Goal: Task Accomplishment & Management: Complete application form

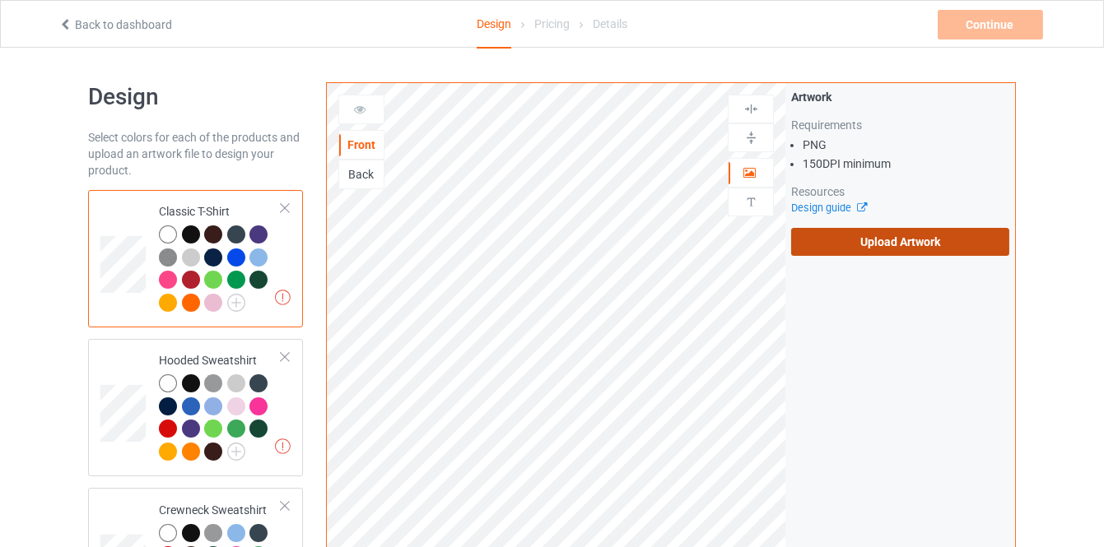
click at [827, 241] on label "Upload Artwork" at bounding box center [900, 242] width 218 height 28
click at [0, 0] on input "Upload Artwork" at bounding box center [0, 0] width 0 height 0
click at [792, 240] on label "Upload Artwork" at bounding box center [900, 242] width 218 height 28
click at [0, 0] on input "Upload Artwork" at bounding box center [0, 0] width 0 height 0
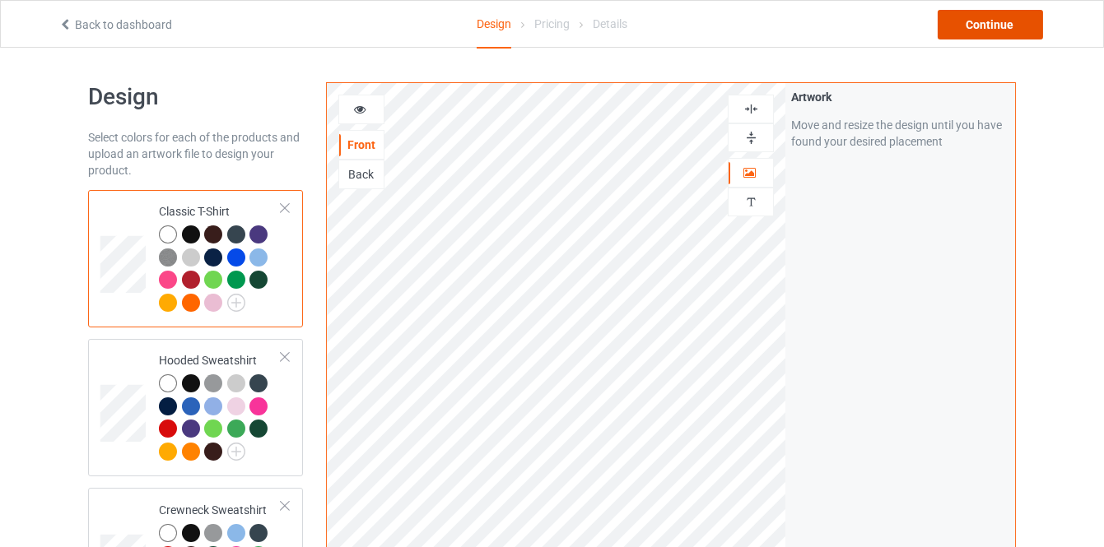
click at [964, 26] on div "Continue" at bounding box center [990, 25] width 105 height 30
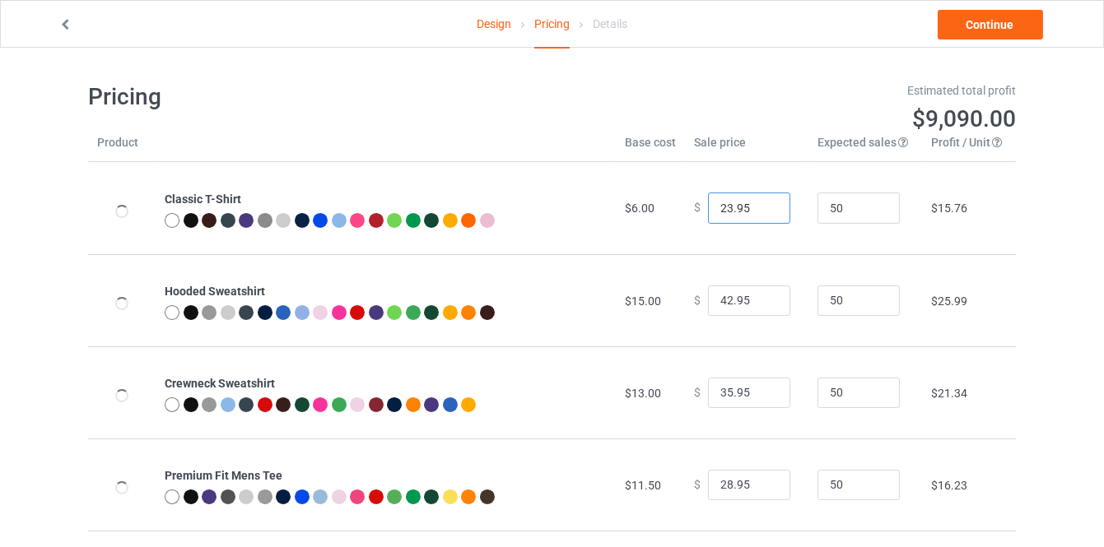
click at [761, 205] on input "23.95" at bounding box center [749, 208] width 82 height 31
click at [761, 205] on input "24.95" at bounding box center [749, 208] width 82 height 31
click at [761, 205] on input "25.95" at bounding box center [749, 208] width 82 height 31
type input "26.95"
click at [761, 205] on input "26.95" at bounding box center [749, 208] width 82 height 31
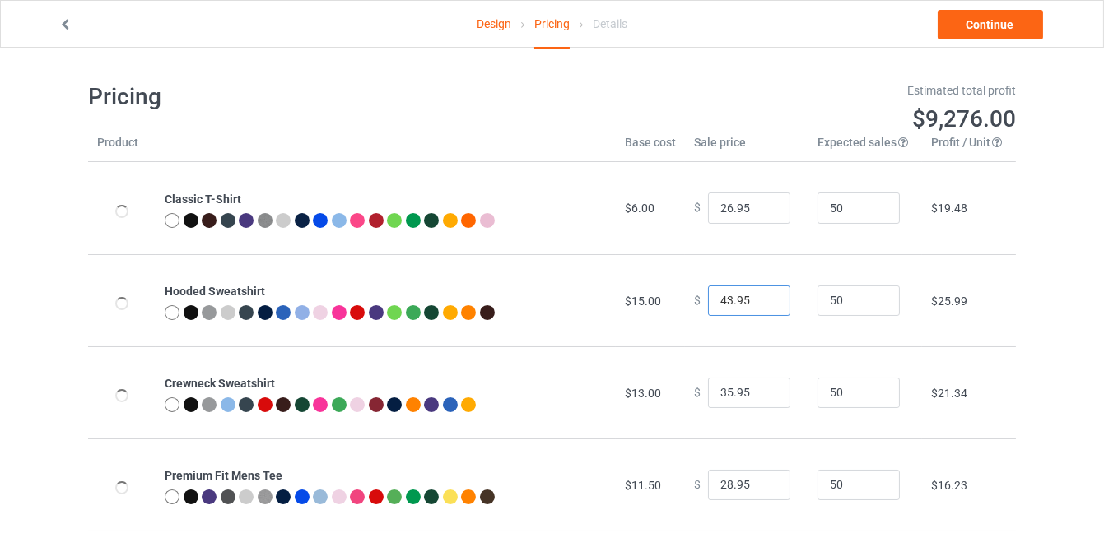
click at [762, 296] on input "43.95" at bounding box center [749, 301] width 82 height 31
type input "44.95"
click at [762, 296] on input "44.95" at bounding box center [749, 301] width 82 height 31
click at [766, 390] on input "36.95" at bounding box center [749, 393] width 82 height 31
type input "37.95"
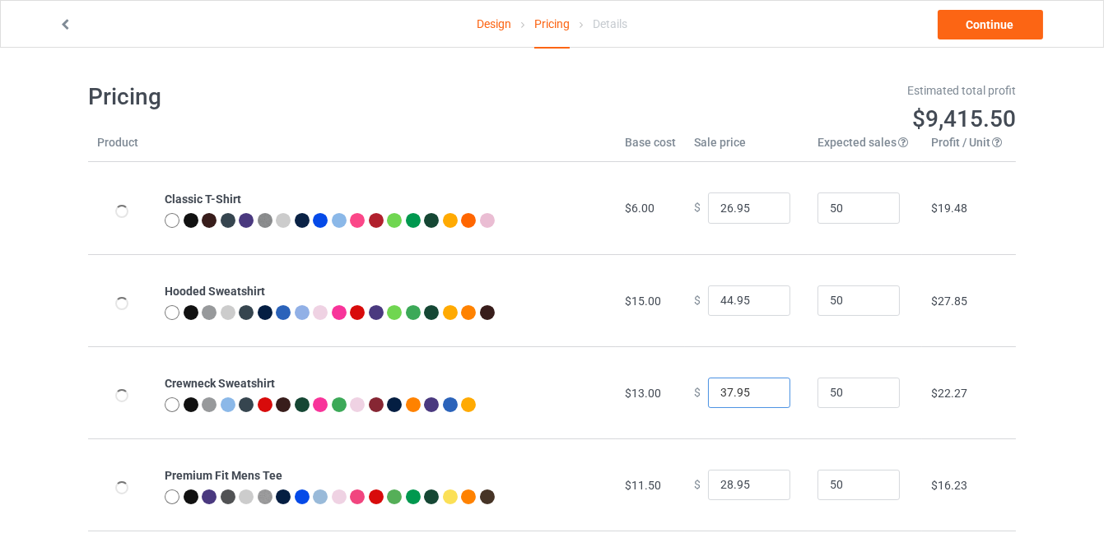
click at [766, 390] on input "37.95" at bounding box center [749, 393] width 82 height 31
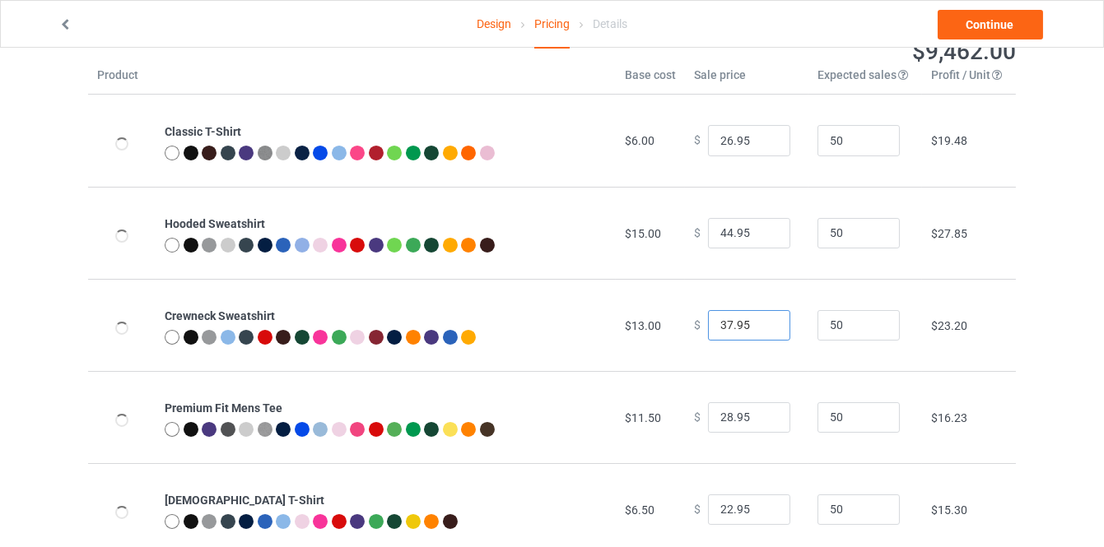
scroll to position [149, 0]
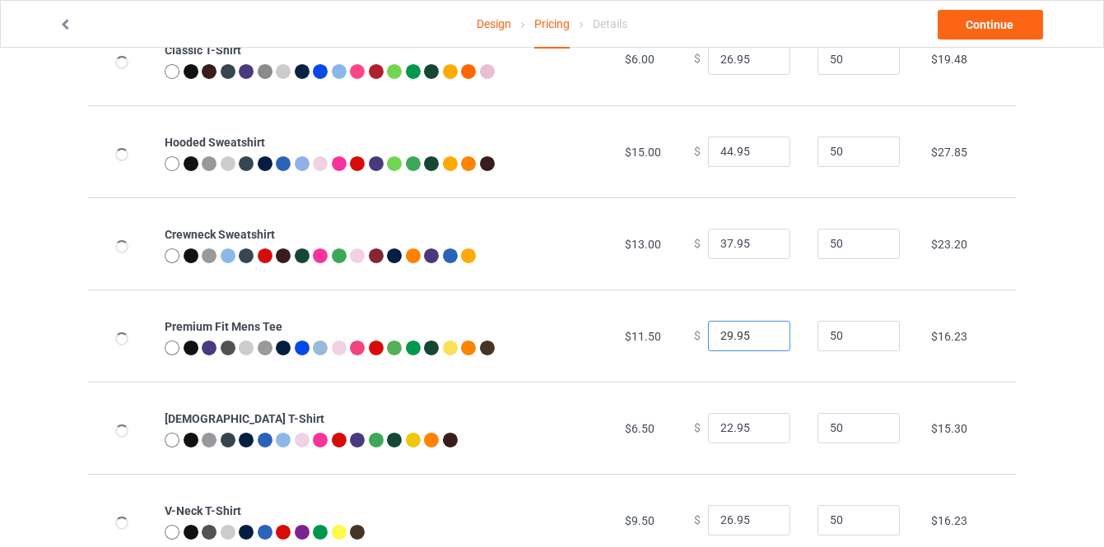
click at [764, 334] on input "29.95" at bounding box center [749, 336] width 82 height 31
type input "30.95"
click at [764, 334] on input "30.95" at bounding box center [749, 336] width 82 height 31
click at [763, 421] on input "23.95" at bounding box center [749, 428] width 82 height 31
type input "24.95"
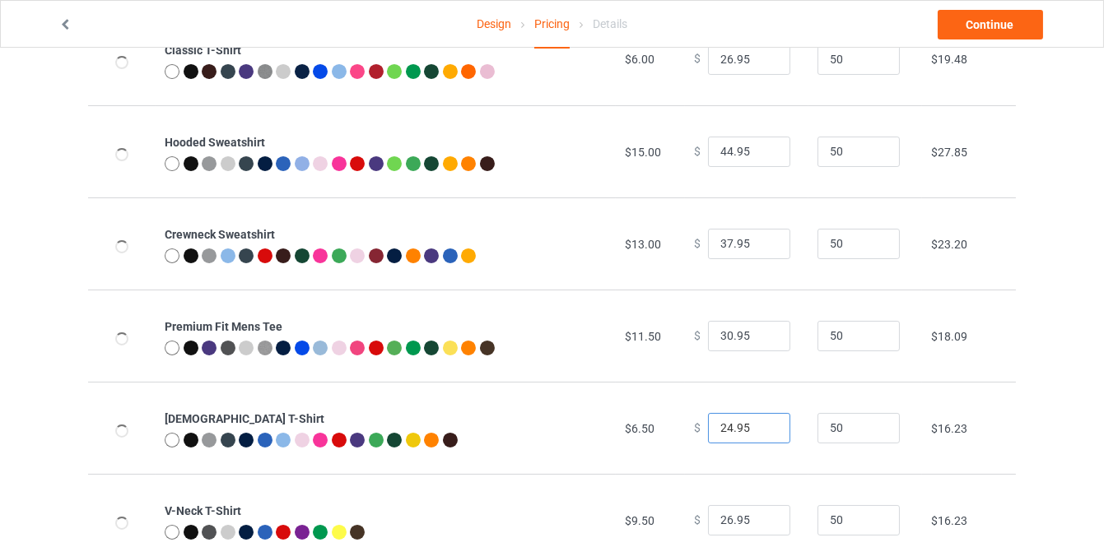
click at [763, 421] on input "24.95" at bounding box center [749, 428] width 82 height 31
click at [972, 35] on link "Continue" at bounding box center [990, 25] width 105 height 30
click at [970, 26] on body "Design Pricing Details Continue Pricing Estimated total profit $9,648.00 Produc…" at bounding box center [552, 172] width 1104 height 547
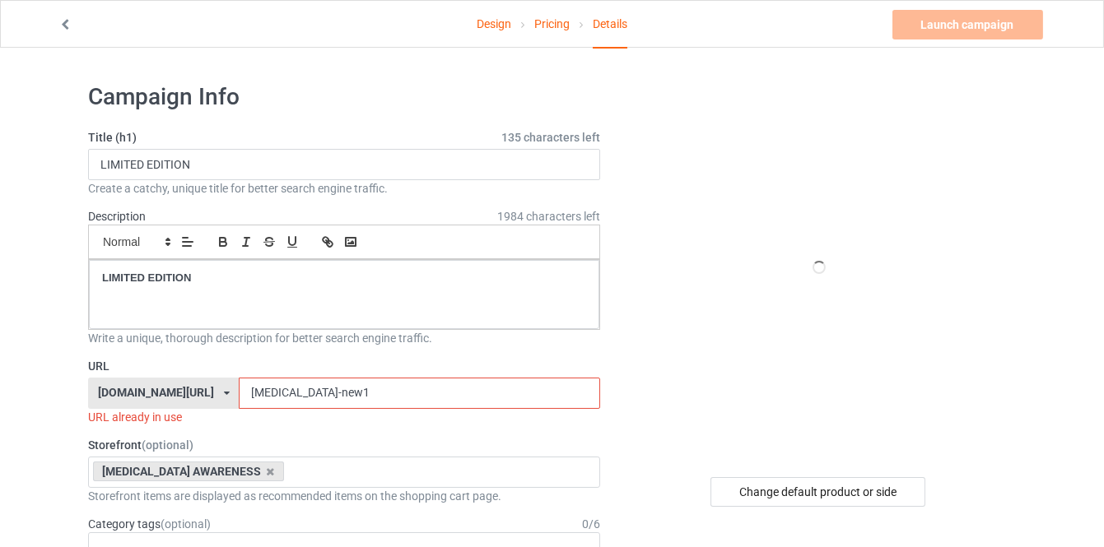
click at [557, 24] on link "Pricing" at bounding box center [551, 24] width 35 height 46
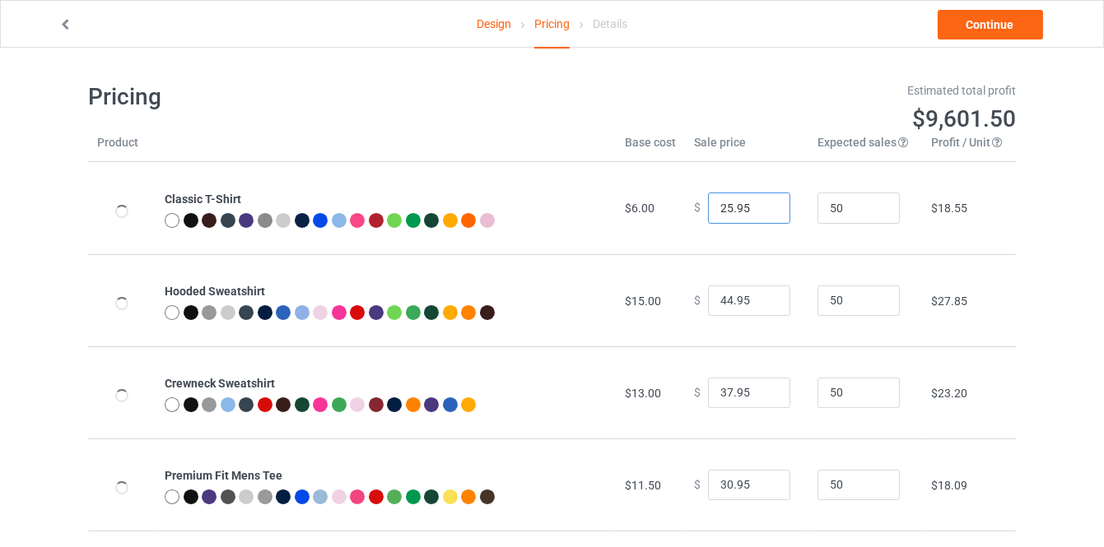
click at [764, 212] on input "25.95" at bounding box center [749, 208] width 82 height 31
type input "26.95"
click at [761, 201] on input "26.95" at bounding box center [749, 208] width 82 height 31
click at [977, 21] on link "Continue" at bounding box center [990, 25] width 105 height 30
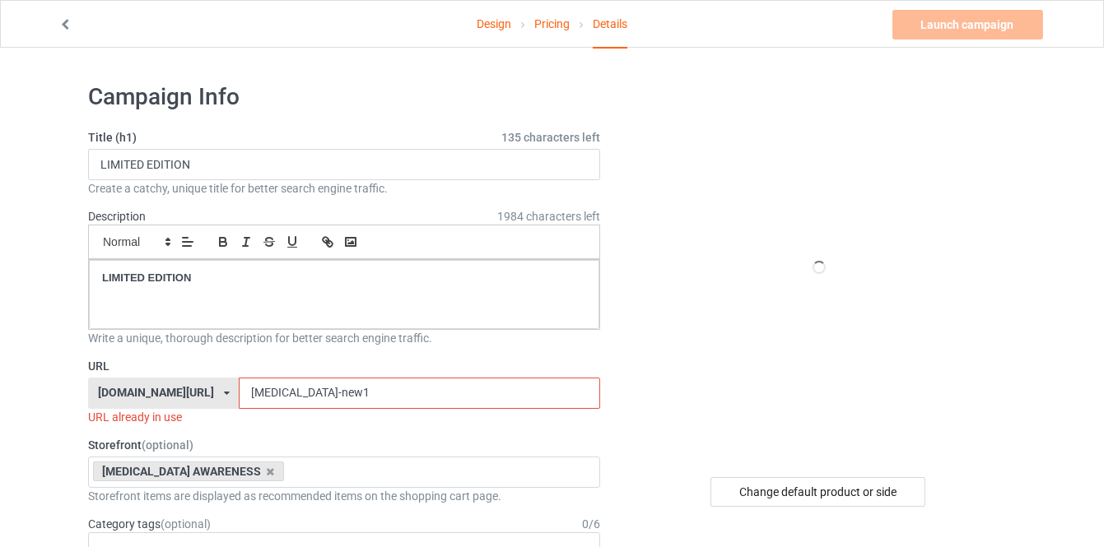
click at [342, 398] on input "[MEDICAL_DATA]-new1" at bounding box center [419, 393] width 361 height 31
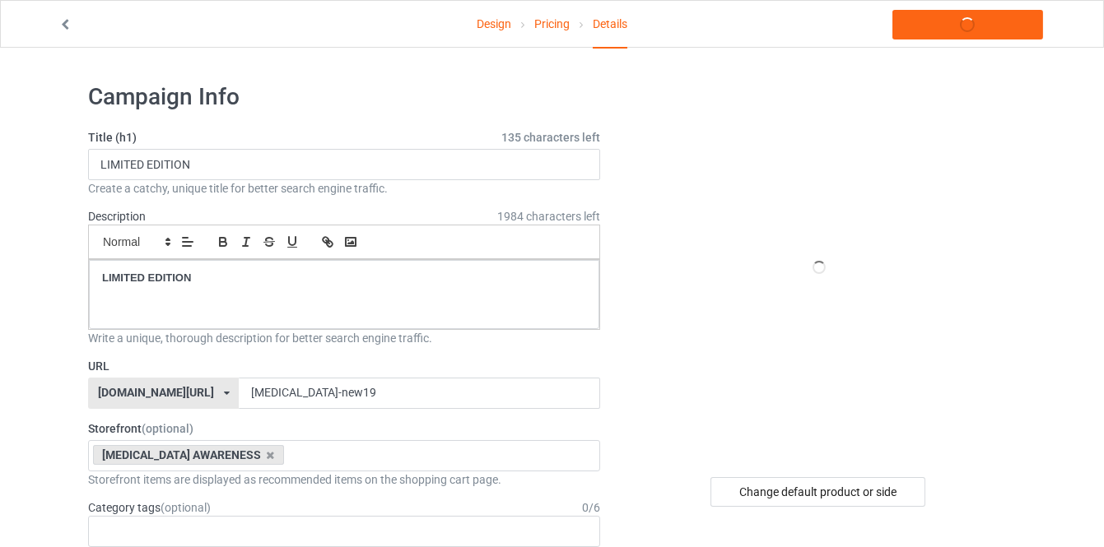
type input "dysautonomia-"
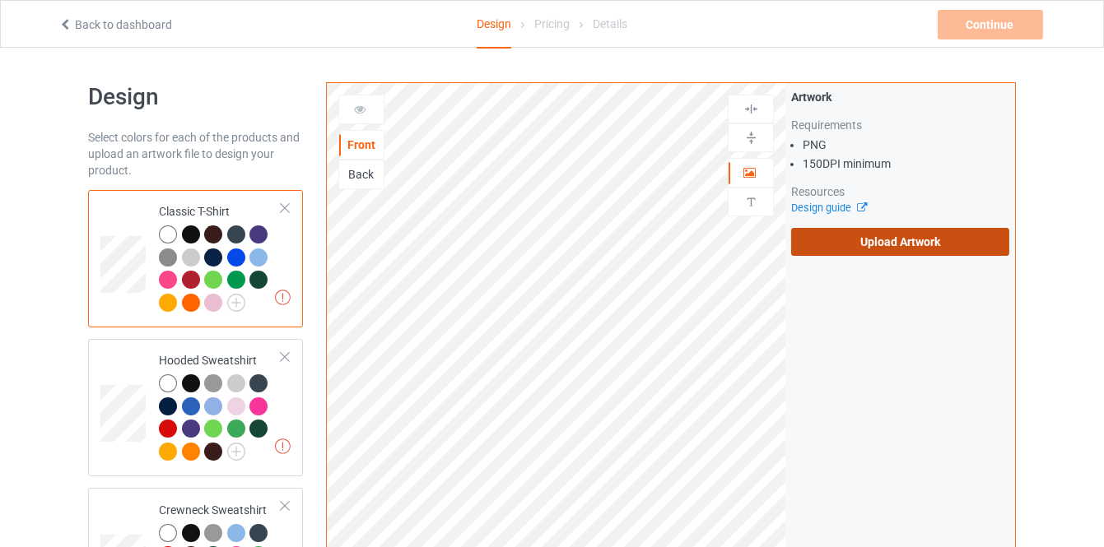
click at [810, 240] on label "Upload Artwork" at bounding box center [900, 242] width 218 height 28
click at [0, 0] on input "Upload Artwork" at bounding box center [0, 0] width 0 height 0
click at [821, 245] on label "Upload Artwork" at bounding box center [900, 242] width 218 height 28
click at [0, 0] on input "Upload Artwork" at bounding box center [0, 0] width 0 height 0
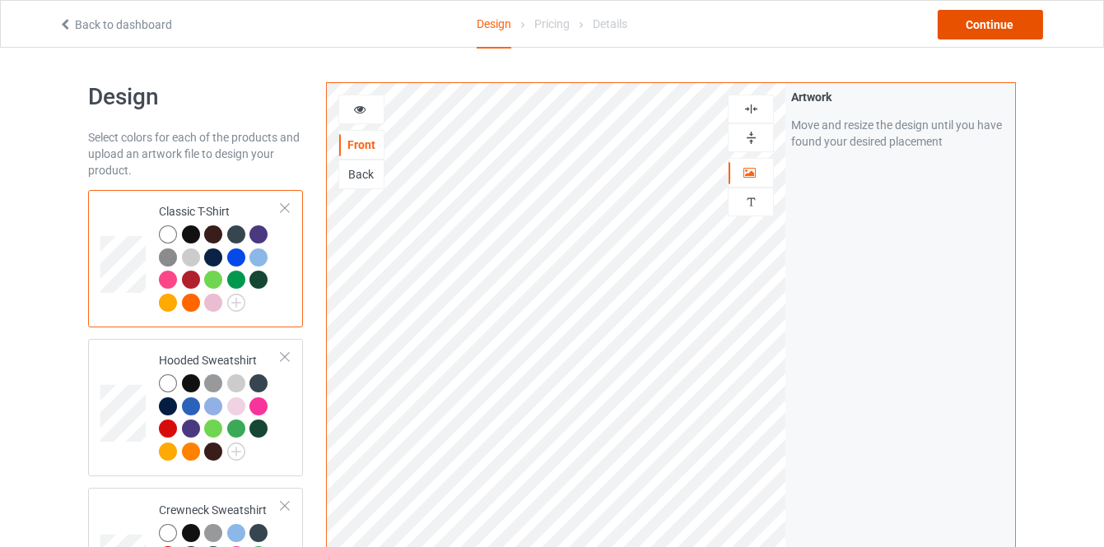
click at [988, 33] on div "Continue" at bounding box center [990, 25] width 105 height 30
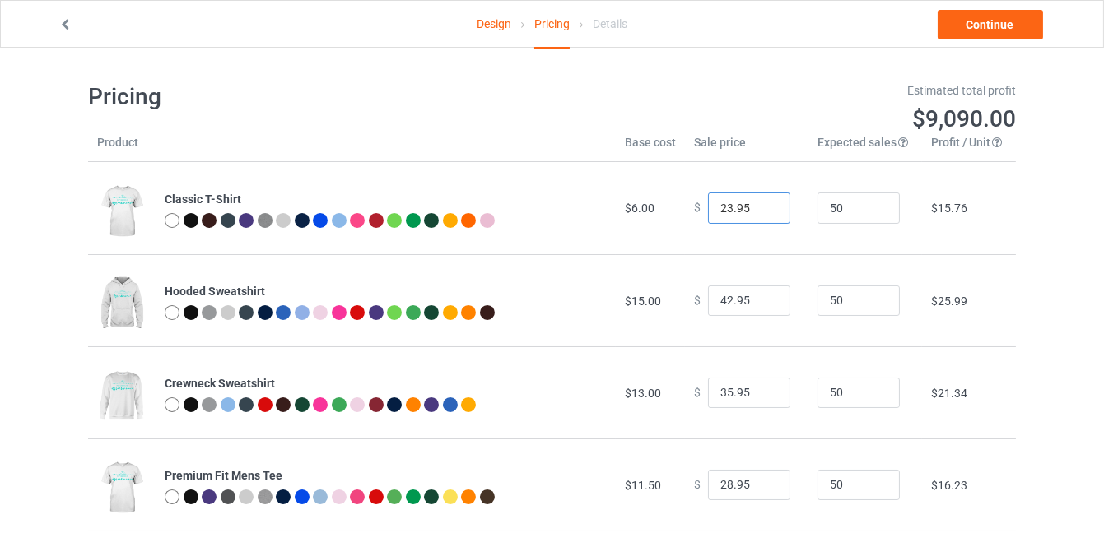
click at [761, 204] on input "23.95" at bounding box center [749, 208] width 82 height 31
click at [761, 204] on input "24.95" at bounding box center [749, 208] width 82 height 31
click at [761, 204] on input "25.95" at bounding box center [749, 208] width 82 height 31
type input "26.95"
click at [761, 204] on input "26.95" at bounding box center [749, 208] width 82 height 31
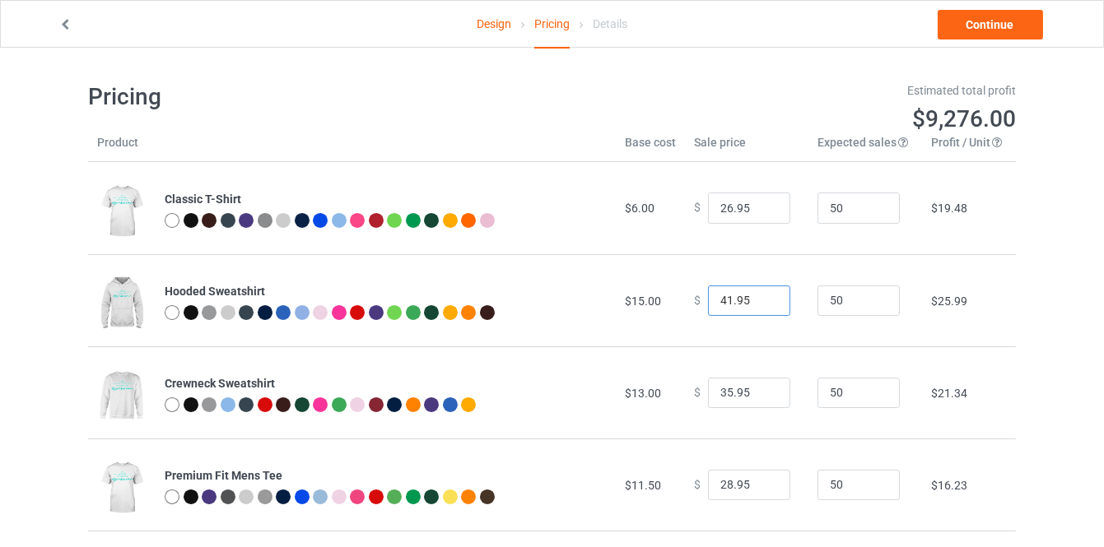
click at [760, 300] on input "41.95" at bounding box center [749, 301] width 82 height 31
click at [760, 299] on input "42.95" at bounding box center [749, 301] width 82 height 31
click at [760, 299] on input "43.95" at bounding box center [749, 301] width 82 height 31
type input "44.95"
click at [760, 299] on input "44.95" at bounding box center [749, 301] width 82 height 31
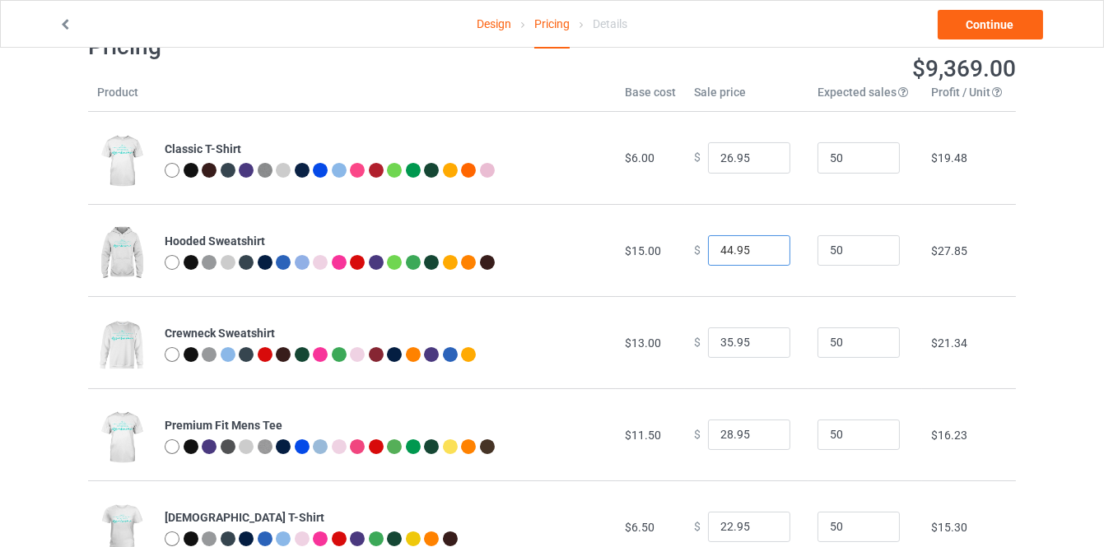
scroll to position [149, 0]
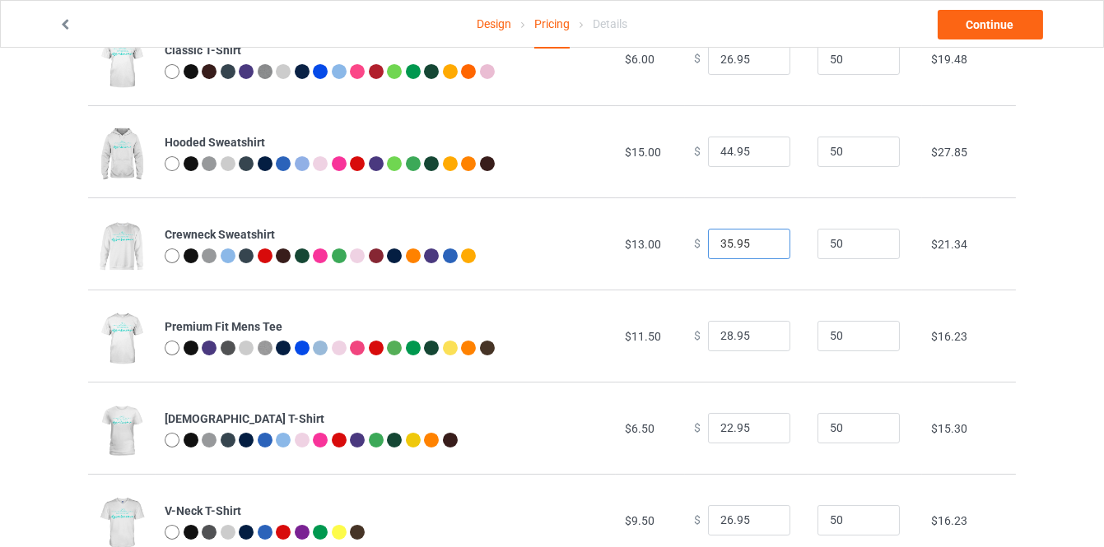
click at [769, 241] on input "35.95" at bounding box center [749, 244] width 82 height 31
click at [767, 241] on input "36.95" at bounding box center [749, 244] width 82 height 31
type input "37.95"
click at [767, 241] on input "37.95" at bounding box center [749, 244] width 82 height 31
click at [765, 331] on input "29.95" at bounding box center [749, 336] width 82 height 31
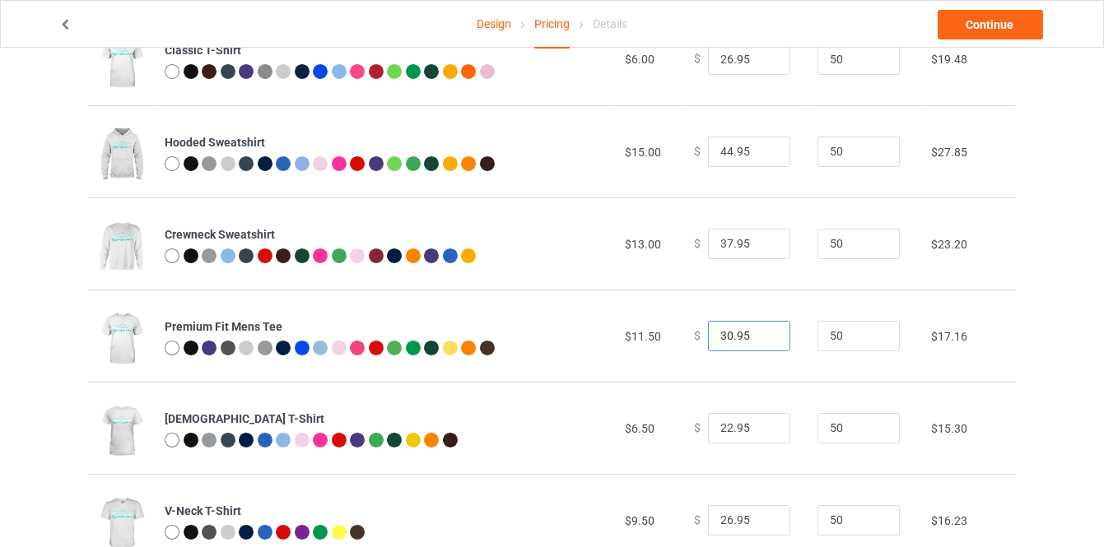
type input "30.95"
click at [765, 331] on input "30.95" at bounding box center [749, 336] width 82 height 31
click at [965, 24] on link "Continue" at bounding box center [990, 25] width 105 height 30
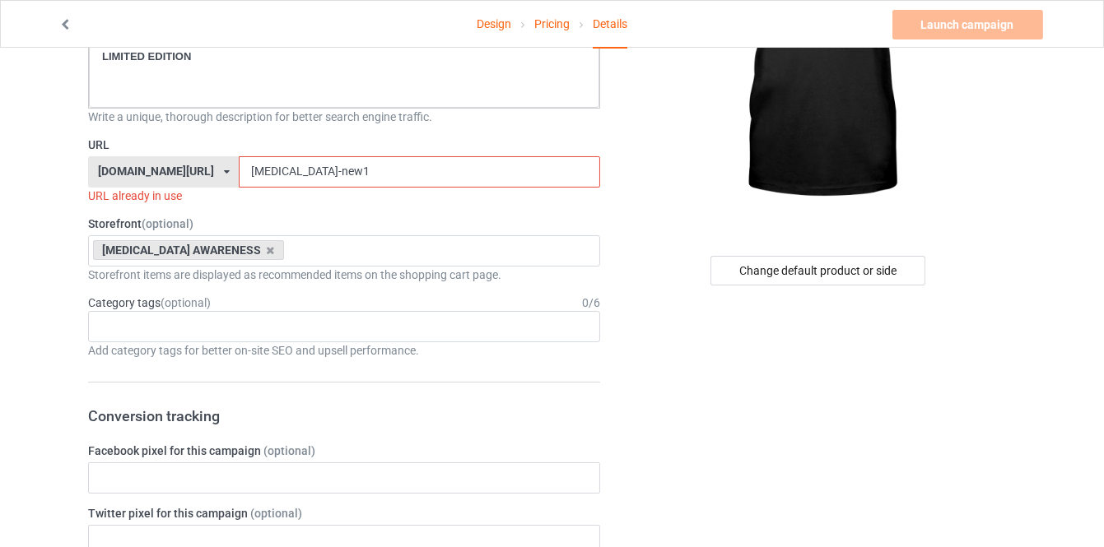
scroll to position [224, 0]
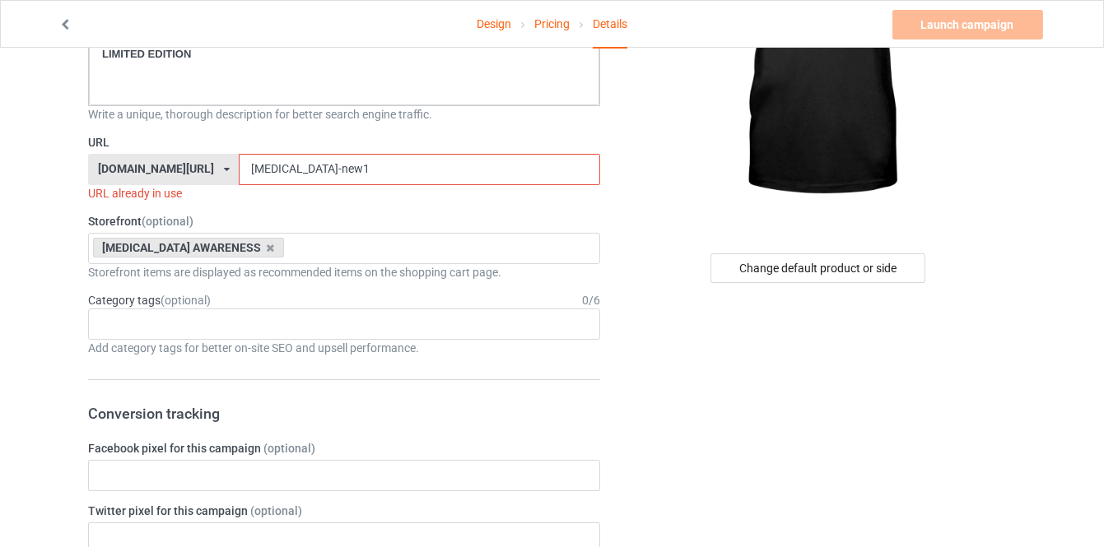
click at [357, 176] on input "[MEDICAL_DATA]-new1" at bounding box center [419, 169] width 361 height 31
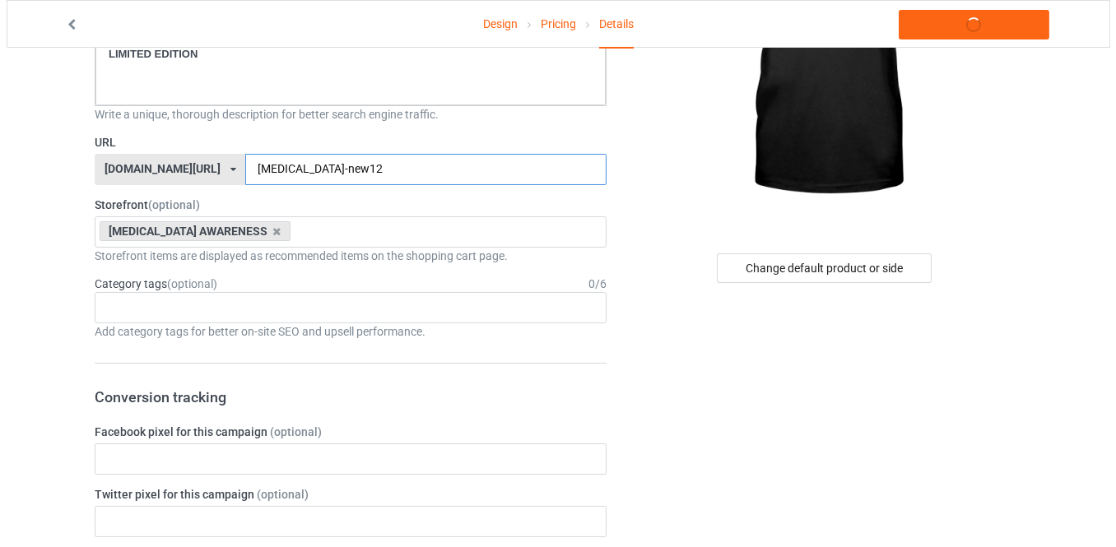
scroll to position [0, 0]
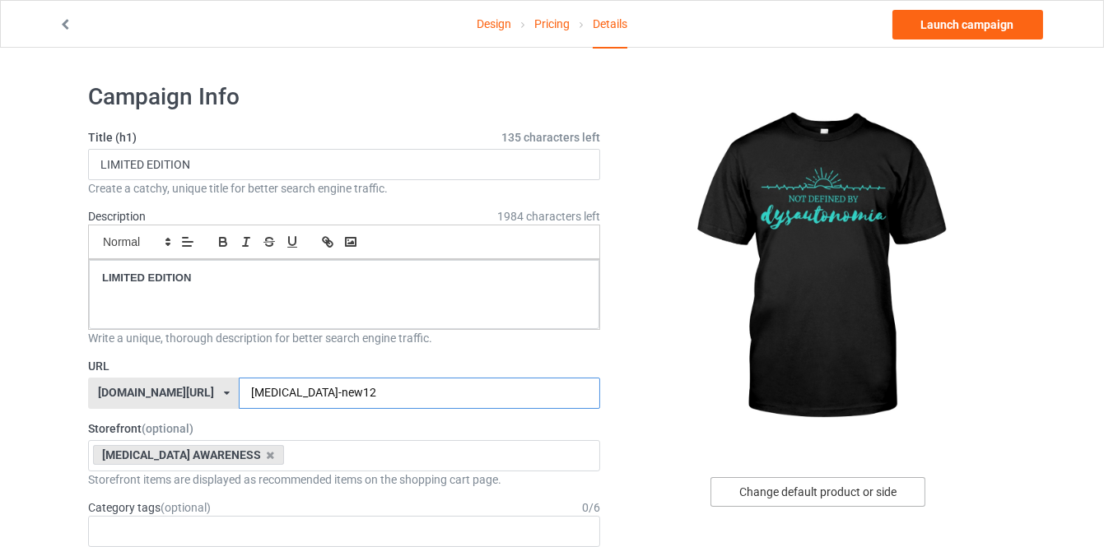
type input "dysautonomia-new12"
click at [823, 482] on div "Change default product or side" at bounding box center [817, 492] width 215 height 30
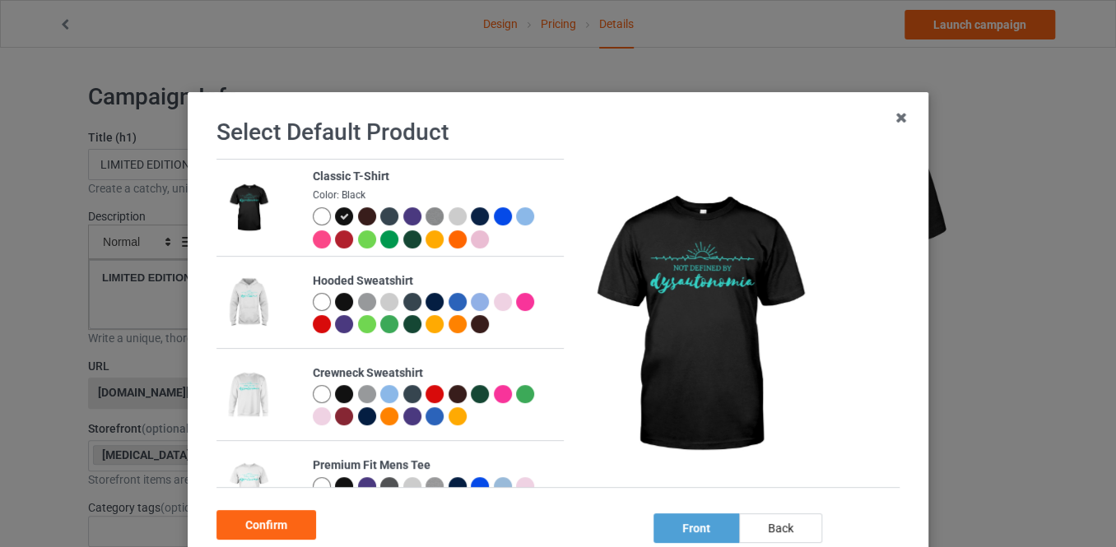
click at [340, 302] on div at bounding box center [344, 302] width 18 height 18
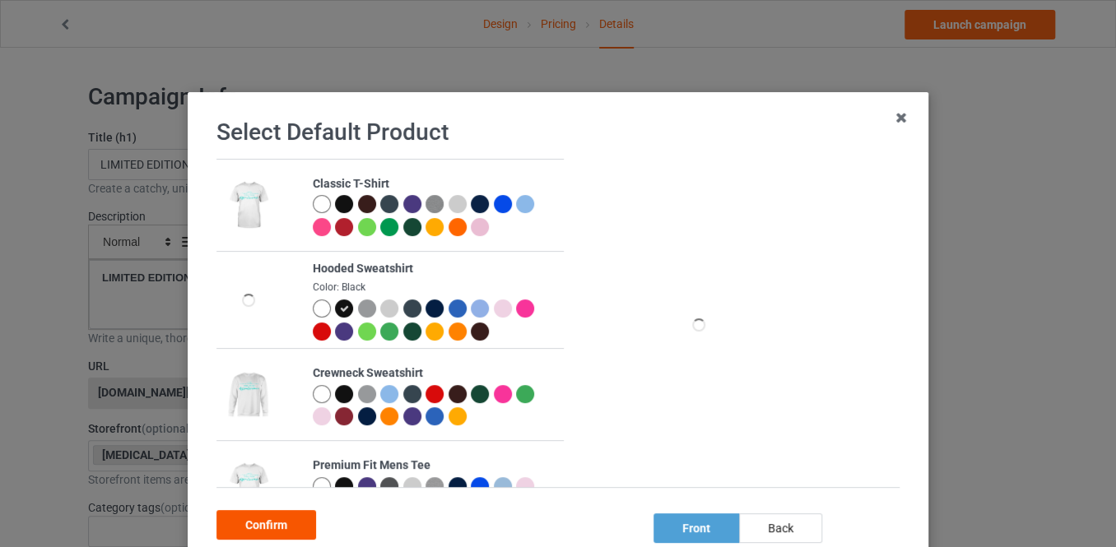
click at [291, 526] on div "Confirm" at bounding box center [266, 525] width 100 height 30
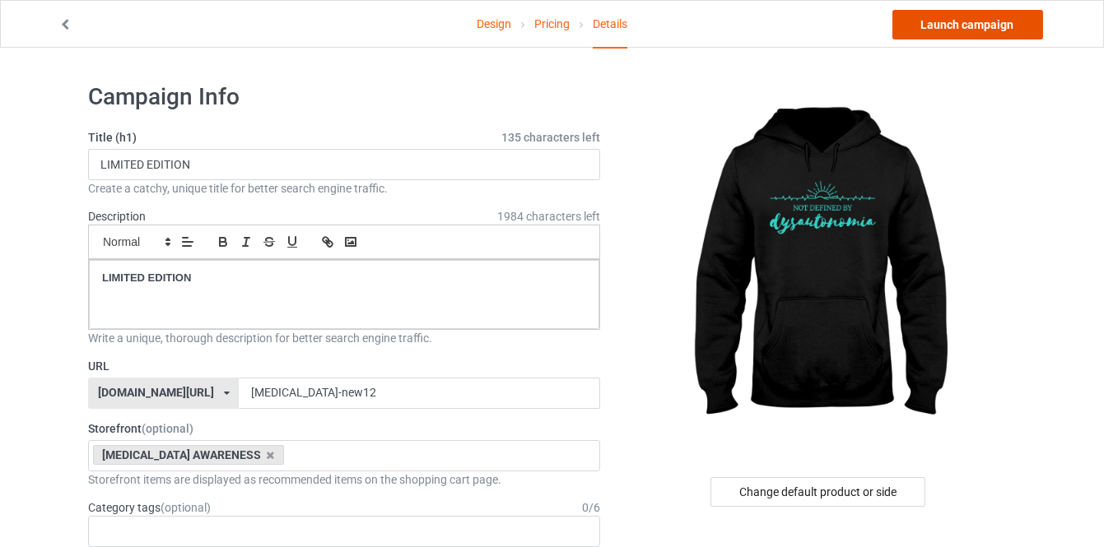
click at [980, 21] on link "Launch campaign" at bounding box center [967, 25] width 151 height 30
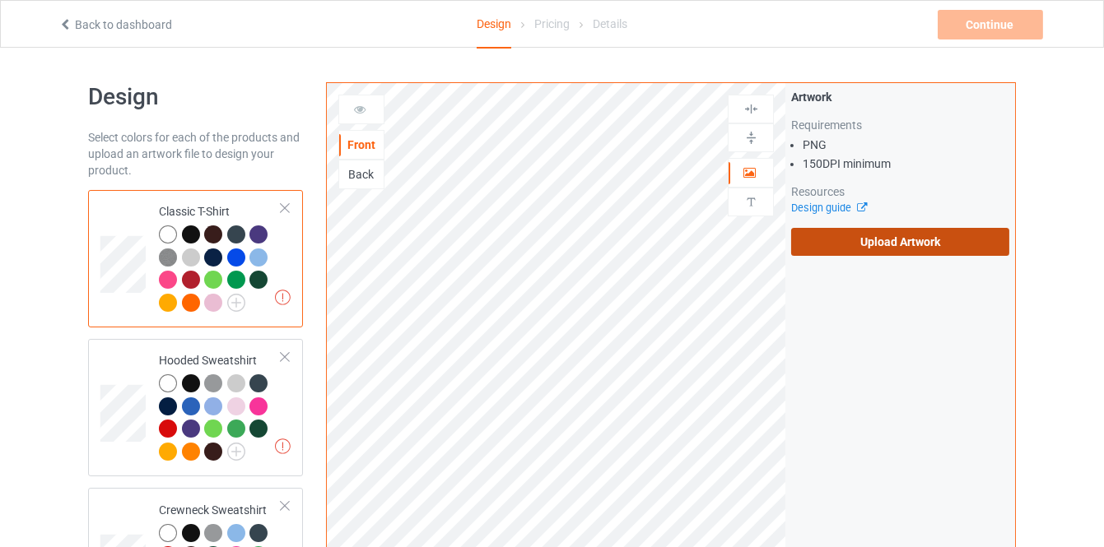
click at [855, 253] on label "Upload Artwork" at bounding box center [900, 242] width 218 height 28
click at [0, 0] on input "Upload Artwork" at bounding box center [0, 0] width 0 height 0
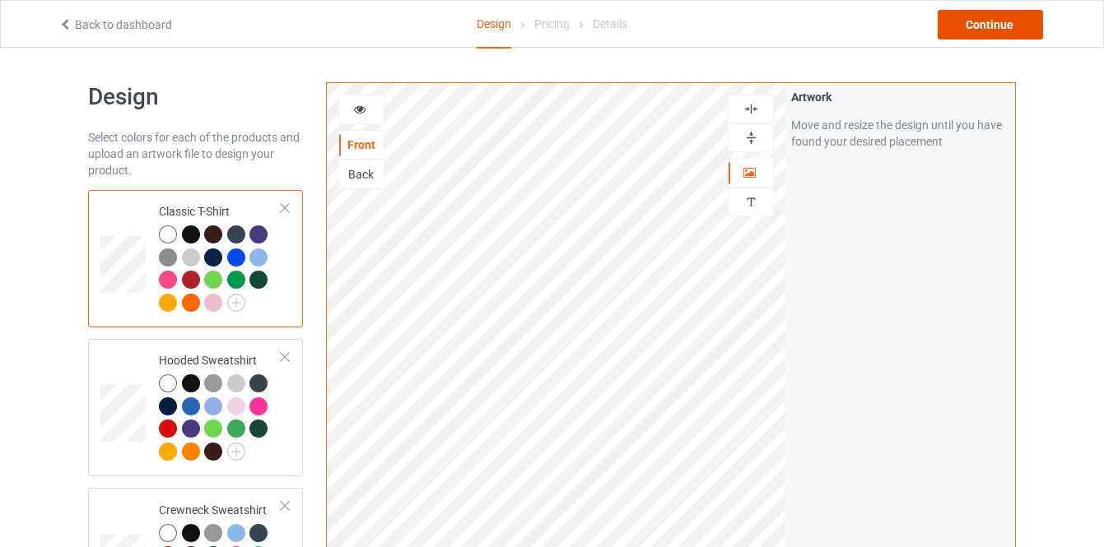
click at [968, 31] on div "Continue" at bounding box center [990, 25] width 105 height 30
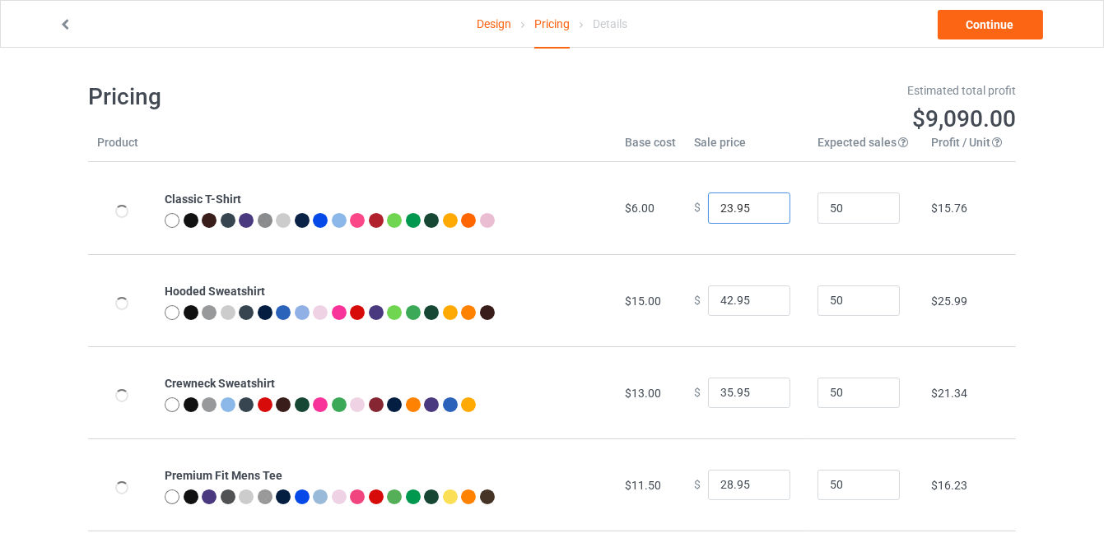
click at [759, 205] on input "23.95" at bounding box center [749, 208] width 82 height 31
click at [759, 205] on input "24.95" at bounding box center [749, 208] width 82 height 31
click at [759, 205] on input "25.95" at bounding box center [749, 208] width 82 height 31
type input "26.95"
click at [759, 205] on input "26.95" at bounding box center [749, 208] width 82 height 31
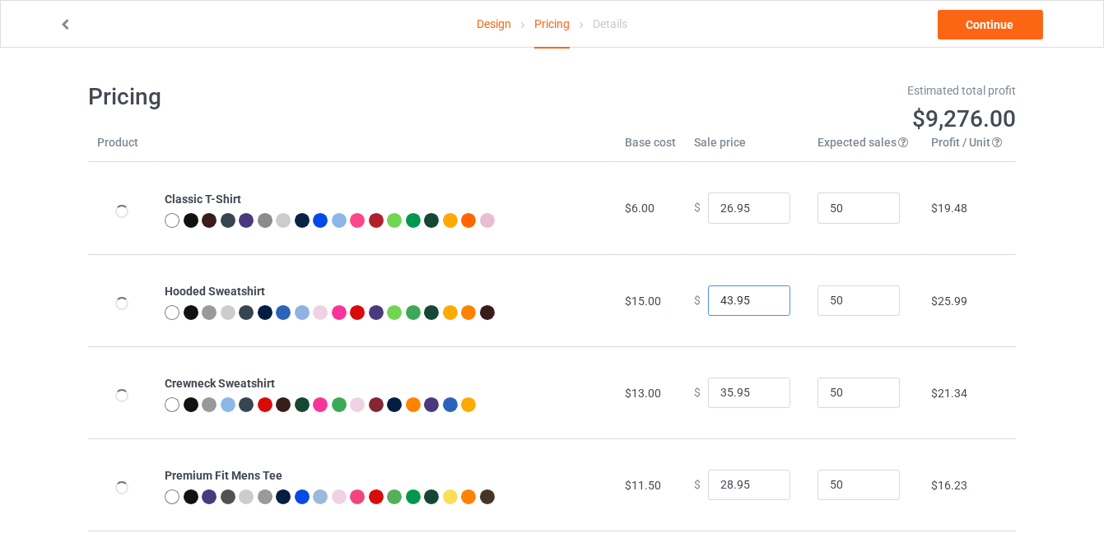
click at [761, 299] on input "43.95" at bounding box center [749, 301] width 82 height 31
click at [761, 297] on input "44.95" at bounding box center [749, 301] width 82 height 31
type input "45.95"
click at [761, 297] on input "45.95" at bounding box center [749, 301] width 82 height 31
click at [766, 388] on input "36.95" at bounding box center [749, 393] width 82 height 31
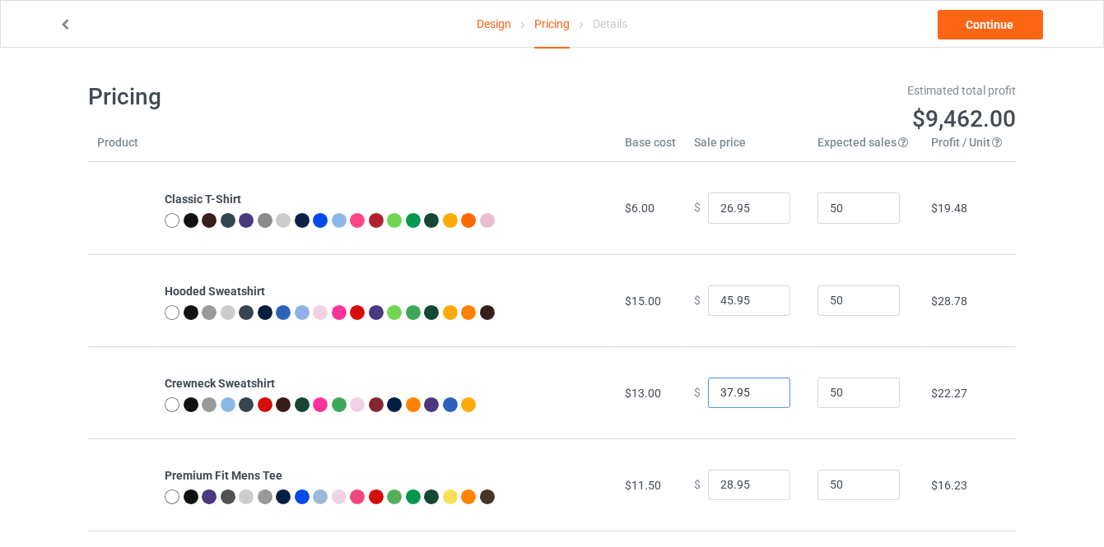
type input "37.95"
click at [766, 388] on input "37.95" at bounding box center [749, 393] width 82 height 31
click at [766, 480] on input "29.95" at bounding box center [749, 485] width 82 height 31
type input "30.95"
click at [766, 480] on input "30.95" at bounding box center [749, 485] width 82 height 31
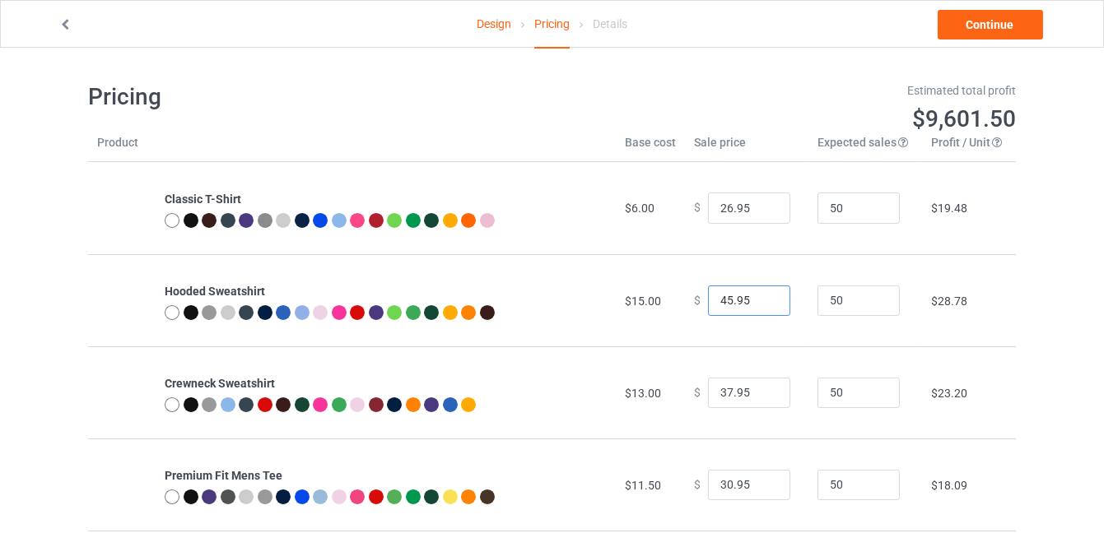
click at [767, 309] on input "45.95" at bounding box center [749, 301] width 82 height 31
type input "44.95"
click at [765, 305] on input "44.95" at bounding box center [749, 301] width 82 height 31
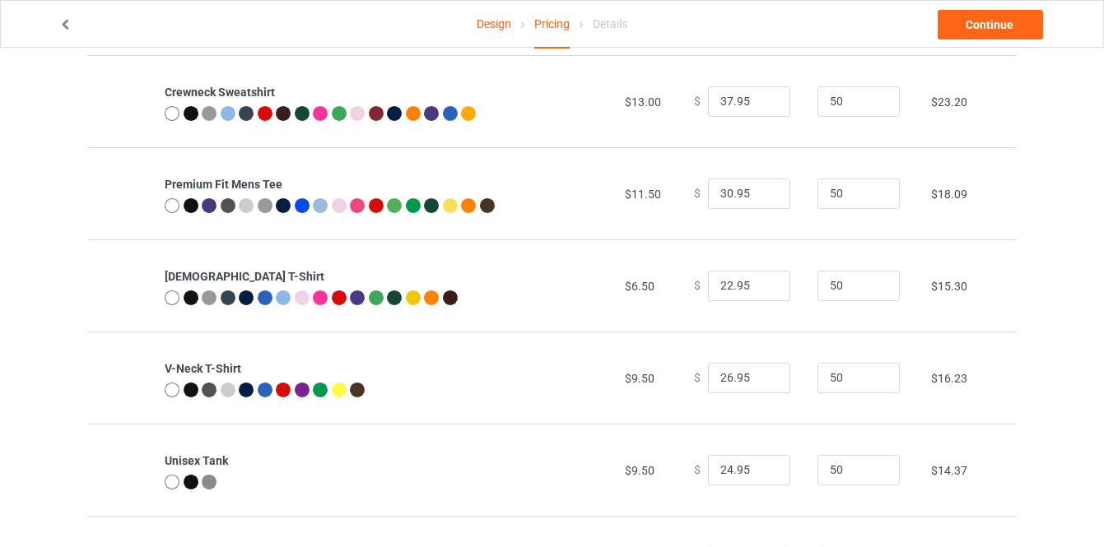
scroll to position [299, 0]
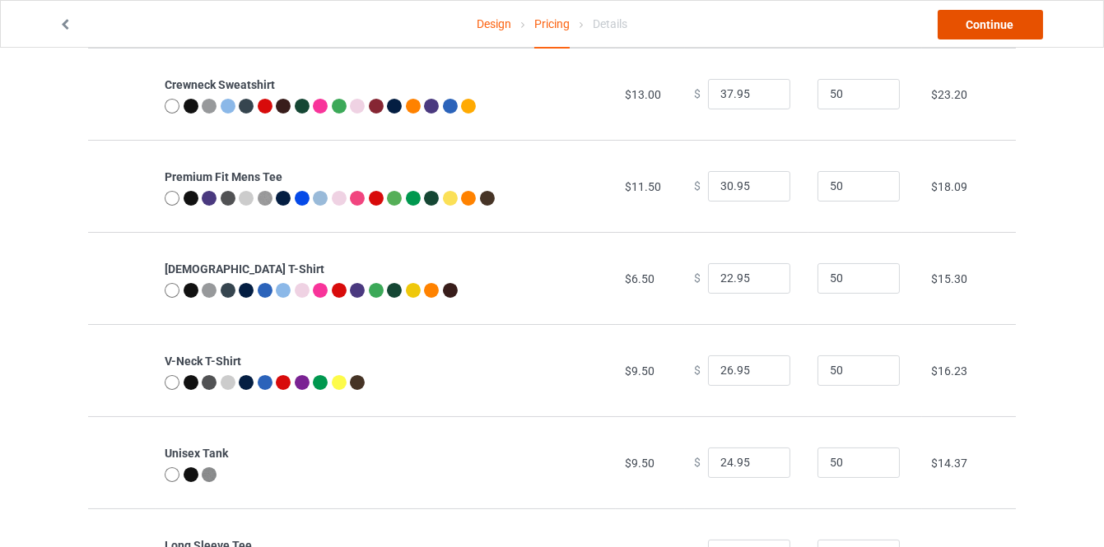
click at [978, 28] on link "Continue" at bounding box center [990, 25] width 105 height 30
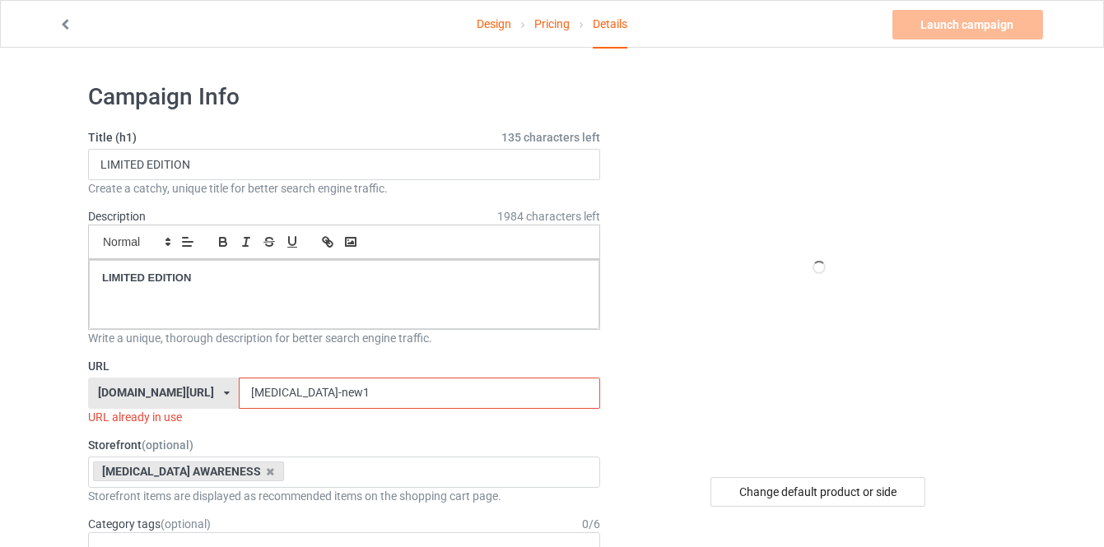
click at [379, 400] on input "[MEDICAL_DATA]-new1" at bounding box center [419, 393] width 361 height 31
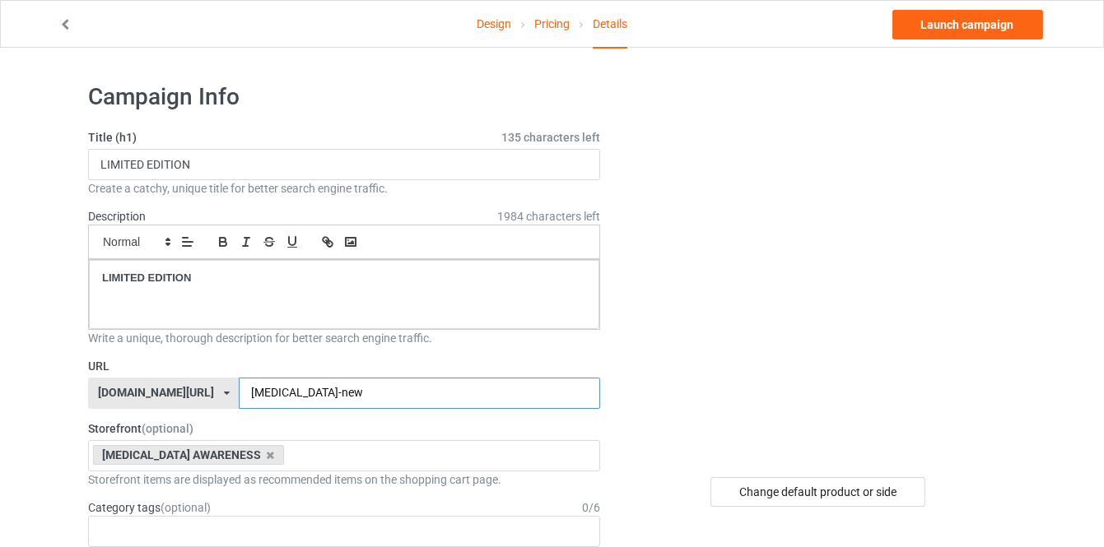
type input "dysautonomia-new9"
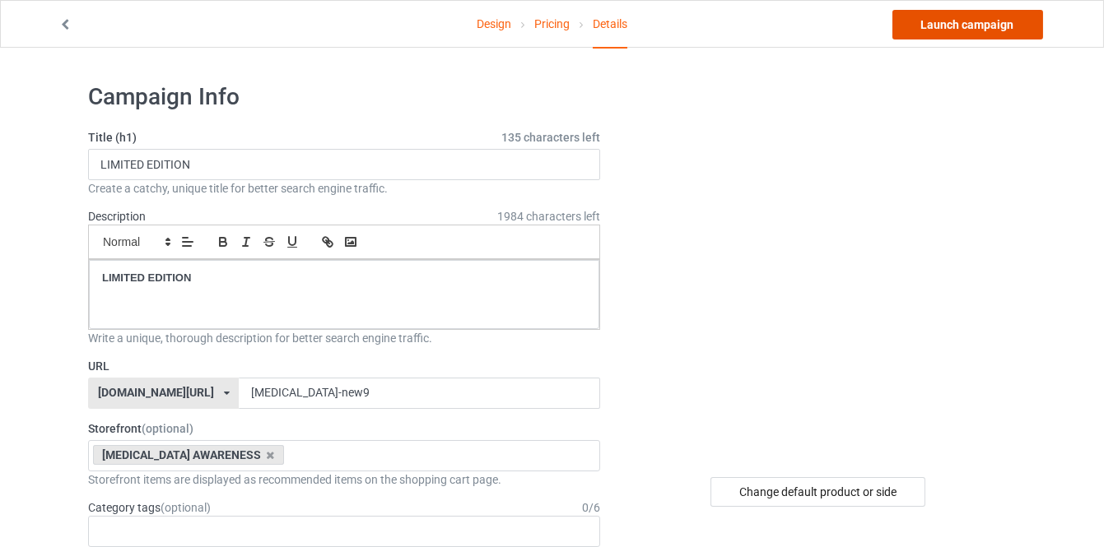
click at [950, 30] on link "Launch campaign" at bounding box center [967, 25] width 151 height 30
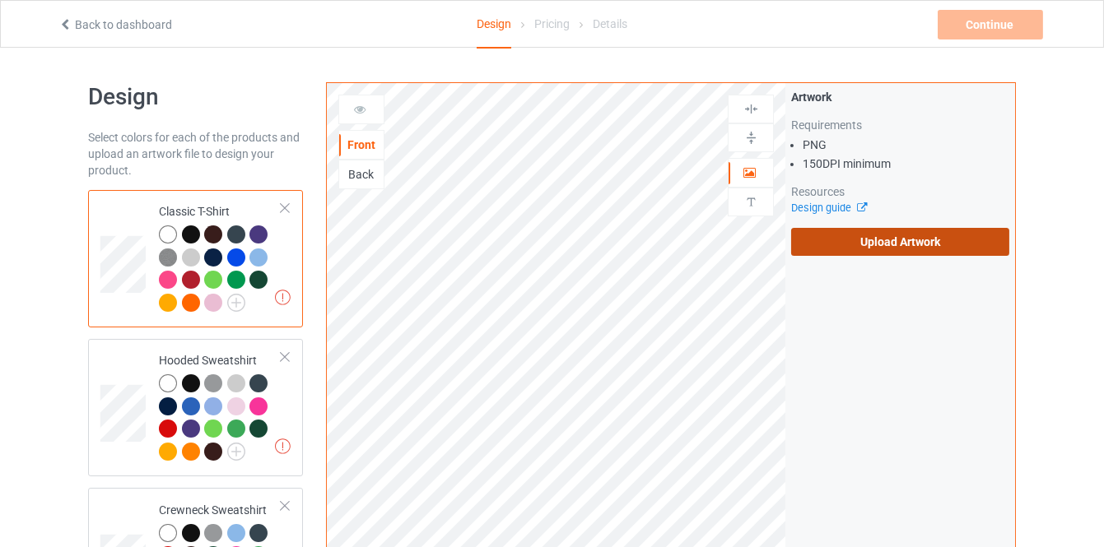
click at [812, 247] on label "Upload Artwork" at bounding box center [900, 242] width 218 height 28
click at [0, 0] on input "Upload Artwork" at bounding box center [0, 0] width 0 height 0
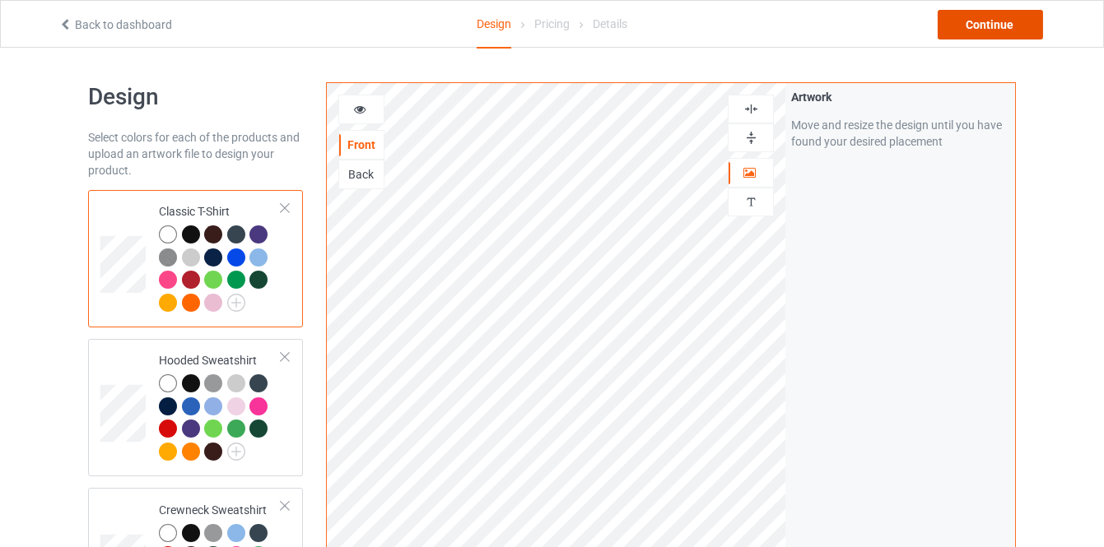
click at [974, 29] on div "Continue" at bounding box center [990, 25] width 105 height 30
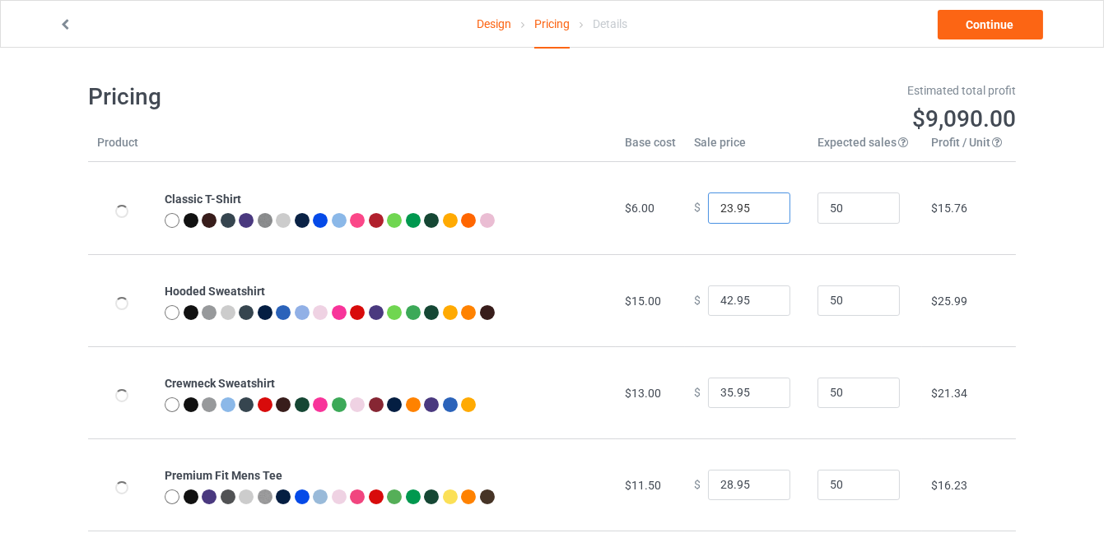
click at [762, 203] on input "23.95" at bounding box center [749, 208] width 82 height 31
click at [762, 203] on input "24.95" at bounding box center [749, 208] width 82 height 31
click at [762, 203] on input "25.95" at bounding box center [749, 208] width 82 height 31
type input "26.95"
click at [762, 203] on input "26.95" at bounding box center [749, 208] width 82 height 31
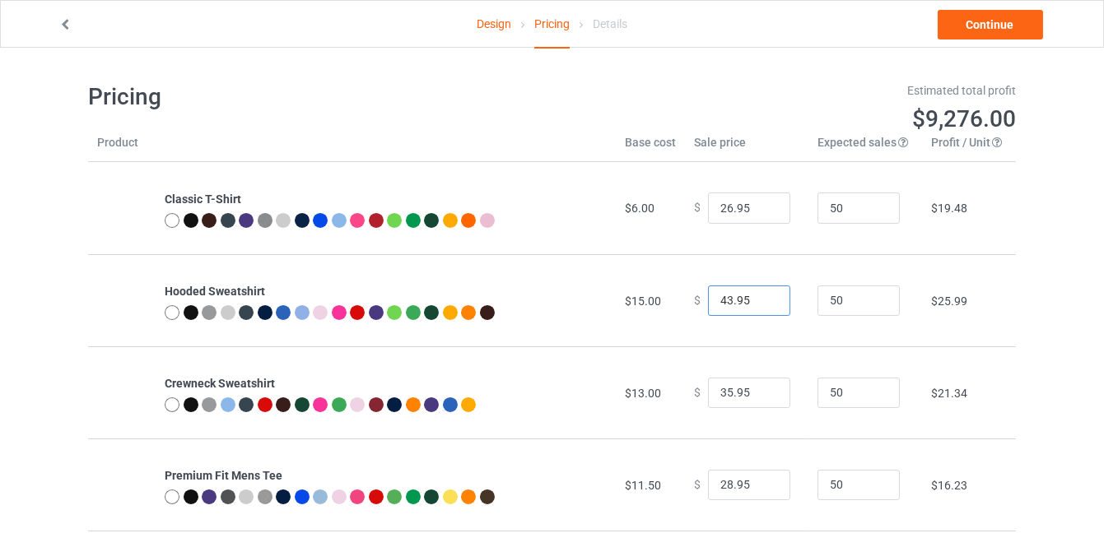
click at [760, 296] on input "43.95" at bounding box center [749, 301] width 82 height 31
type input "44.95"
click at [760, 296] on input "44.95" at bounding box center [749, 301] width 82 height 31
click at [759, 390] on input "36.95" at bounding box center [749, 393] width 82 height 31
type input "37.95"
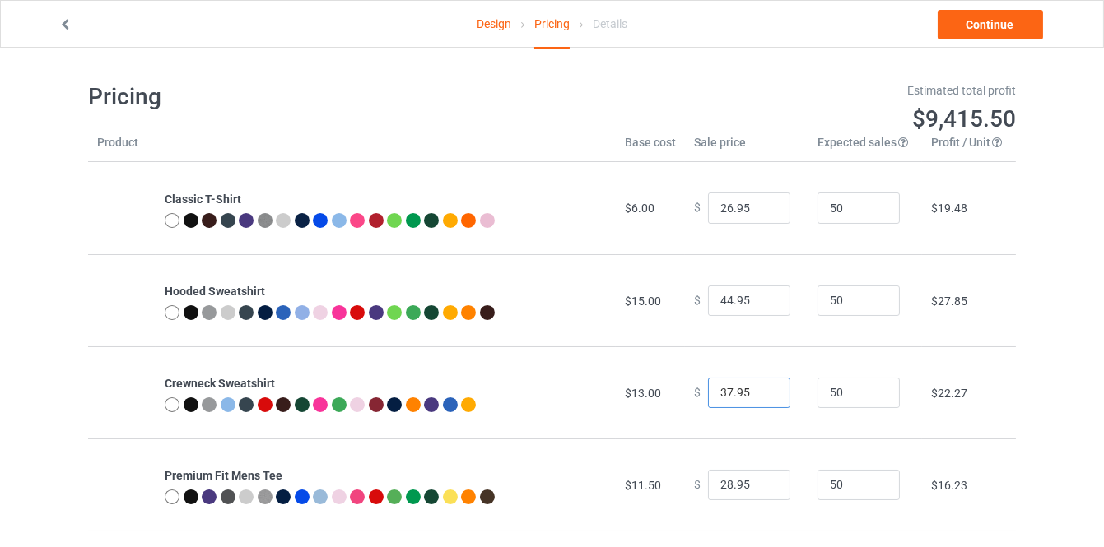
click at [759, 390] on input "37.95" at bounding box center [749, 393] width 82 height 31
click at [763, 476] on input "28.95" at bounding box center [749, 485] width 82 height 31
click at [763, 480] on input "29.95" at bounding box center [749, 485] width 82 height 31
type input "30.95"
click at [763, 480] on input "30.95" at bounding box center [749, 485] width 82 height 31
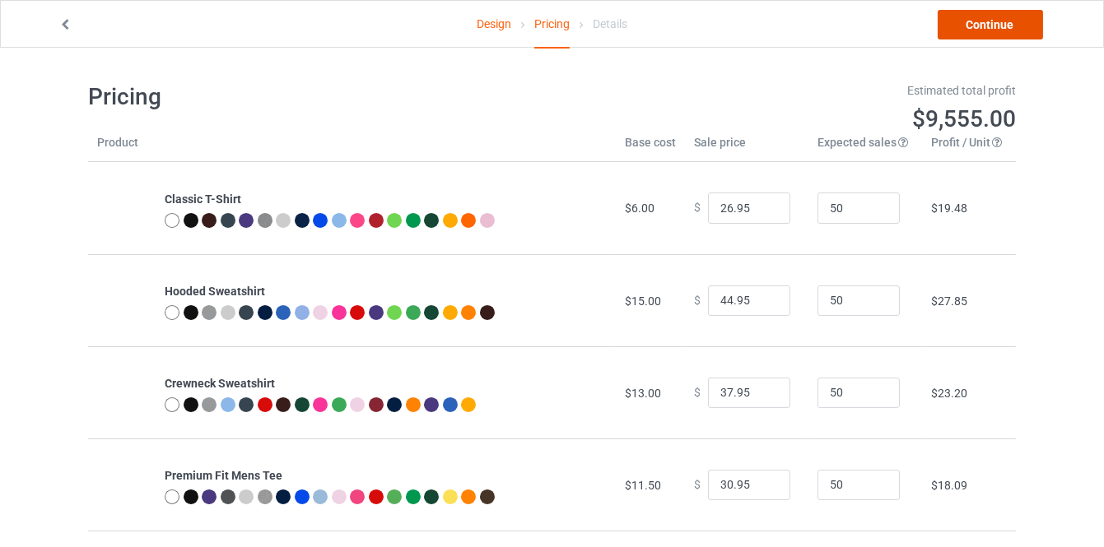
click at [1001, 39] on link "Continue" at bounding box center [990, 25] width 105 height 30
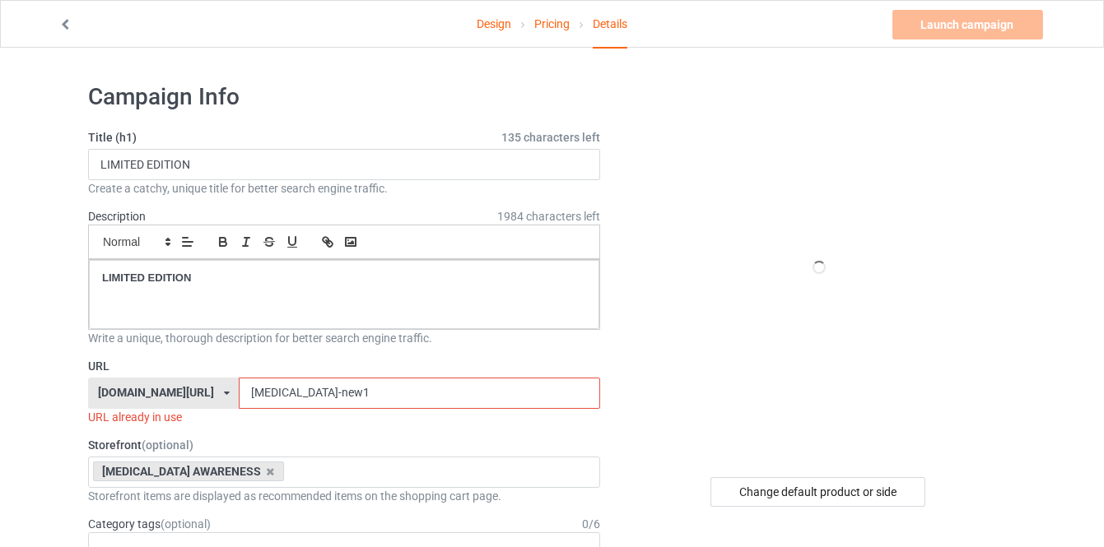
click at [342, 397] on input "[MEDICAL_DATA]-new1" at bounding box center [419, 393] width 361 height 31
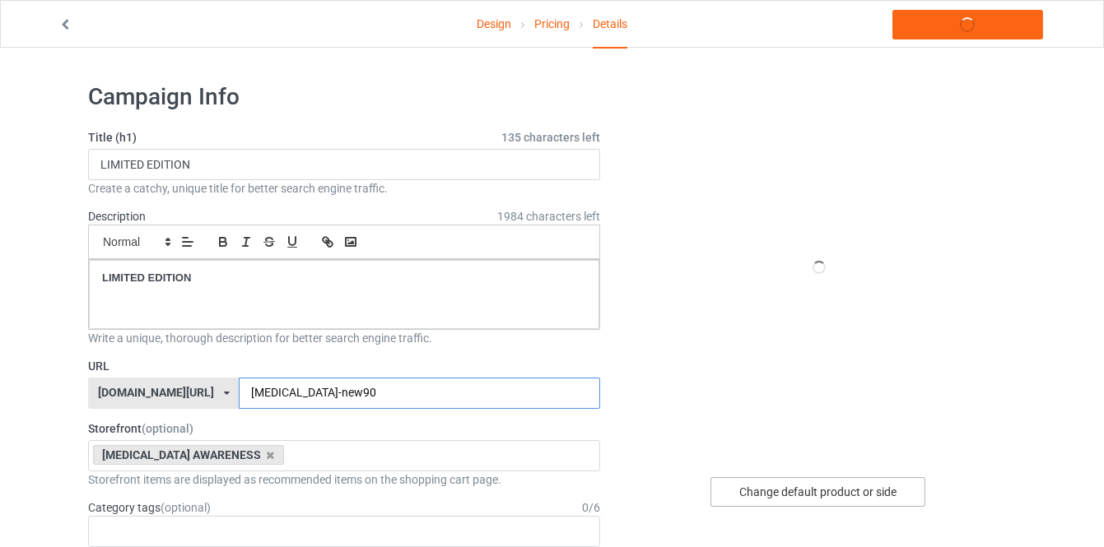
type input "dysautonomia-new90"
click at [760, 490] on div "Change default product or side" at bounding box center [817, 492] width 215 height 30
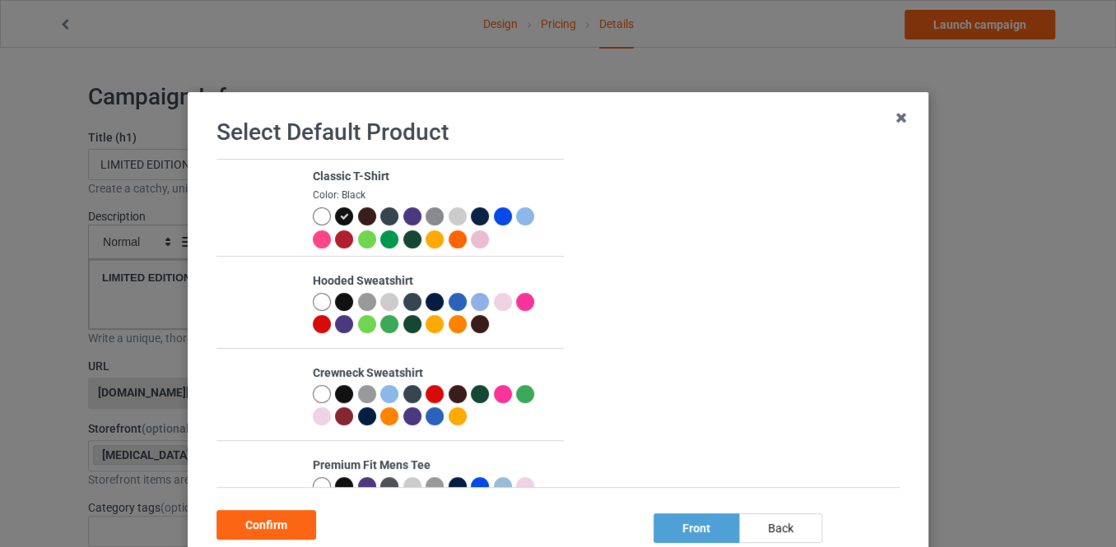
click at [316, 397] on div at bounding box center [322, 394] width 18 height 18
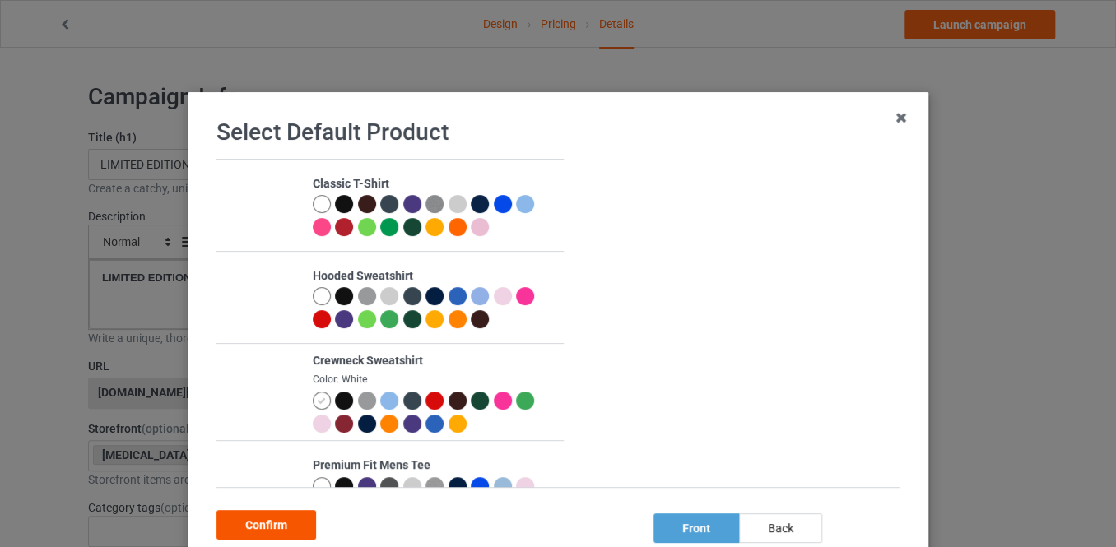
click at [286, 510] on div "Confirm" at bounding box center [266, 525] width 100 height 30
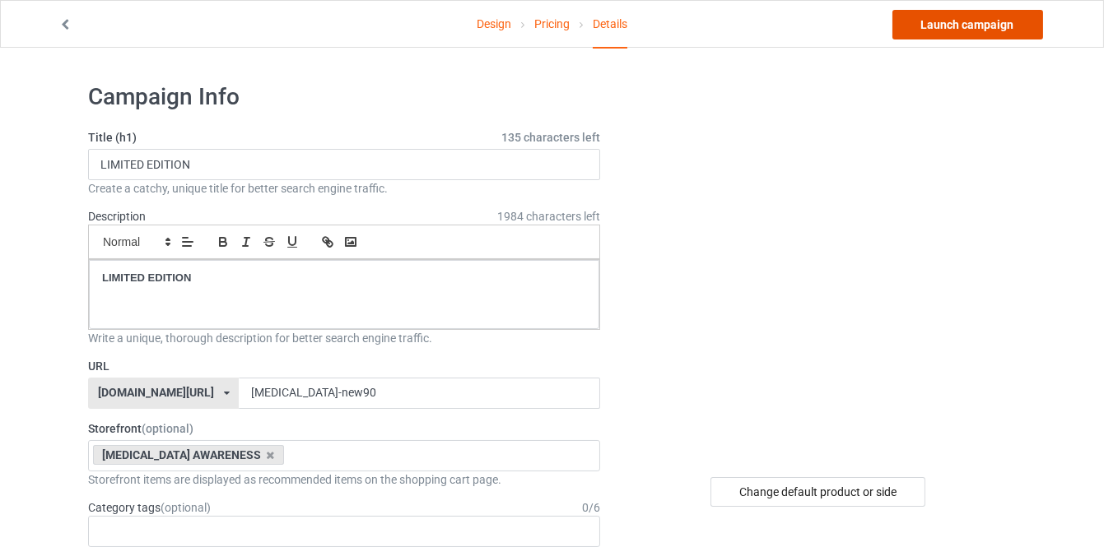
click at [955, 24] on link "Launch campaign" at bounding box center [967, 25] width 151 height 30
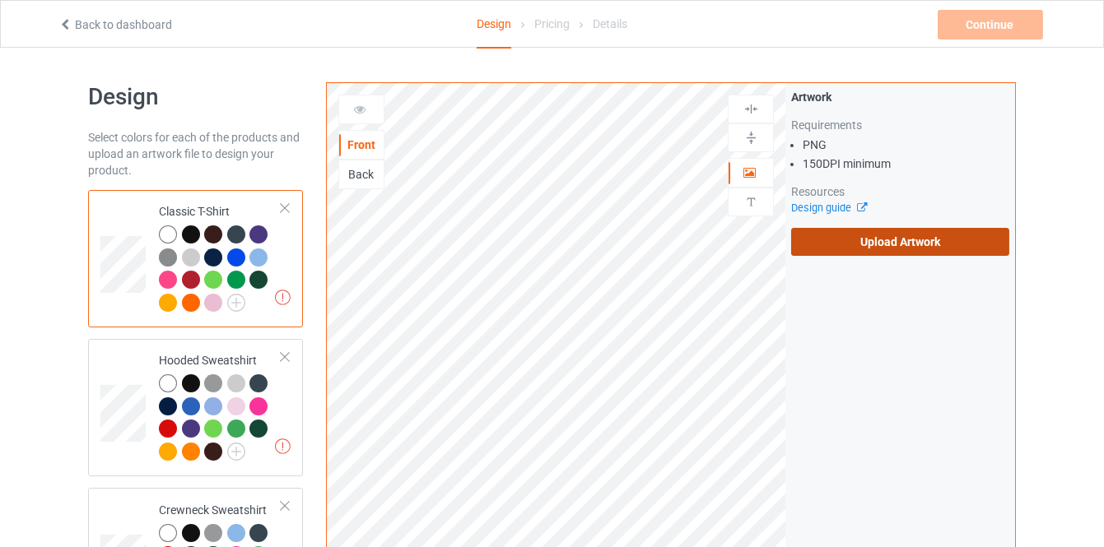
click at [882, 239] on label "Upload Artwork" at bounding box center [900, 242] width 218 height 28
click at [0, 0] on input "Upload Artwork" at bounding box center [0, 0] width 0 height 0
click at [850, 249] on label "Upload Artwork" at bounding box center [900, 242] width 218 height 28
click at [0, 0] on input "Upload Artwork" at bounding box center [0, 0] width 0 height 0
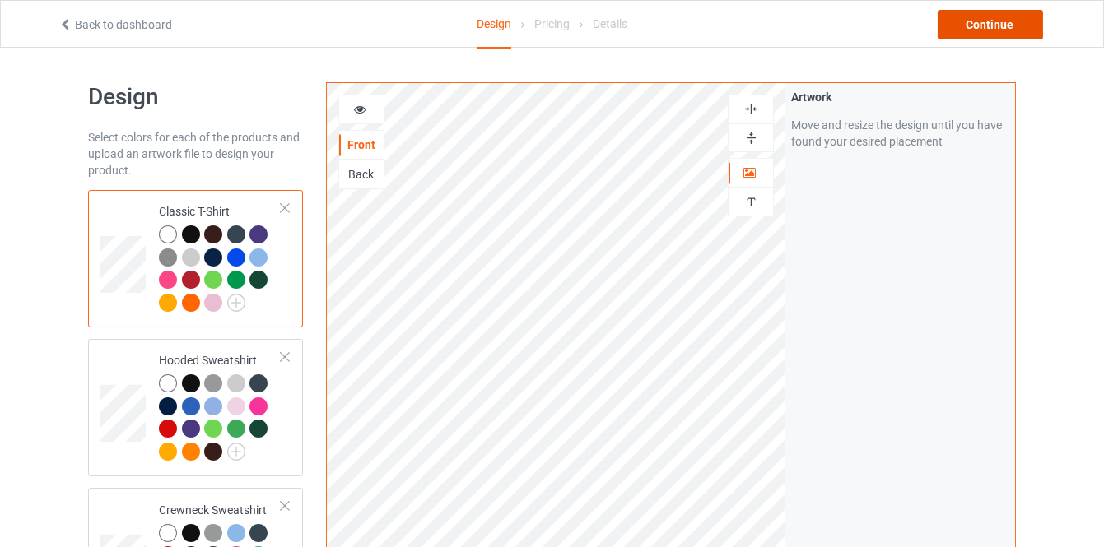
click at [990, 26] on div "Continue" at bounding box center [990, 25] width 105 height 30
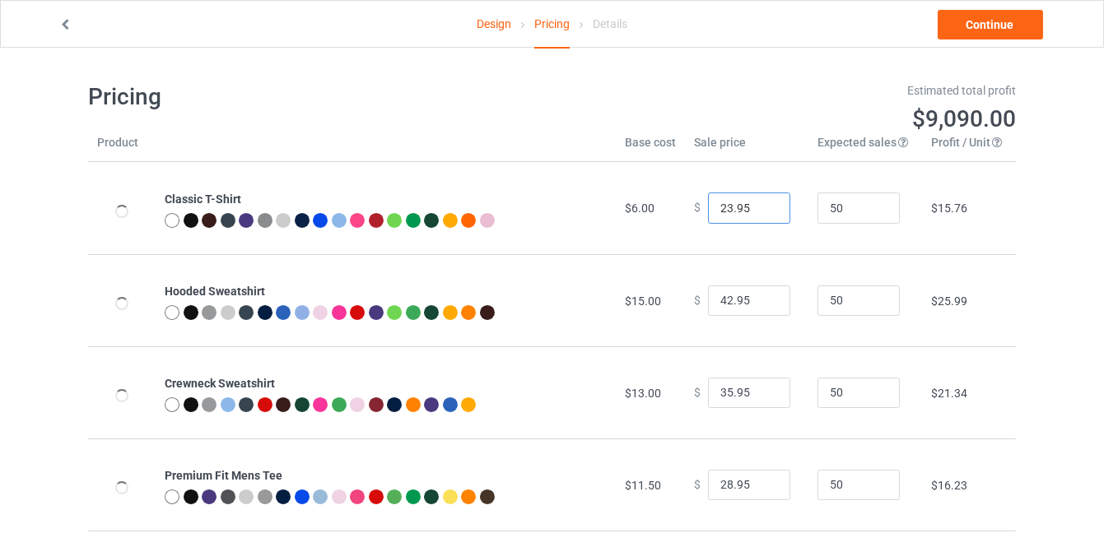
click at [766, 202] on input "23.95" at bounding box center [749, 208] width 82 height 31
click at [766, 202] on input "24.95" at bounding box center [749, 208] width 82 height 31
click at [766, 202] on input "25.95" at bounding box center [749, 208] width 82 height 31
type input "26.95"
click at [766, 202] on input "26.95" at bounding box center [749, 208] width 82 height 31
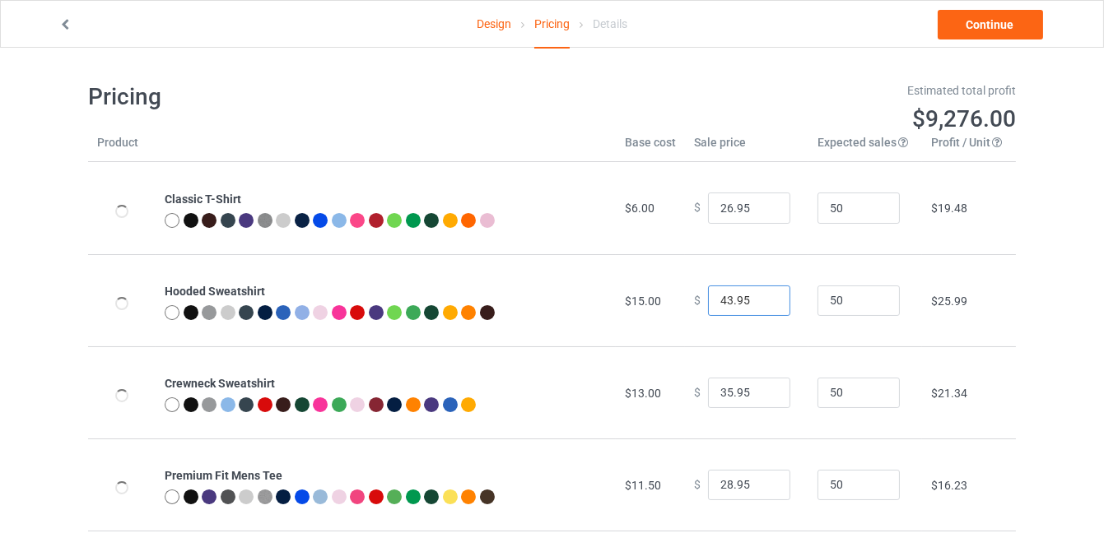
click at [757, 296] on input "43.95" at bounding box center [749, 301] width 82 height 31
type input "44.95"
click at [757, 296] on input "44.95" at bounding box center [749, 301] width 82 height 31
click at [766, 389] on input "36.95" at bounding box center [749, 393] width 82 height 31
type input "37.95"
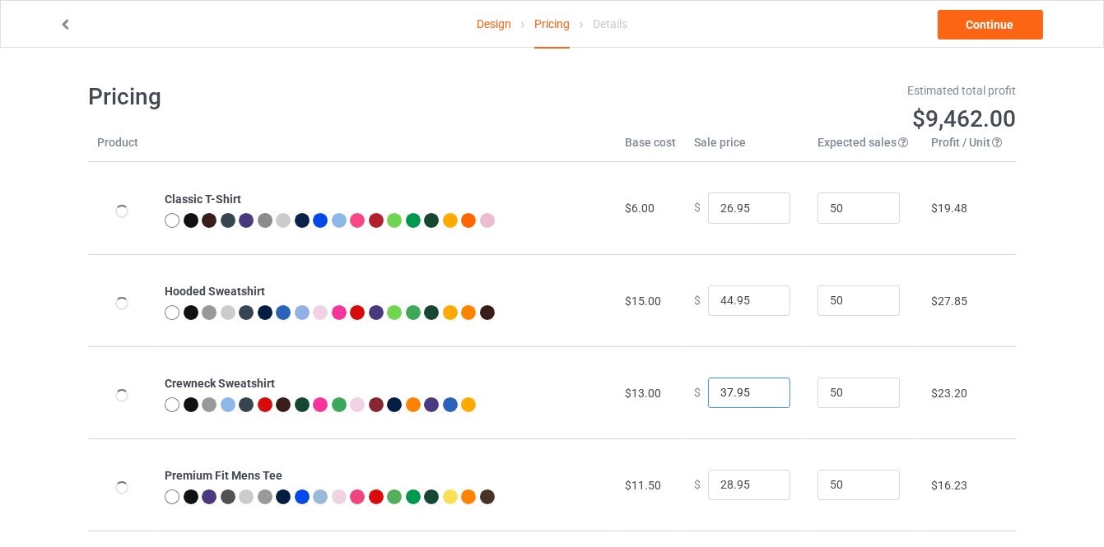
click at [766, 389] on input "37.95" at bounding box center [749, 393] width 82 height 31
click at [761, 482] on input "29.95" at bounding box center [749, 485] width 82 height 31
type input "30.95"
click at [761, 482] on input "30.95" at bounding box center [749, 485] width 82 height 31
click at [1013, 29] on link "Continue" at bounding box center [990, 25] width 105 height 30
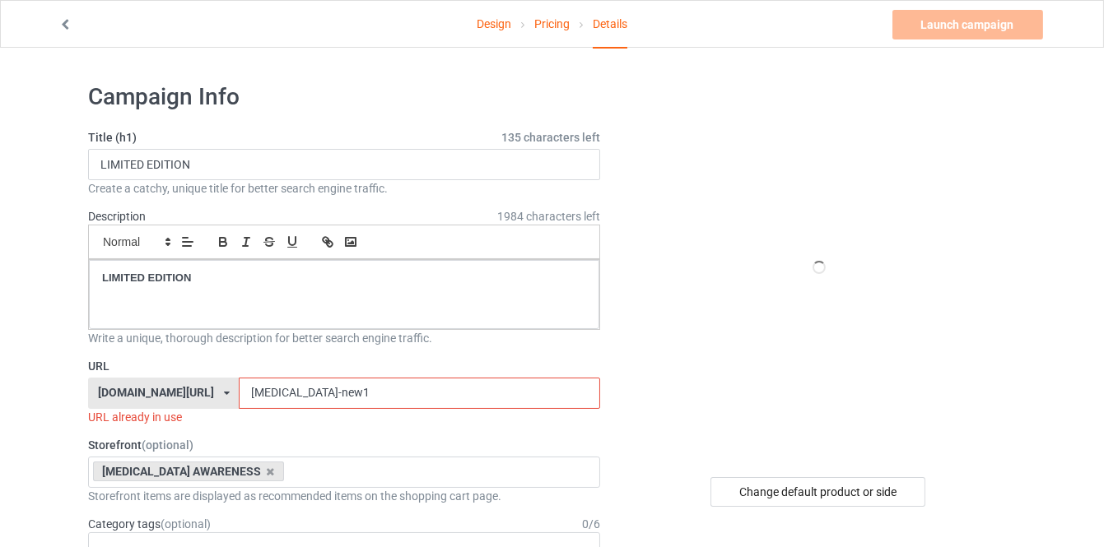
click at [381, 392] on input "[MEDICAL_DATA]-new1" at bounding box center [419, 393] width 361 height 31
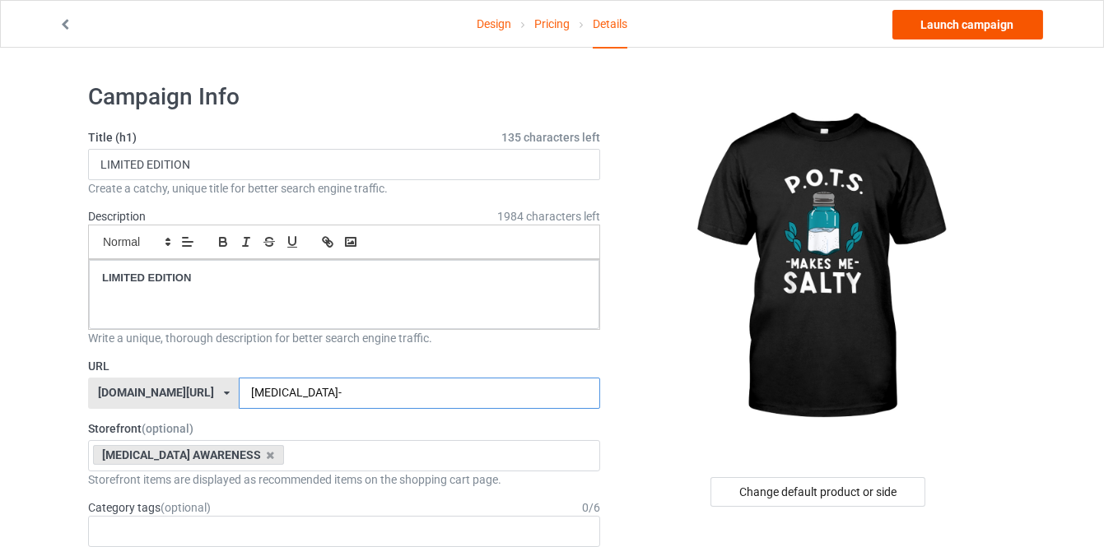
type input "dysautonomia-"
click at [929, 30] on link "Launch campaign" at bounding box center [967, 25] width 151 height 30
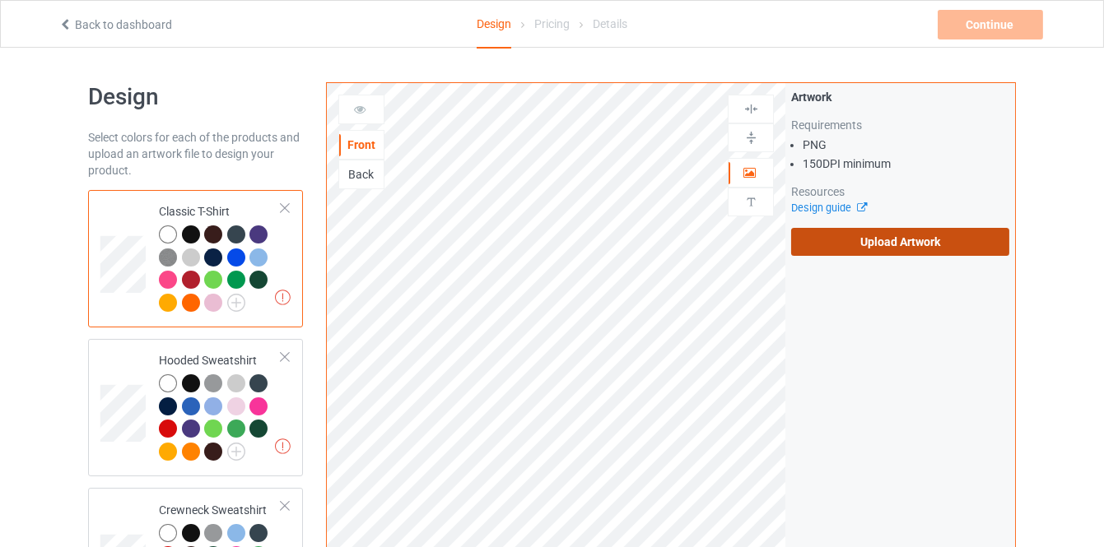
click at [852, 243] on label "Upload Artwork" at bounding box center [900, 242] width 218 height 28
click at [0, 0] on input "Upload Artwork" at bounding box center [0, 0] width 0 height 0
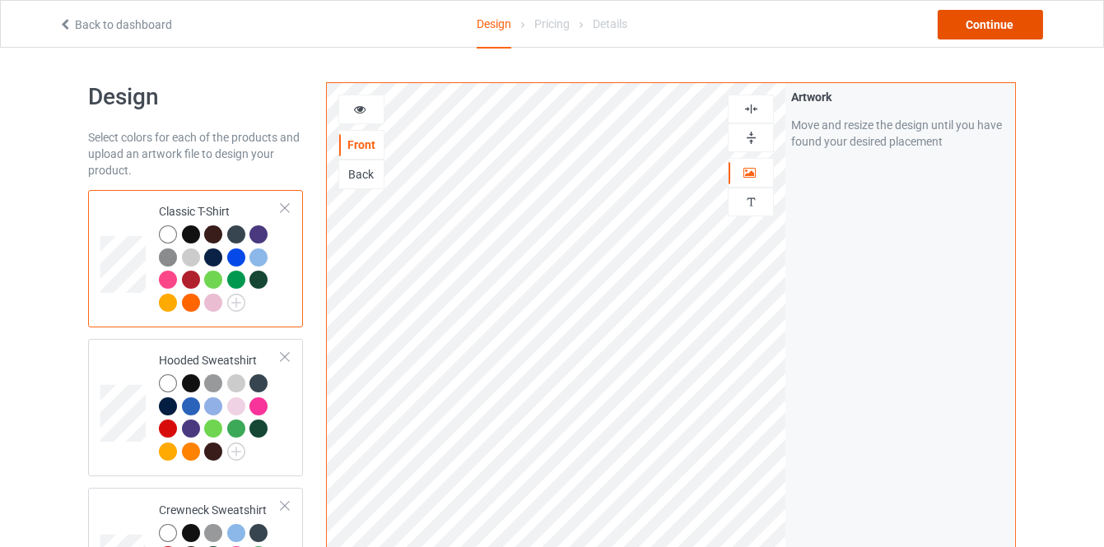
click at [976, 26] on div "Continue" at bounding box center [990, 25] width 105 height 30
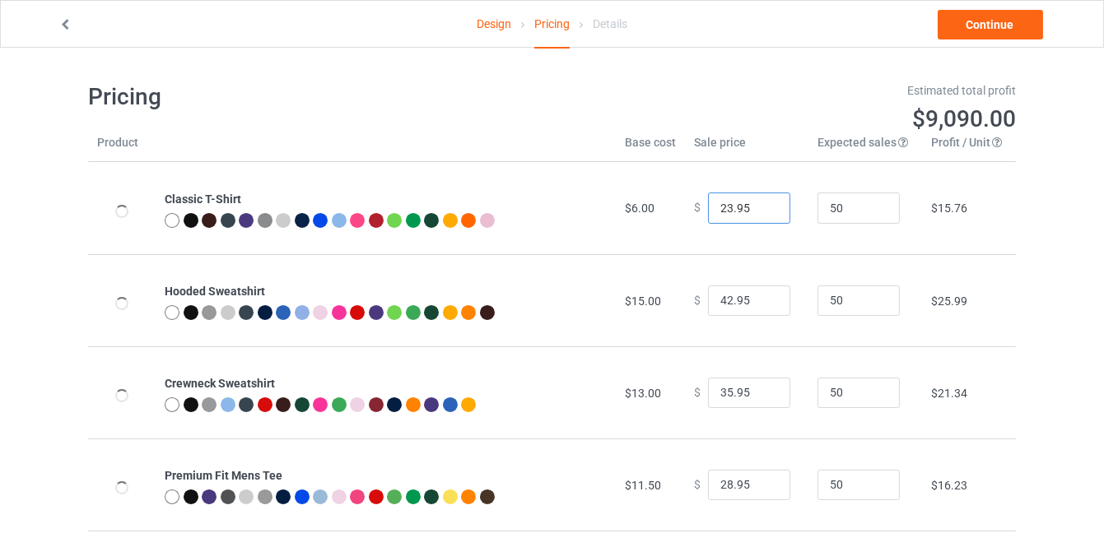
click at [759, 203] on input "23.95" at bounding box center [749, 208] width 82 height 31
click at [759, 203] on input "24.95" at bounding box center [749, 208] width 82 height 31
click at [759, 203] on input "25.95" at bounding box center [749, 208] width 82 height 31
type input "26.95"
click at [759, 203] on input "26.95" at bounding box center [749, 208] width 82 height 31
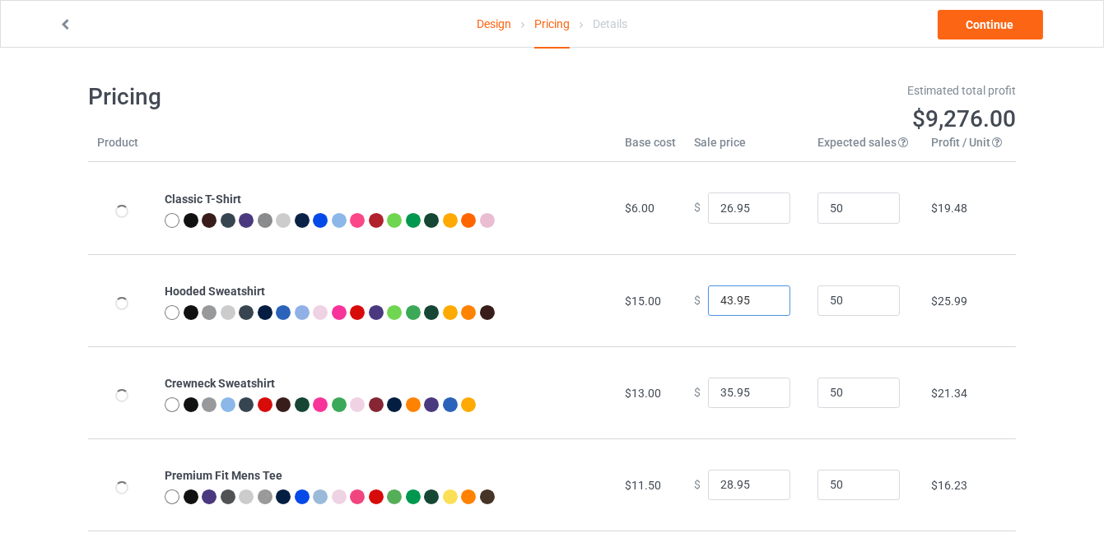
click at [764, 297] on input "43.95" at bounding box center [749, 301] width 82 height 31
type input "44.95"
click at [764, 297] on input "44.95" at bounding box center [749, 301] width 82 height 31
click at [768, 388] on input "36.95" at bounding box center [749, 393] width 82 height 31
type input "37.95"
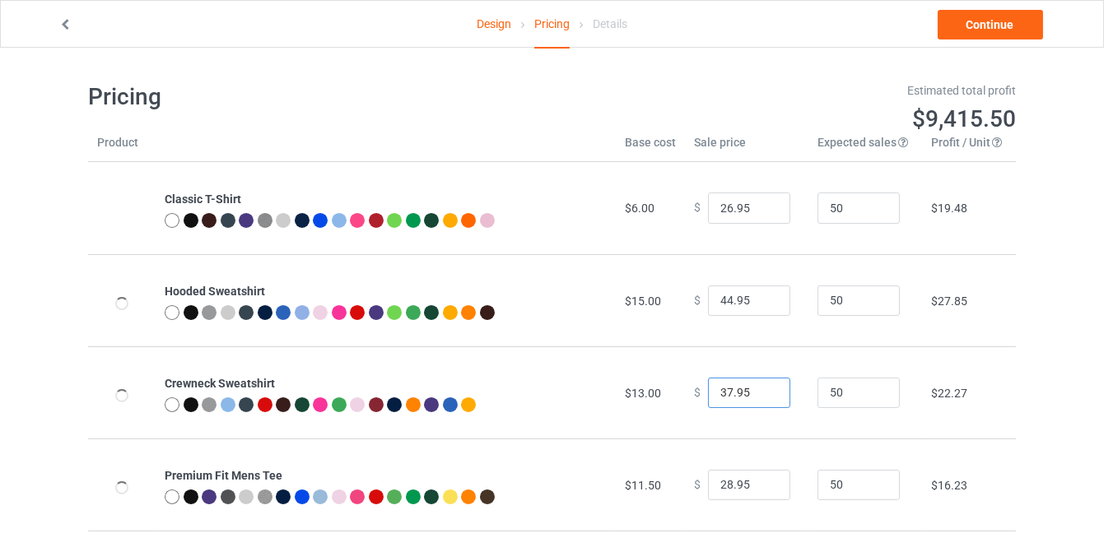
click at [768, 388] on input "37.95" at bounding box center [749, 393] width 82 height 31
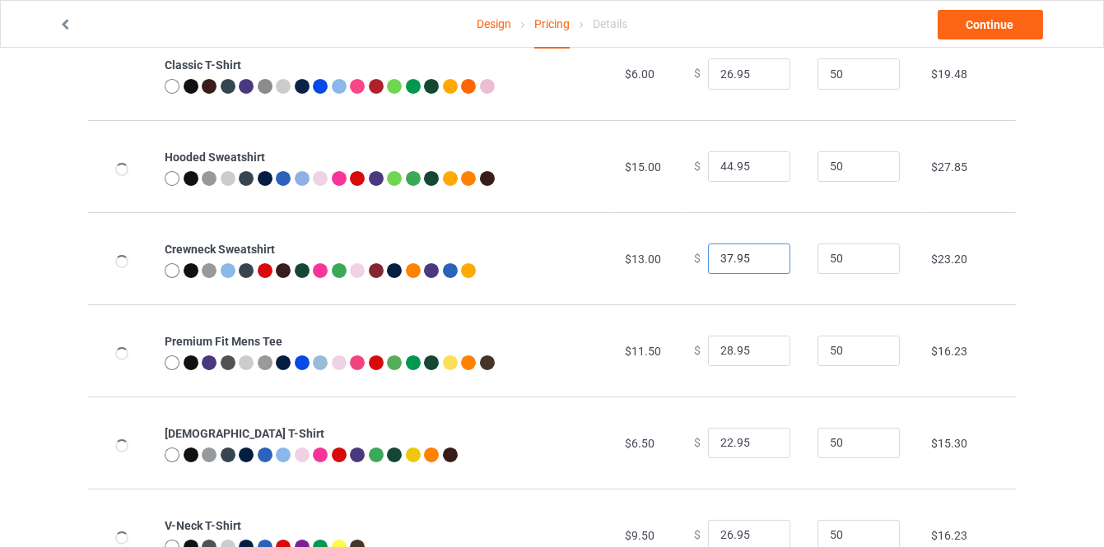
scroll to position [149, 0]
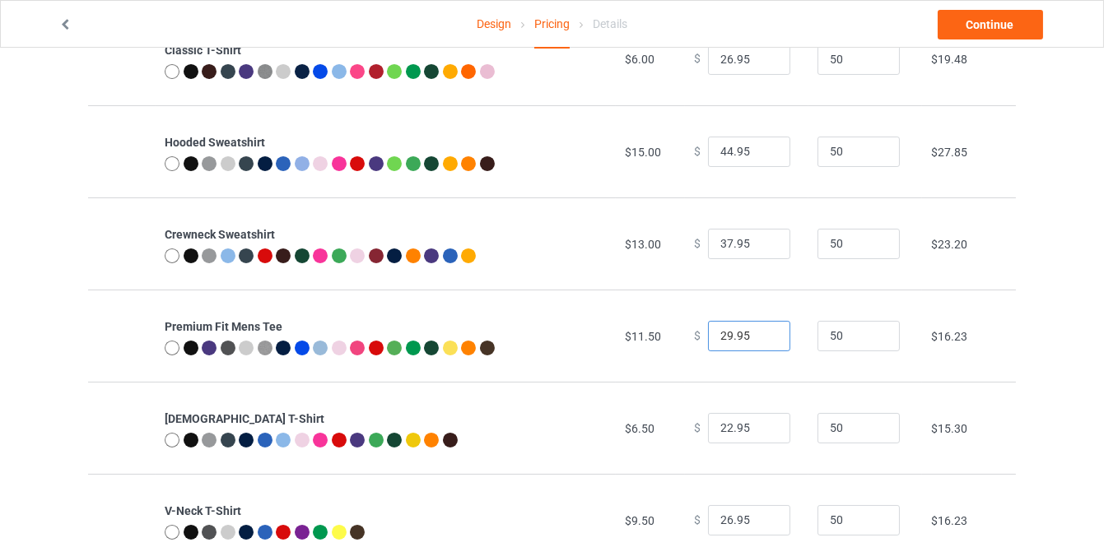
click at [765, 328] on input "29.95" at bounding box center [749, 336] width 82 height 31
type input "30.95"
click at [765, 328] on input "30.95" at bounding box center [749, 336] width 82 height 31
type input "23.95"
click at [766, 423] on input "23.95" at bounding box center [749, 428] width 82 height 31
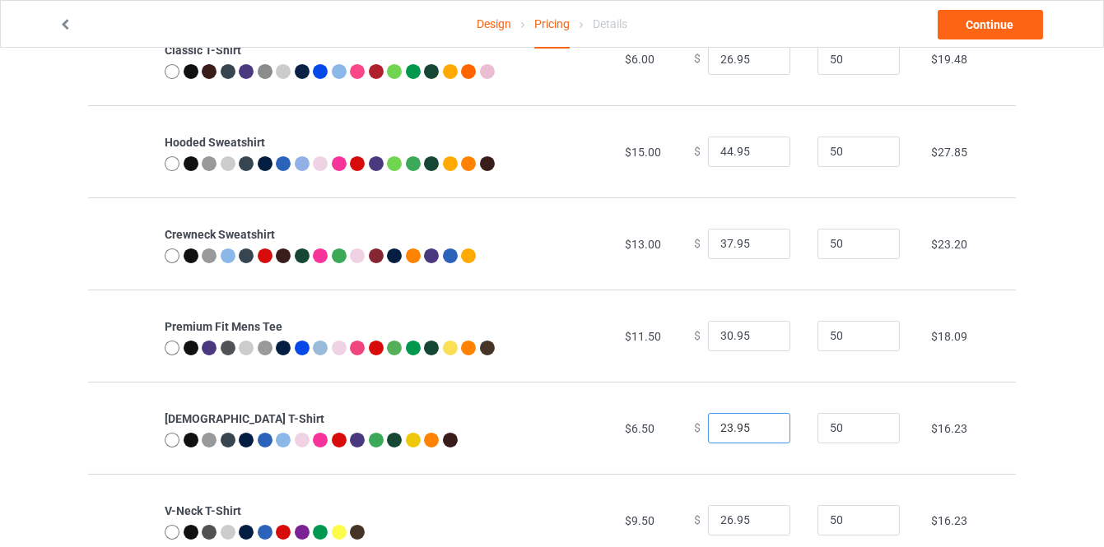
scroll to position [299, 0]
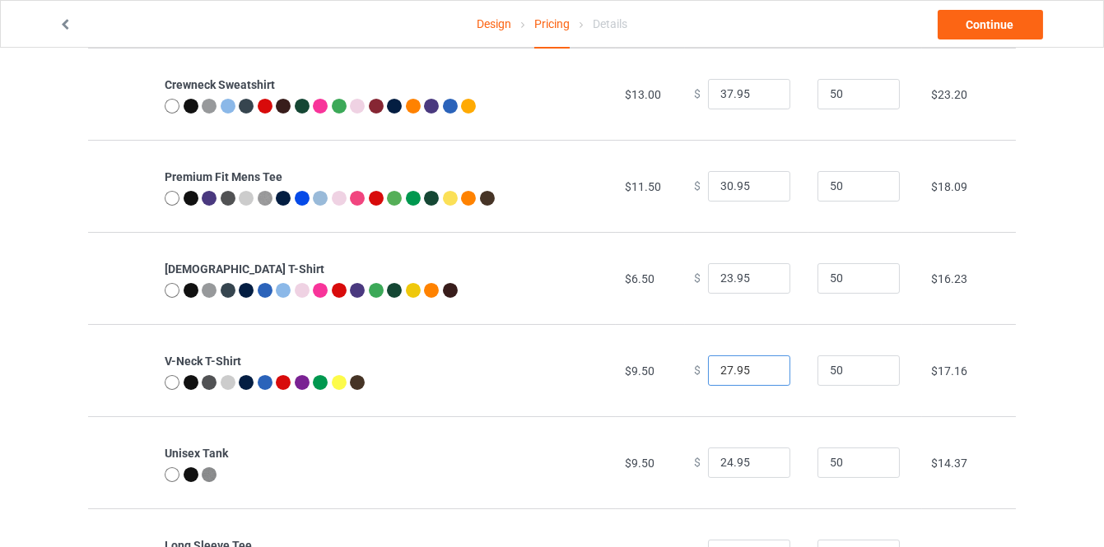
type input "27.95"
click at [766, 366] on input "27.95" at bounding box center [749, 371] width 82 height 31
type input "25.95"
click at [766, 458] on input "25.95" at bounding box center [749, 463] width 82 height 31
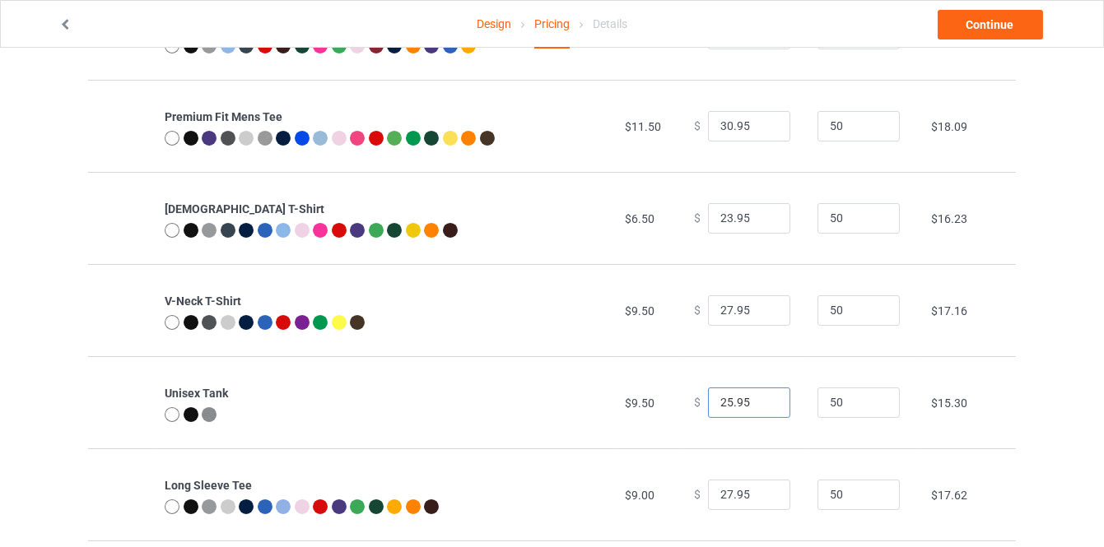
scroll to position [449, 0]
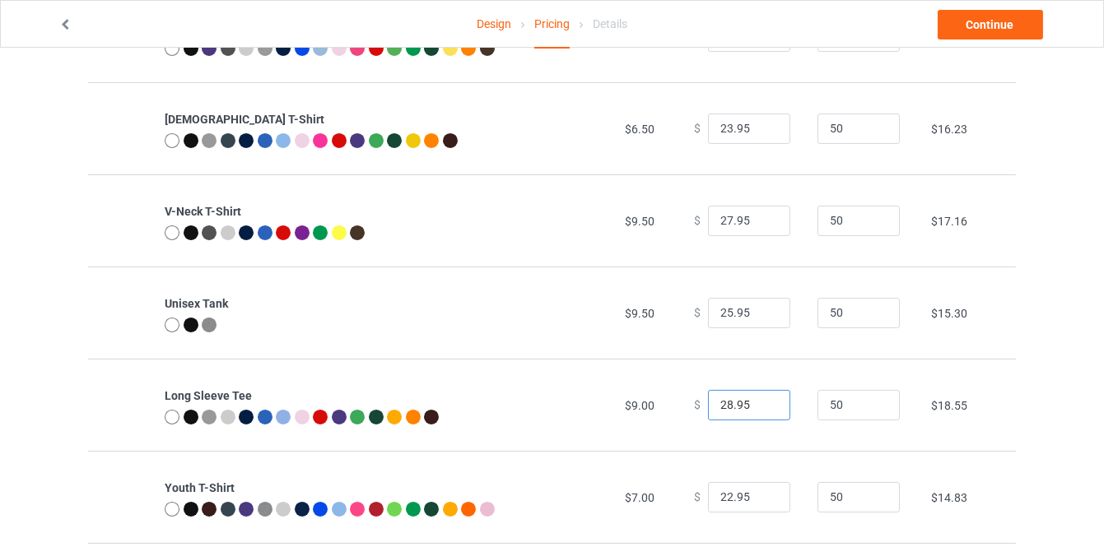
click at [768, 397] on input "28.95" at bounding box center [749, 405] width 82 height 31
type input "29.95"
click at [768, 397] on input "29.95" at bounding box center [749, 405] width 82 height 31
click at [760, 305] on input "26.95" at bounding box center [749, 313] width 82 height 31
type input "27.95"
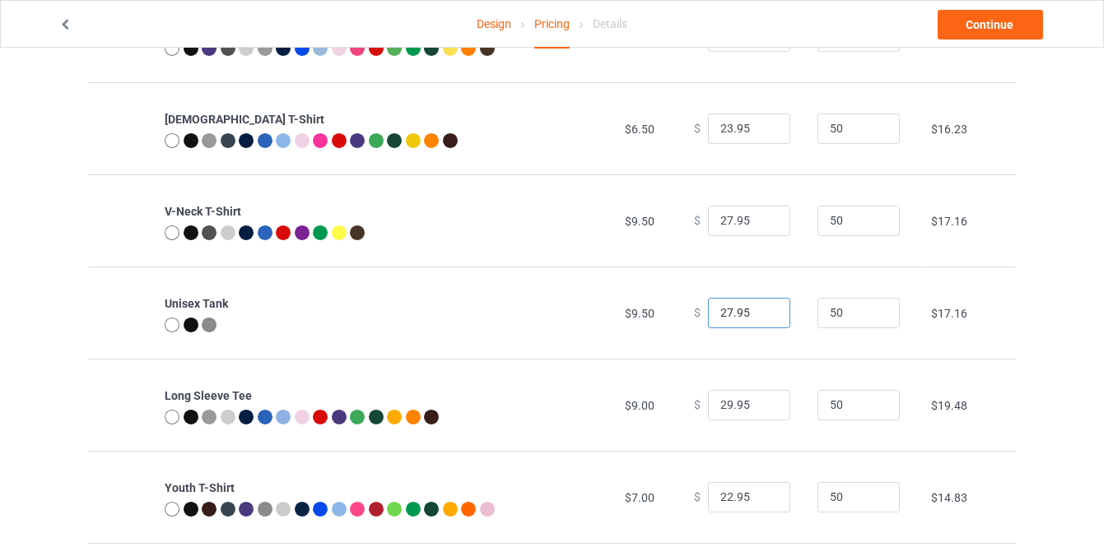
click at [760, 305] on input "27.95" at bounding box center [749, 313] width 82 height 31
click at [759, 214] on input "28.95" at bounding box center [749, 221] width 82 height 31
type input "29.95"
click at [759, 214] on input "29.95" at bounding box center [749, 221] width 82 height 31
click at [764, 123] on input "24.95" at bounding box center [749, 129] width 82 height 31
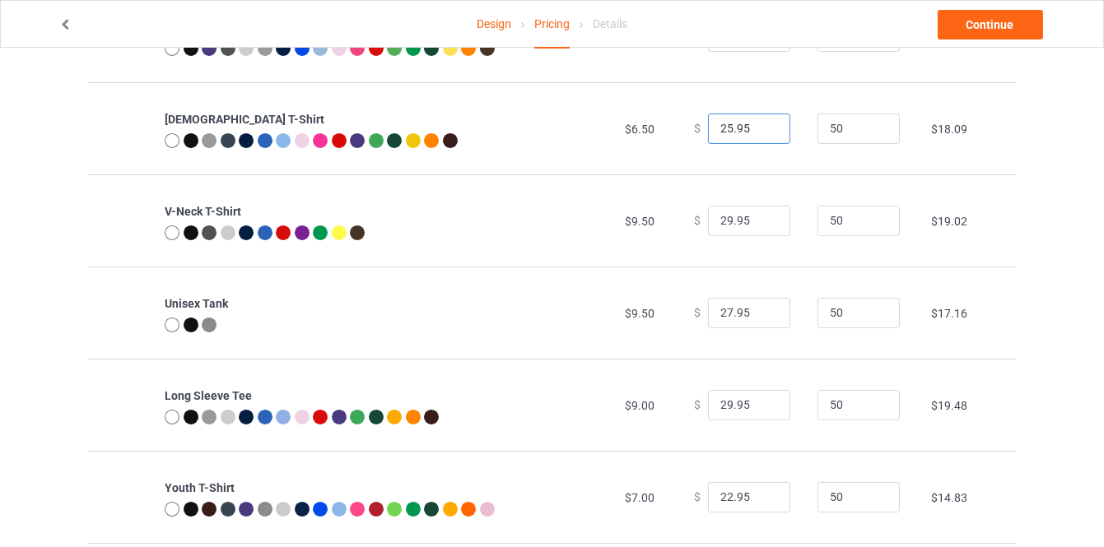
type input "25.95"
click at [764, 123] on input "25.95" at bounding box center [749, 129] width 82 height 31
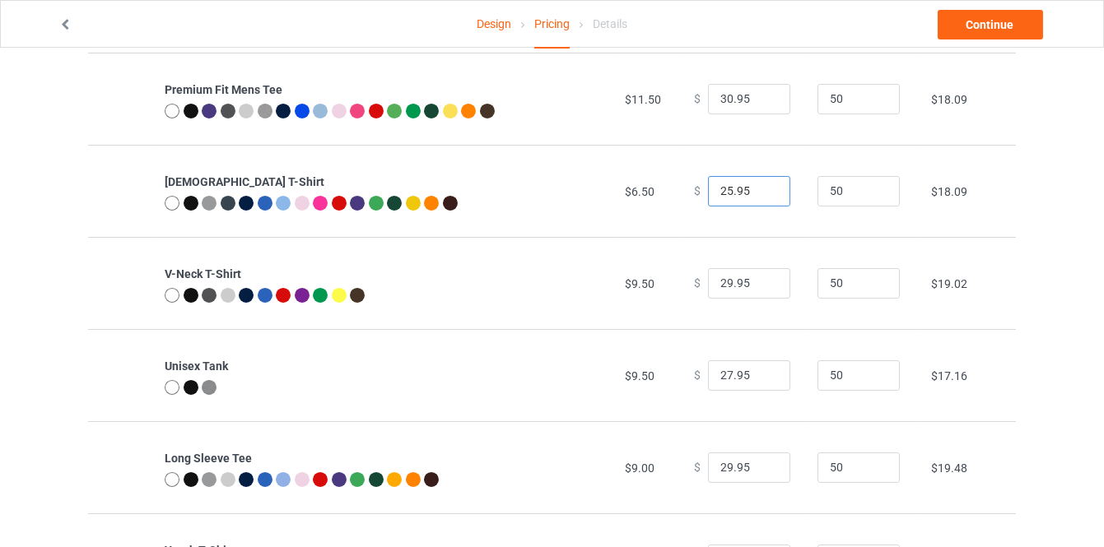
scroll to position [299, 0]
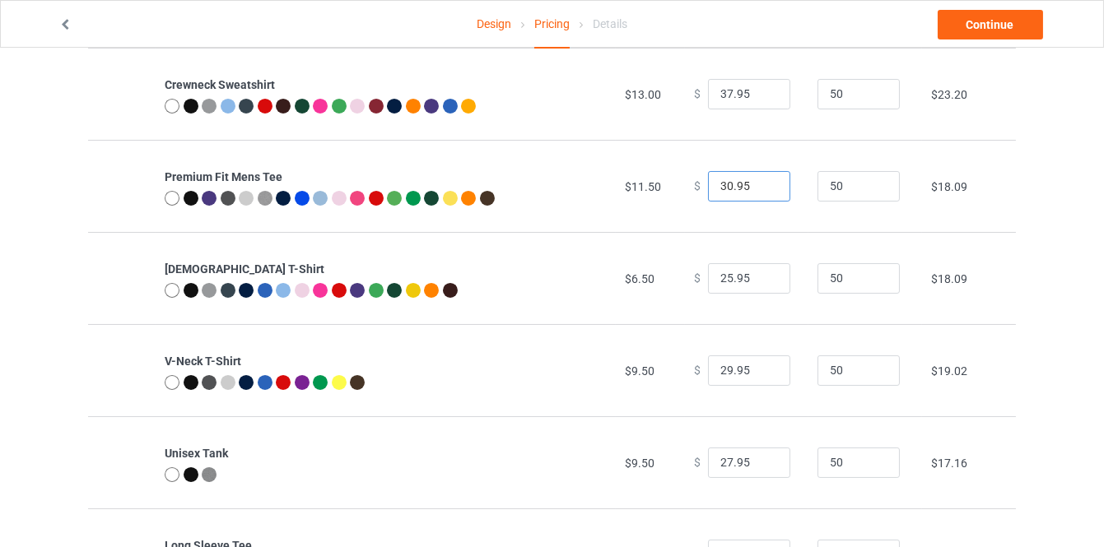
click at [758, 177] on input "30.95" at bounding box center [749, 186] width 82 height 31
click at [759, 177] on input "30.95" at bounding box center [749, 186] width 82 height 31
type input "31.95"
click at [766, 183] on input "31.95" at bounding box center [749, 186] width 82 height 31
click at [979, 30] on link "Continue" at bounding box center [990, 25] width 105 height 30
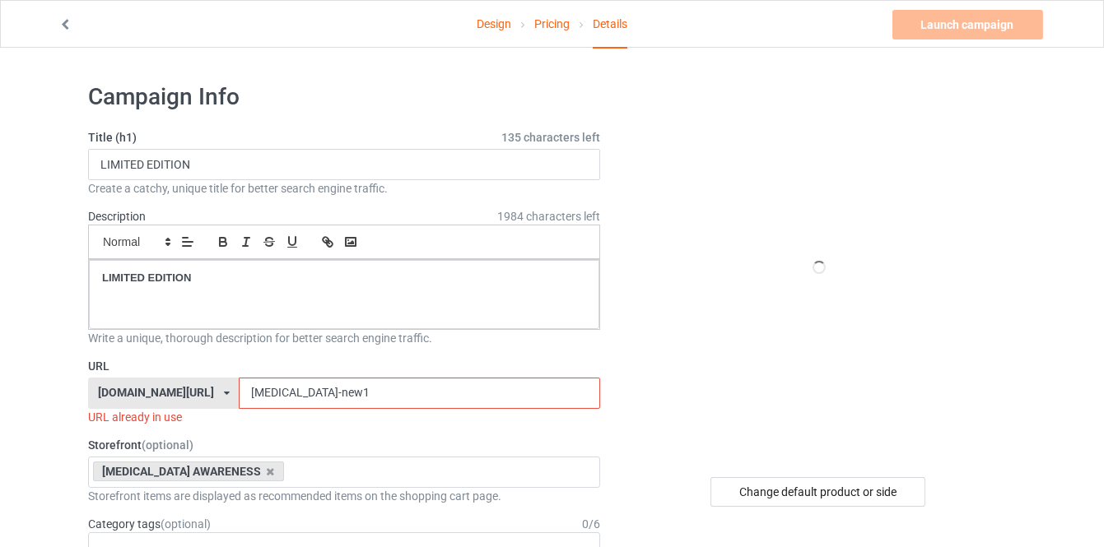
click at [324, 391] on input "[MEDICAL_DATA]-new1" at bounding box center [419, 393] width 361 height 31
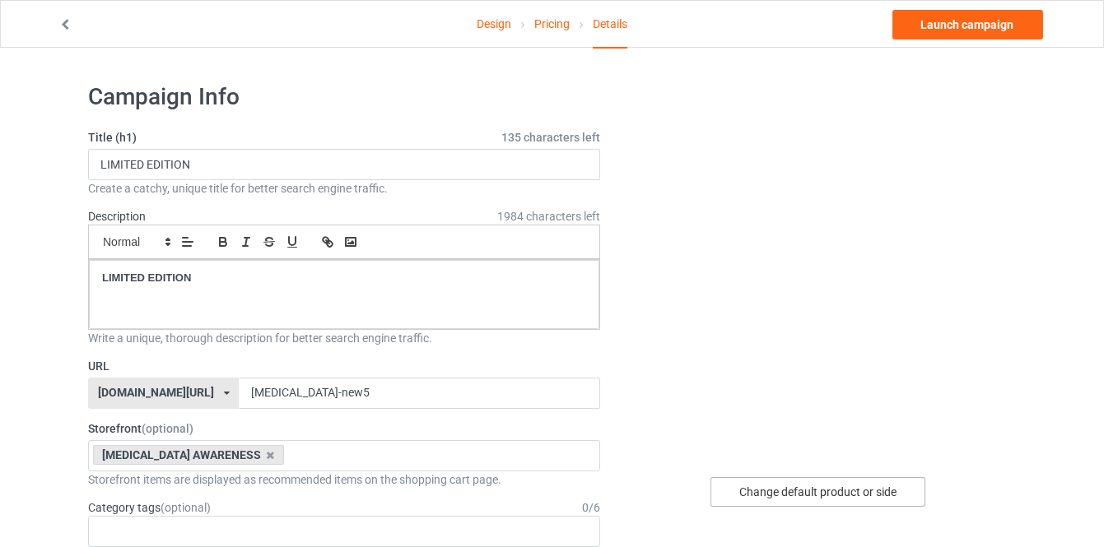
click at [771, 504] on div "Change default product or side" at bounding box center [817, 492] width 215 height 30
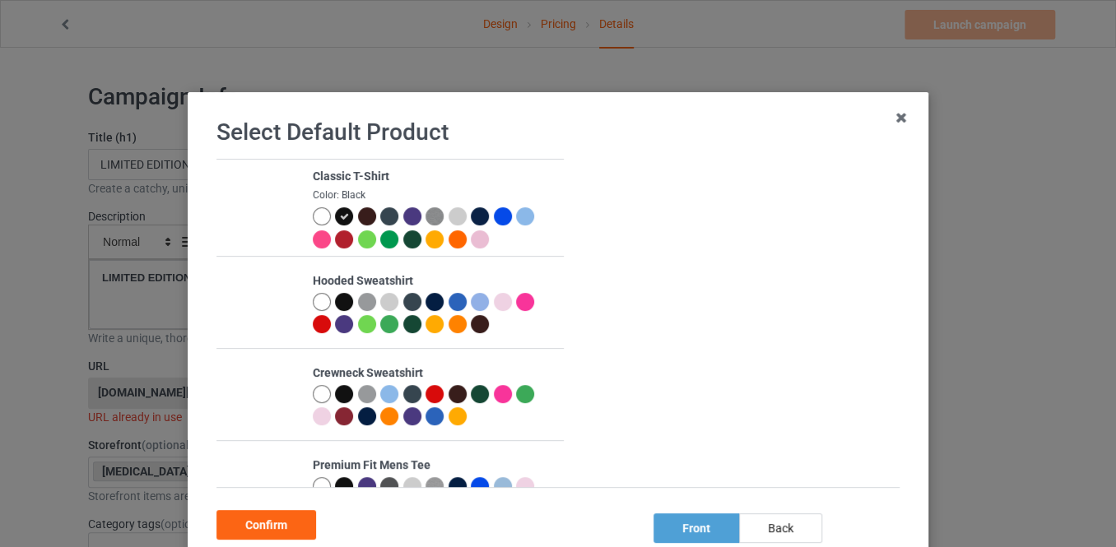
click at [313, 297] on div at bounding box center [322, 302] width 18 height 18
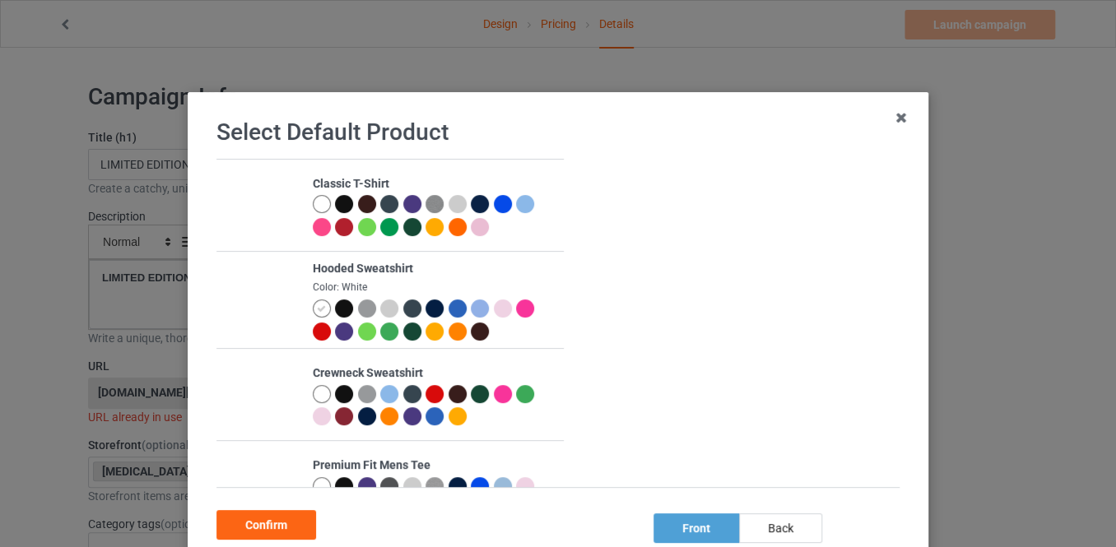
click at [285, 540] on div "Select Default Product Classic T-Shirt Hooded Sweatshirt Color: White Crewneck …" at bounding box center [558, 330] width 706 height 442
click at [290, 517] on div "Confirm" at bounding box center [266, 525] width 100 height 30
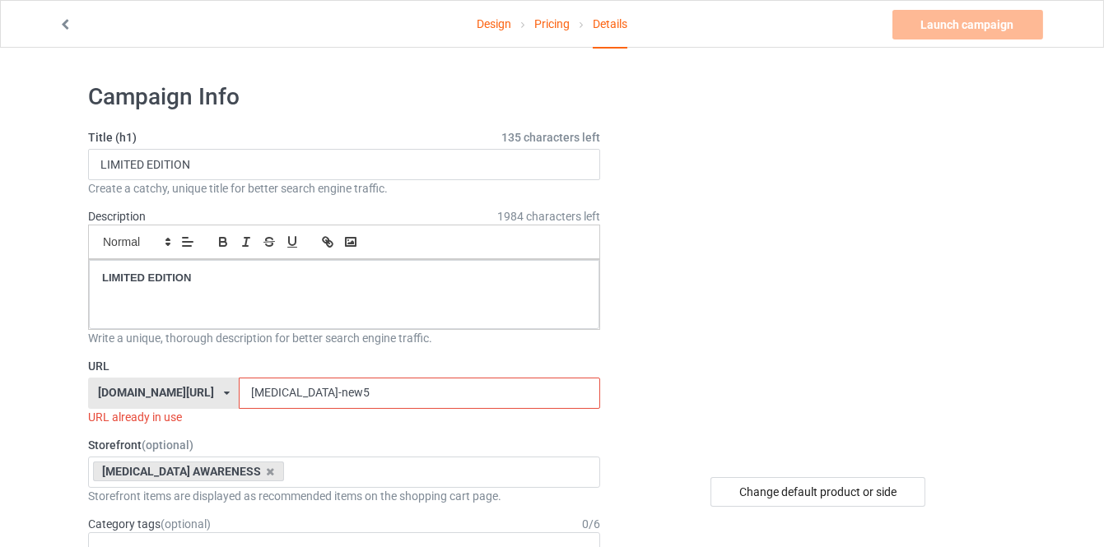
click at [344, 392] on input "dysautonomia-new5" at bounding box center [419, 393] width 361 height 31
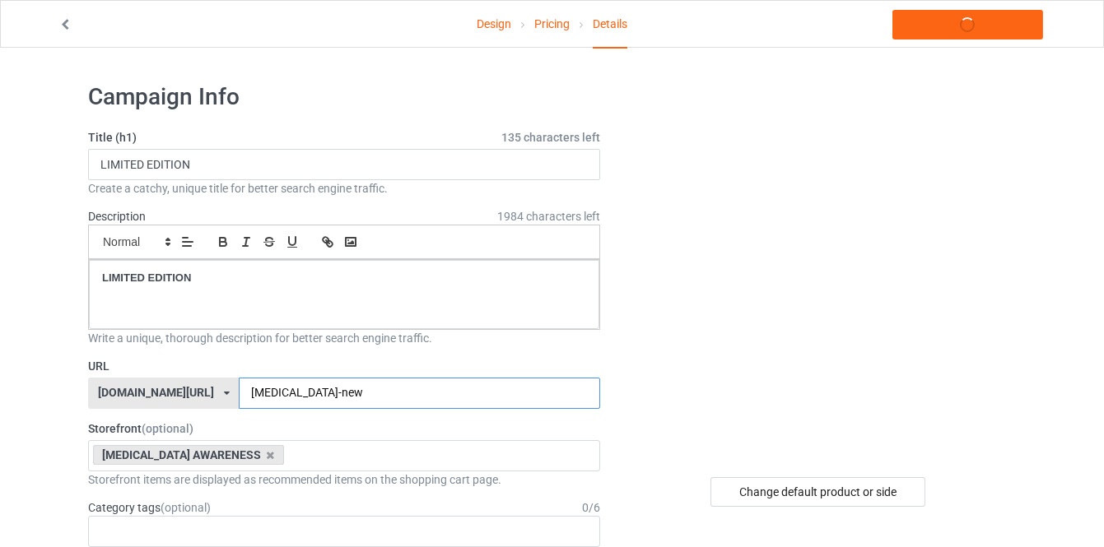
type input "dysautonomia-new6"
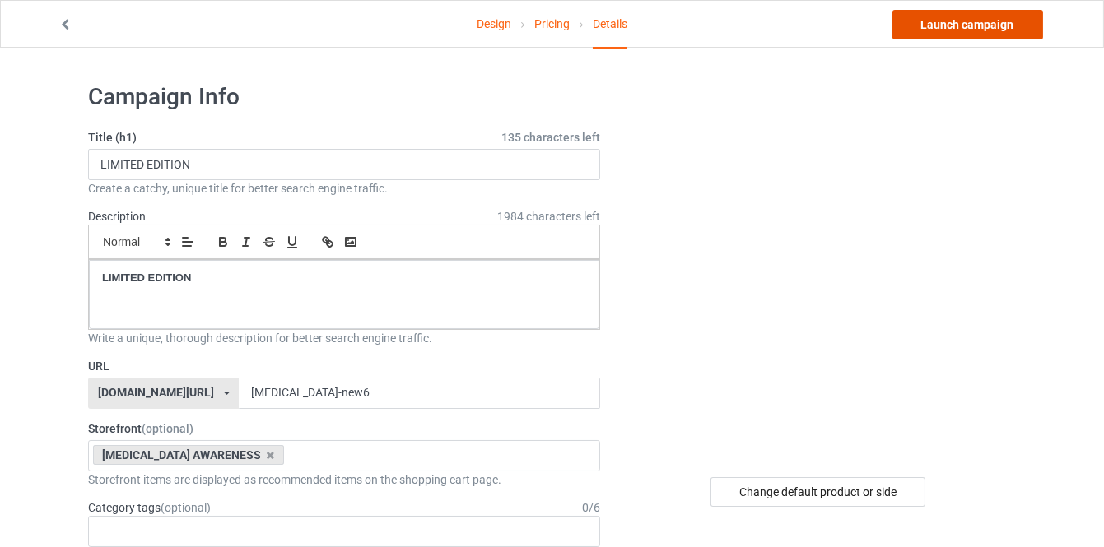
click at [931, 26] on link "Launch campaign" at bounding box center [967, 25] width 151 height 30
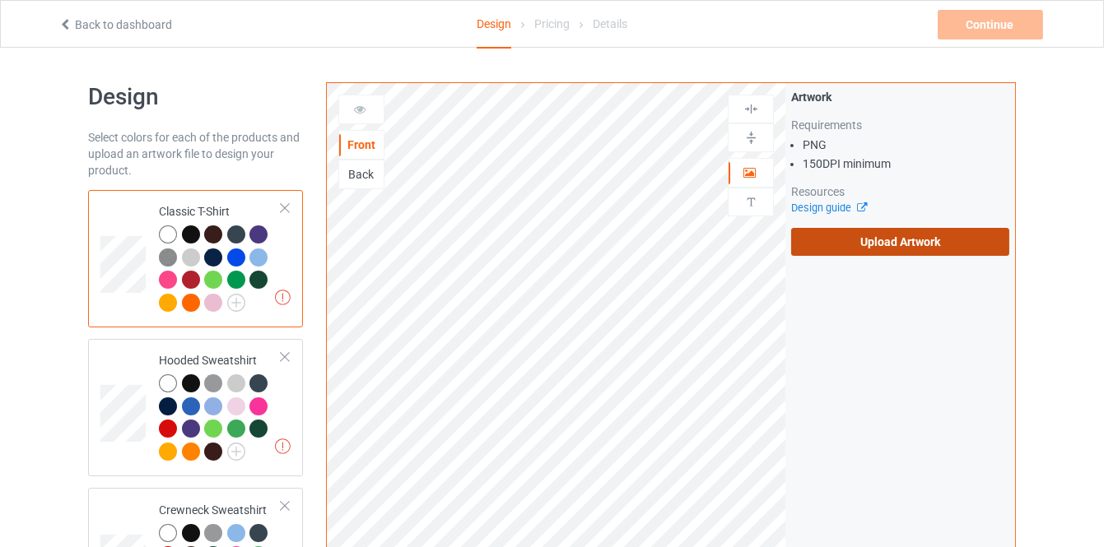
click at [873, 240] on label "Upload Artwork" at bounding box center [900, 242] width 218 height 28
click at [0, 0] on input "Upload Artwork" at bounding box center [0, 0] width 0 height 0
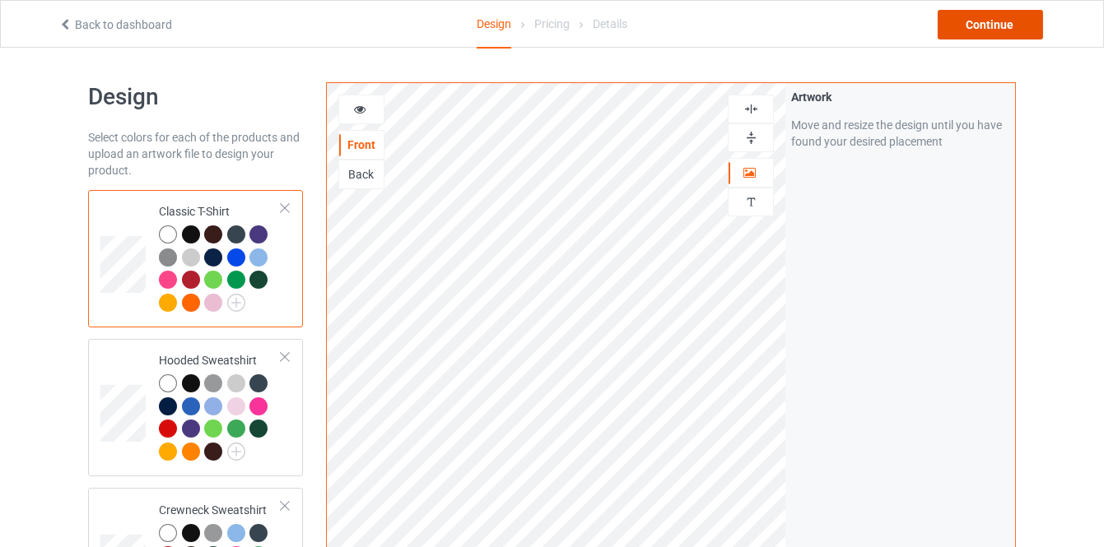
click at [963, 21] on div "Continue" at bounding box center [990, 25] width 105 height 30
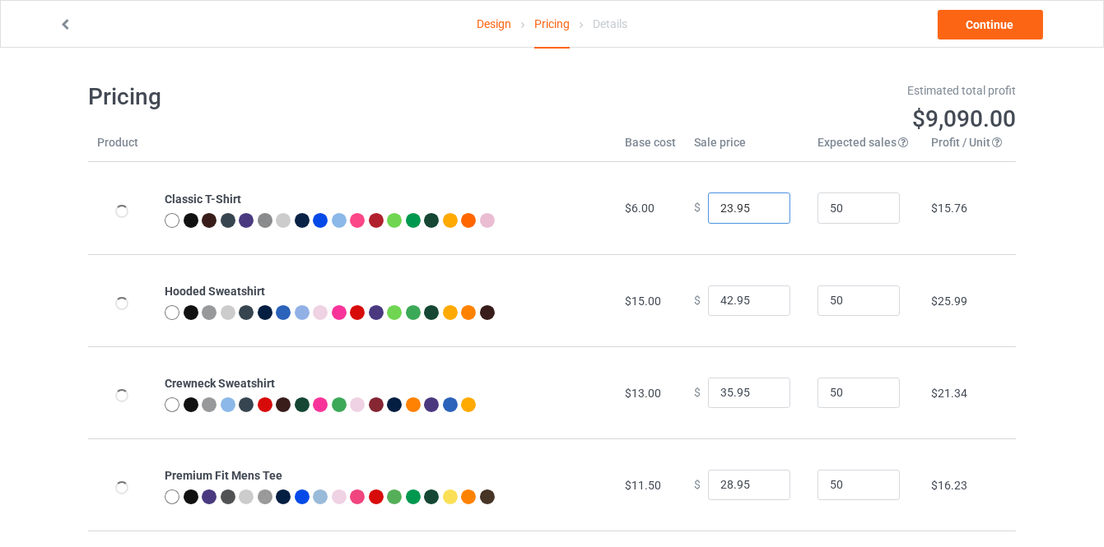
click at [761, 206] on input "23.95" at bounding box center [749, 208] width 82 height 31
click at [761, 206] on input "24.95" at bounding box center [749, 208] width 82 height 31
click at [761, 206] on input "25.95" at bounding box center [749, 208] width 82 height 31
type input "26.95"
click at [761, 206] on input "26.95" at bounding box center [749, 208] width 82 height 31
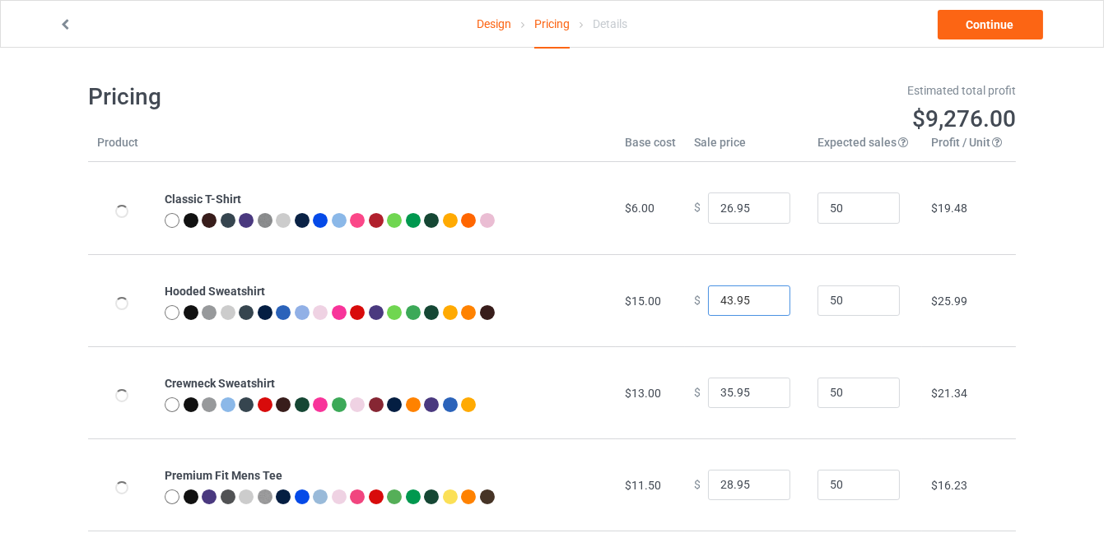
click at [764, 298] on input "43.95" at bounding box center [749, 301] width 82 height 31
type input "44.95"
click at [764, 298] on input "44.95" at bounding box center [749, 301] width 82 height 31
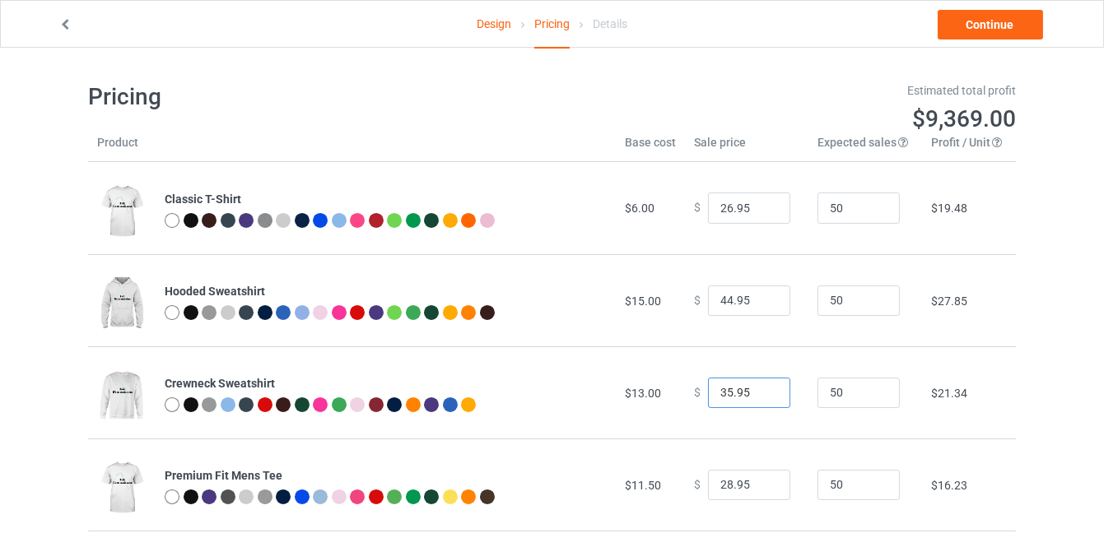
click at [770, 389] on input "35.95" at bounding box center [749, 393] width 82 height 31
click at [766, 389] on input "36.95" at bounding box center [749, 393] width 82 height 31
type input "37.95"
click at [766, 389] on input "37.95" at bounding box center [749, 393] width 82 height 31
click at [764, 480] on input "29.95" at bounding box center [749, 485] width 82 height 31
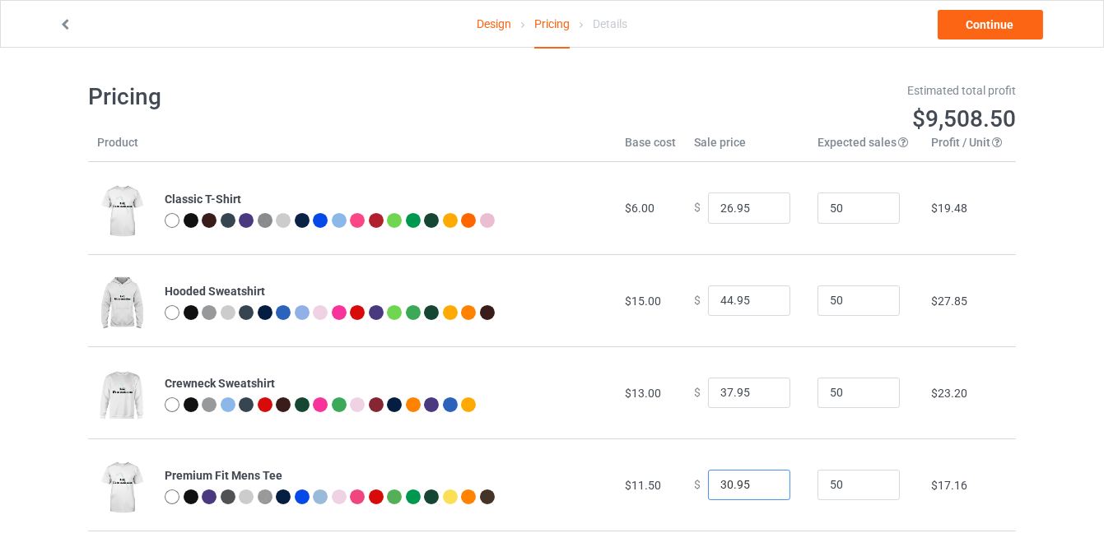
type input "30.95"
click at [764, 480] on input "30.95" at bounding box center [749, 485] width 82 height 31
click at [978, 27] on link "Continue" at bounding box center [990, 25] width 105 height 30
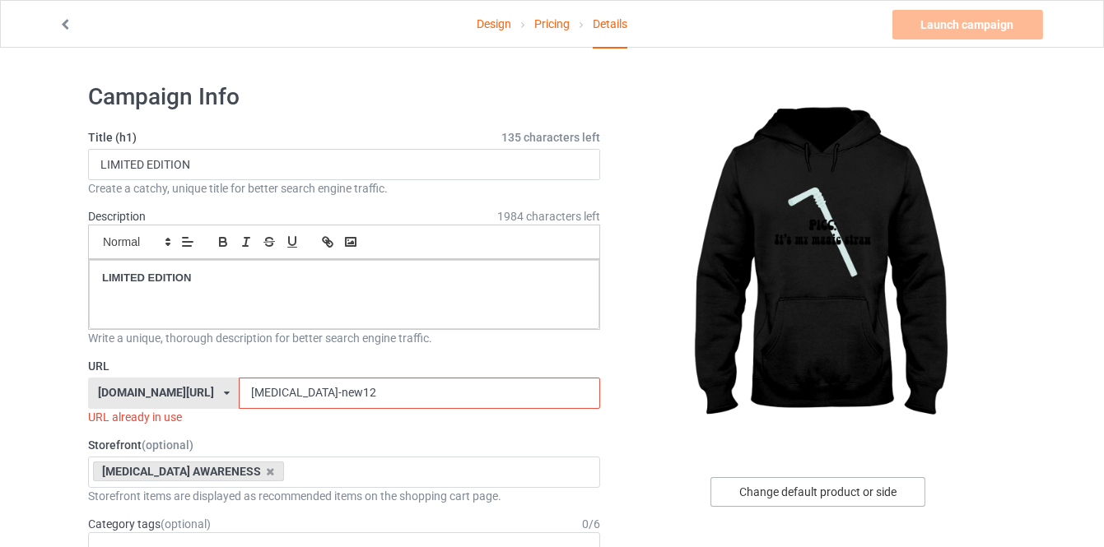
click at [772, 491] on div "Change default product or side" at bounding box center [817, 492] width 215 height 30
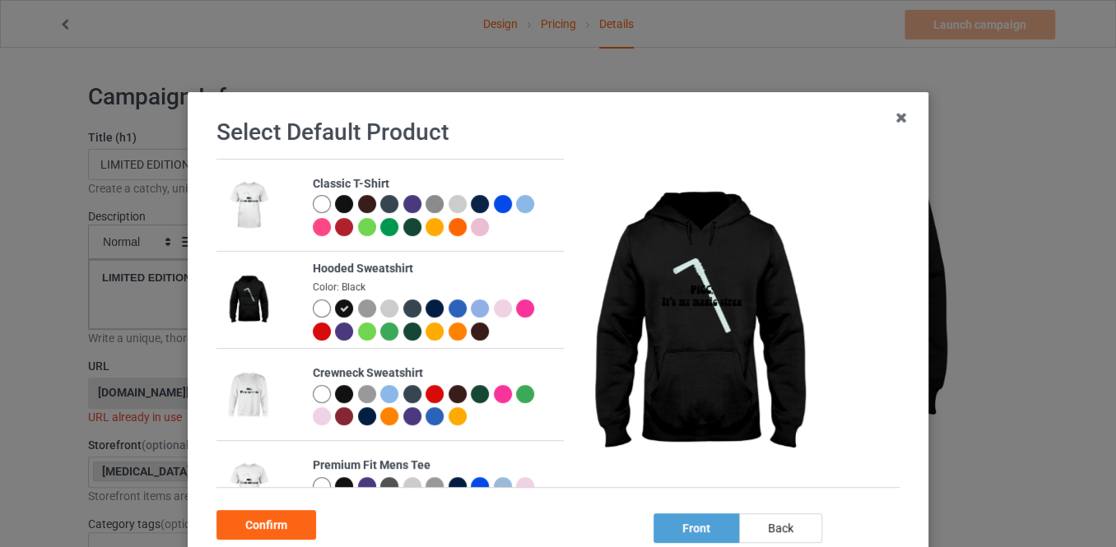
click at [314, 310] on div at bounding box center [322, 309] width 18 height 18
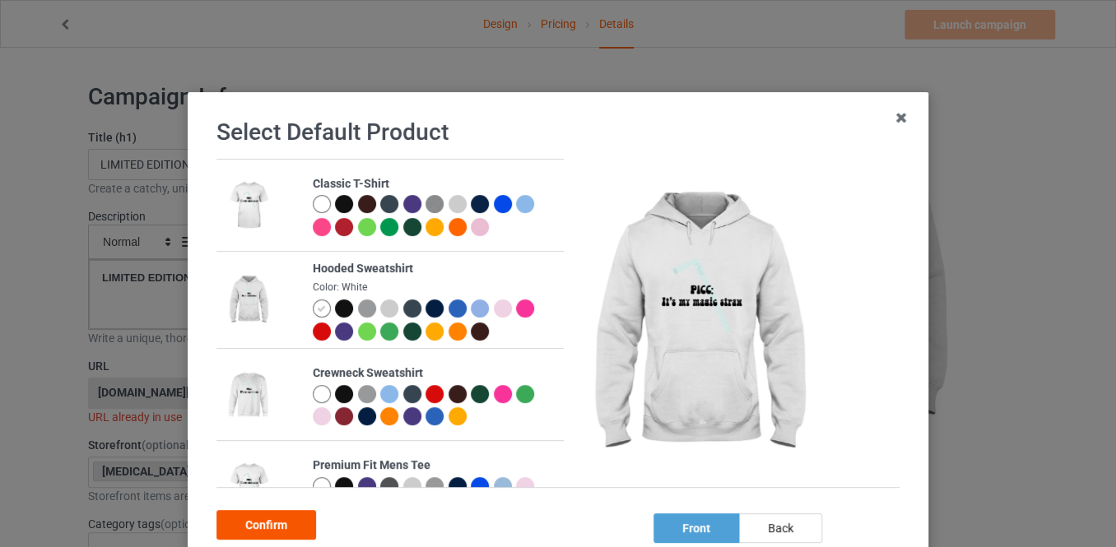
click at [294, 521] on div "Confirm" at bounding box center [266, 525] width 100 height 30
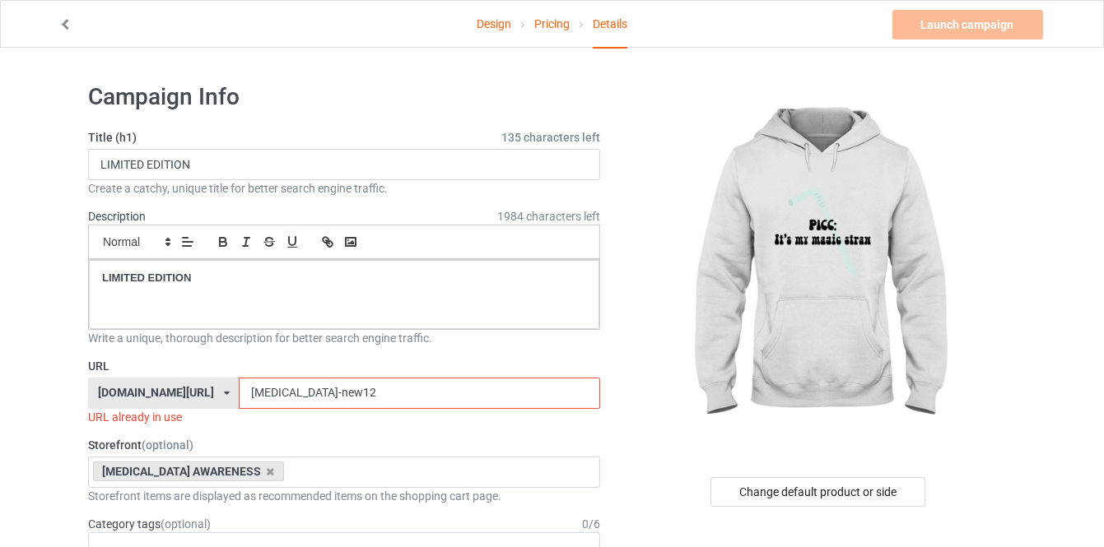
click at [333, 393] on input "[MEDICAL_DATA]-new12" at bounding box center [419, 393] width 361 height 31
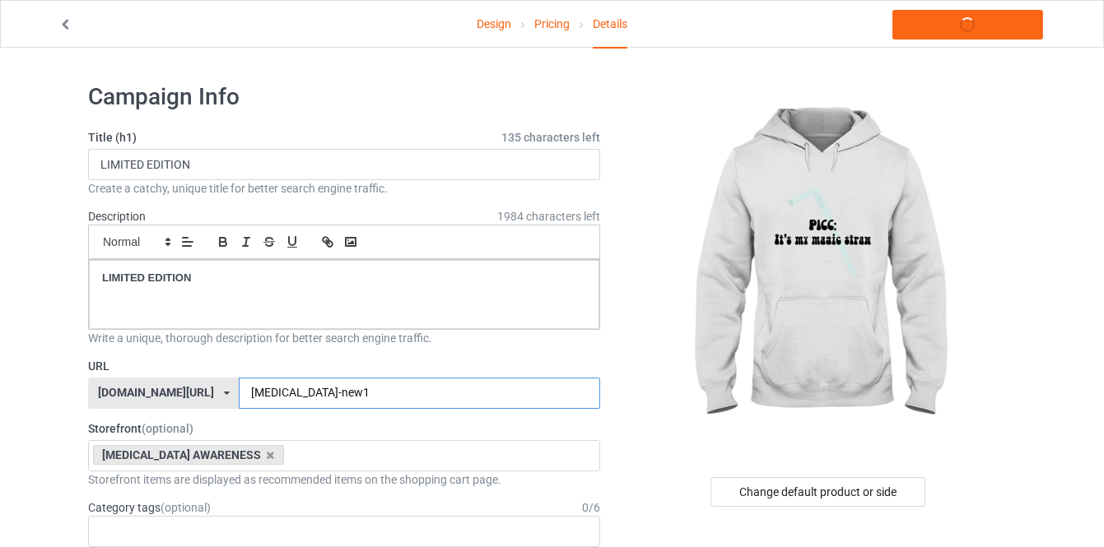
type input "[MEDICAL_DATA]-new14"
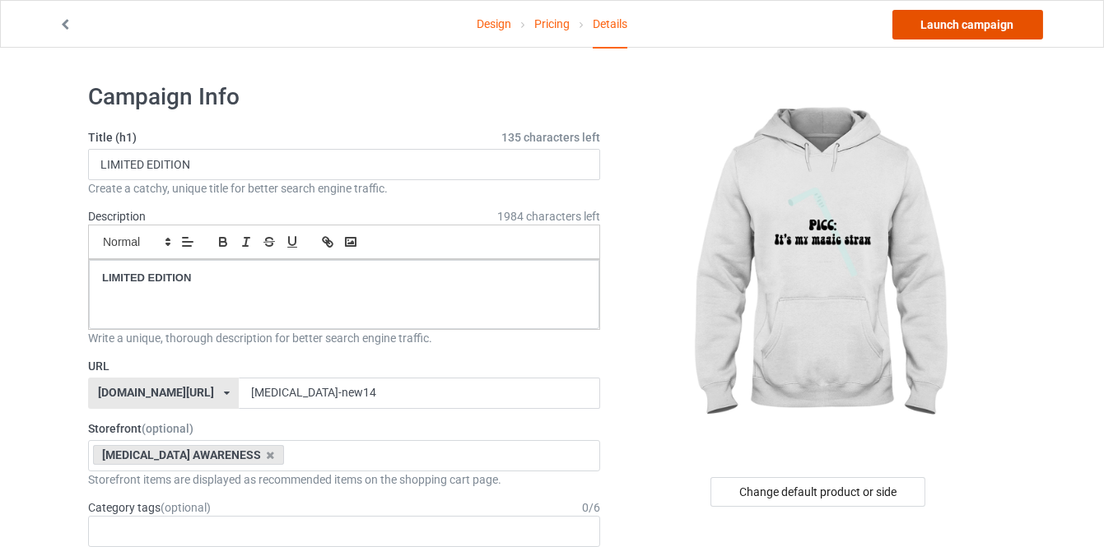
click at [933, 25] on link "Launch campaign" at bounding box center [967, 25] width 151 height 30
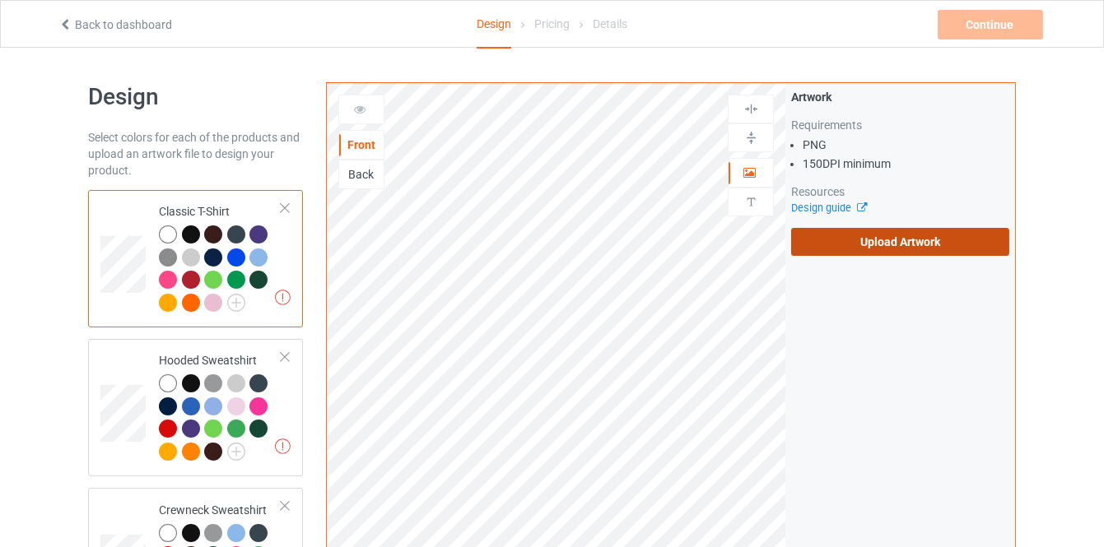
click at [835, 244] on label "Upload Artwork" at bounding box center [900, 242] width 218 height 28
click at [0, 0] on input "Upload Artwork" at bounding box center [0, 0] width 0 height 0
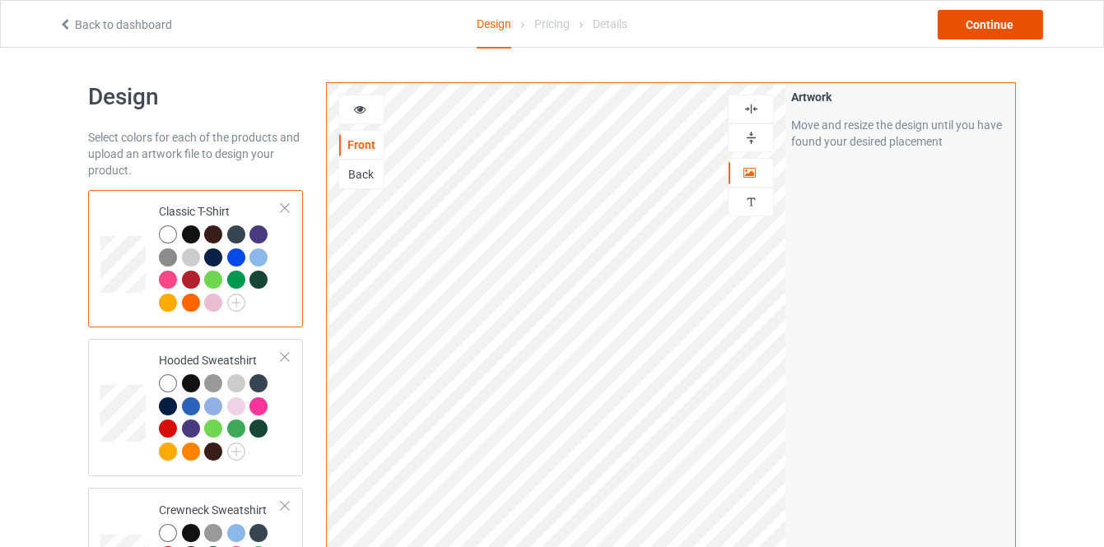
click at [969, 33] on div "Continue" at bounding box center [990, 25] width 105 height 30
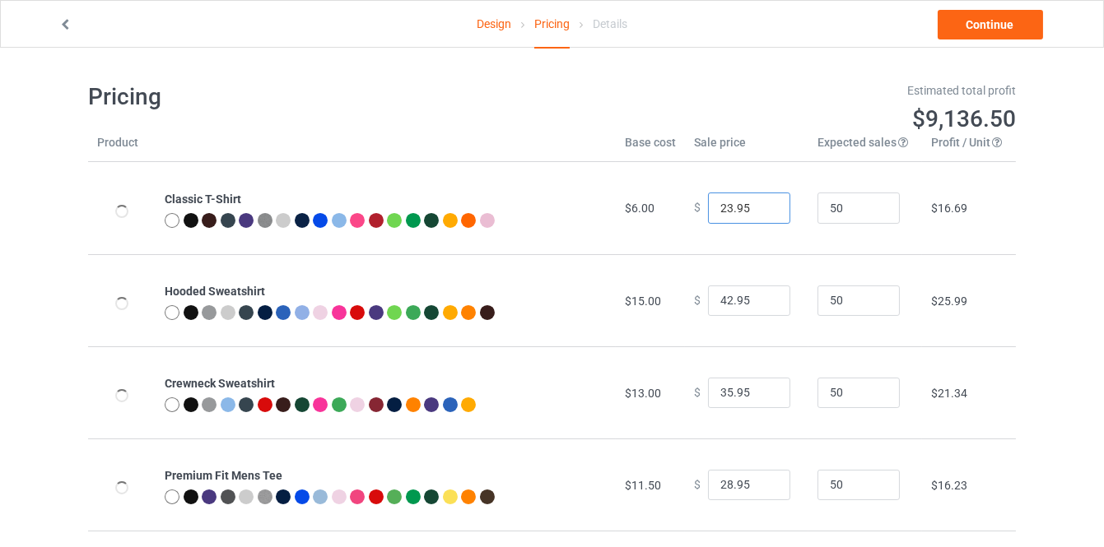
click at [760, 203] on input "23.95" at bounding box center [749, 208] width 82 height 31
click at [760, 203] on input "24.95" at bounding box center [749, 208] width 82 height 31
click at [760, 203] on input "25.95" at bounding box center [749, 208] width 82 height 31
type input "26.95"
click at [760, 203] on input "26.95" at bounding box center [749, 208] width 82 height 31
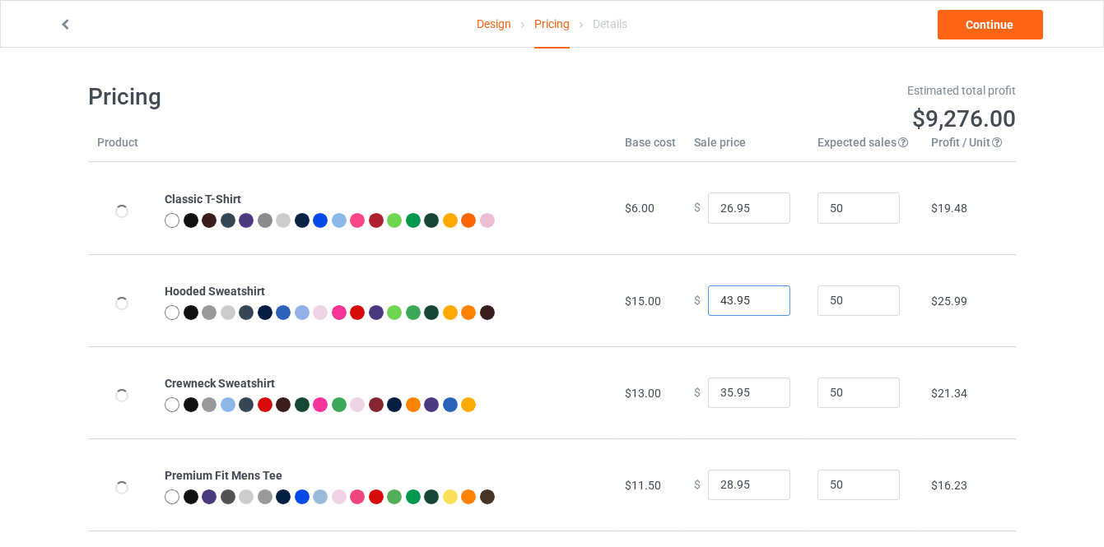
click at [766, 295] on input "43.95" at bounding box center [749, 301] width 82 height 31
type input "44.95"
click at [766, 295] on input "44.95" at bounding box center [749, 301] width 82 height 31
click at [761, 388] on input "36.95" at bounding box center [749, 393] width 82 height 31
type input "37.95"
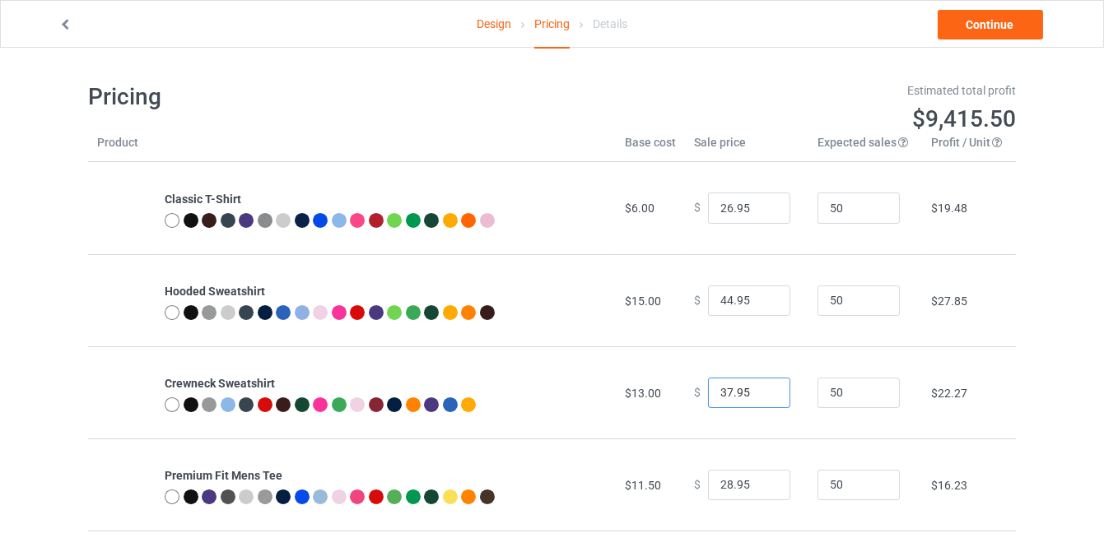
click at [761, 388] on input "37.95" at bounding box center [749, 393] width 82 height 31
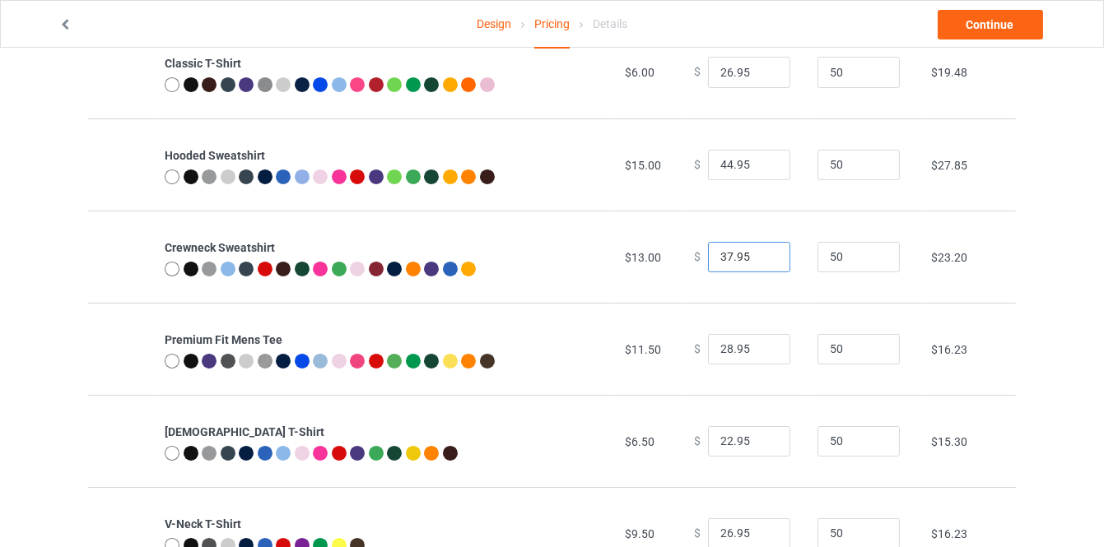
scroll to position [149, 0]
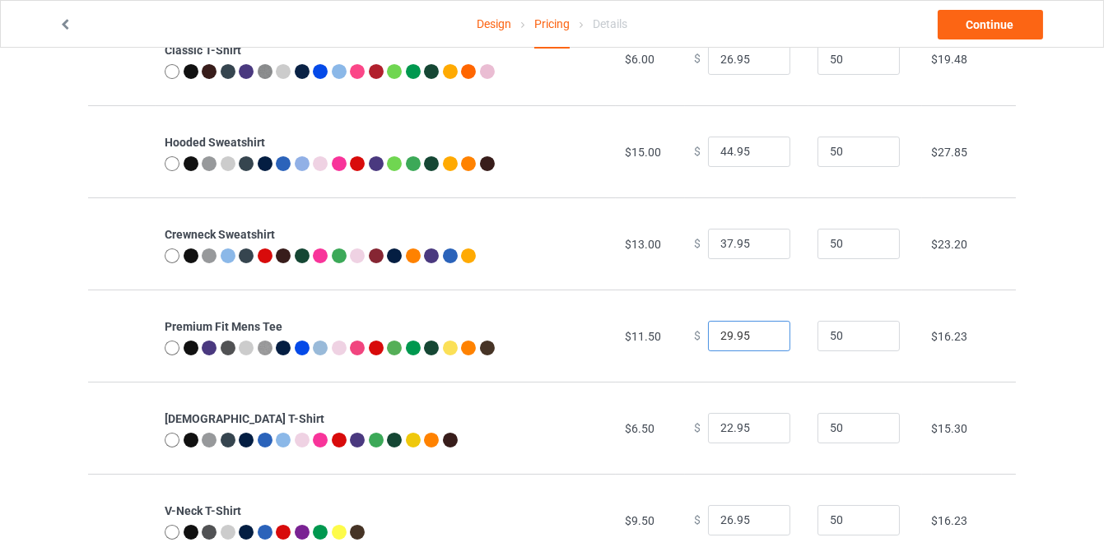
click at [761, 331] on input "29.95" at bounding box center [749, 336] width 82 height 31
type input "30.95"
click at [761, 331] on input "30.95" at bounding box center [749, 336] width 82 height 31
click at [975, 32] on link "Continue" at bounding box center [990, 25] width 105 height 30
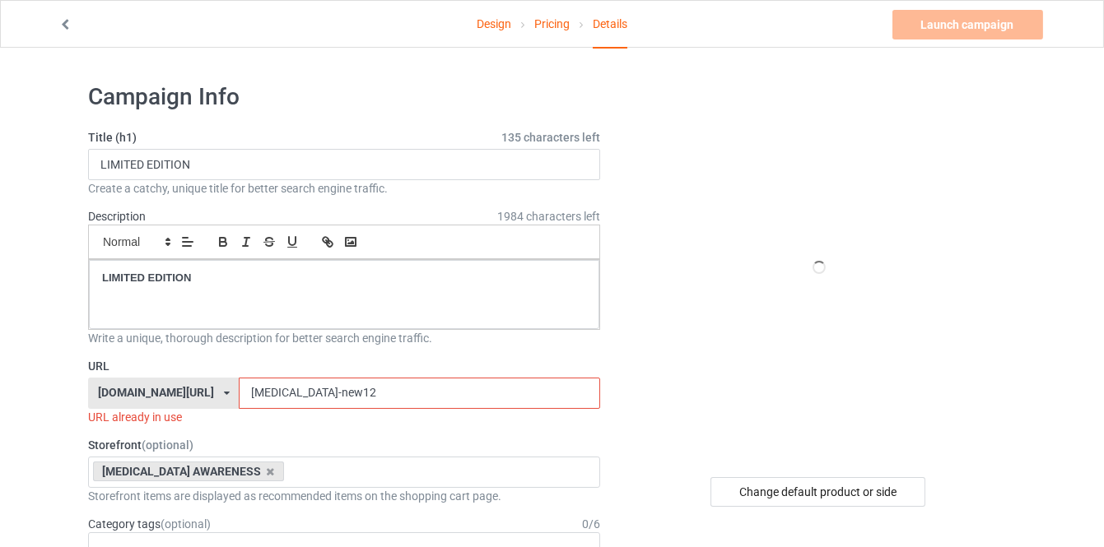
click at [325, 393] on input "[MEDICAL_DATA]-new12" at bounding box center [419, 393] width 361 height 31
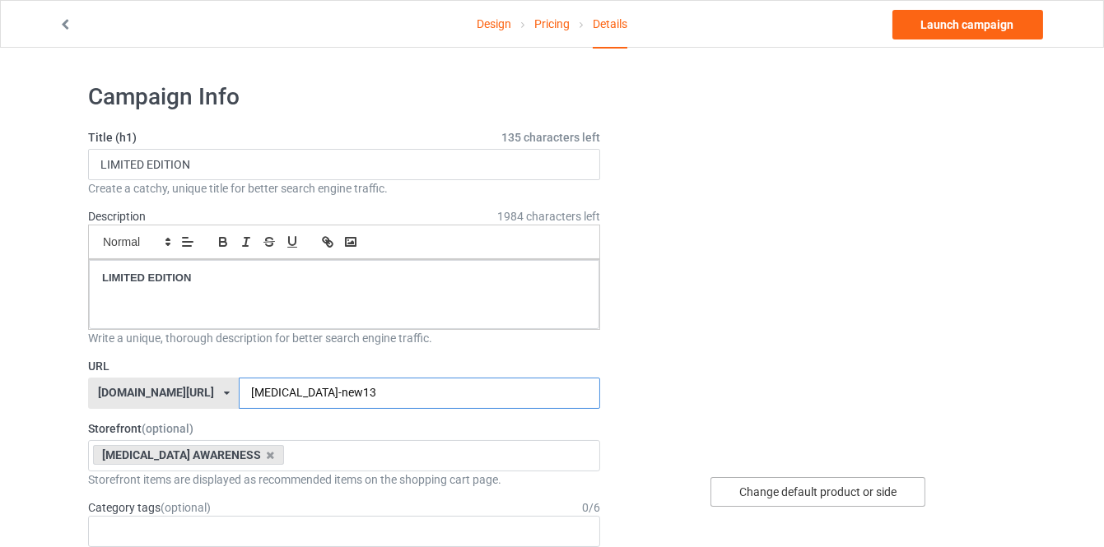
type input "dysautonomia-new13"
click at [763, 480] on div "Change default product or side" at bounding box center [817, 492] width 215 height 30
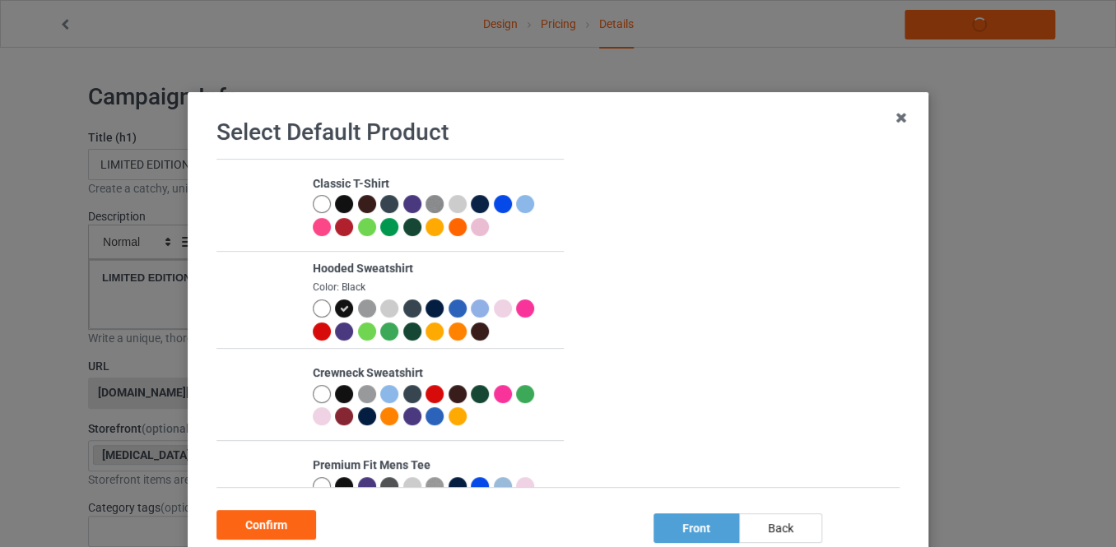
click at [316, 308] on div at bounding box center [322, 309] width 18 height 18
click at [272, 528] on div "Confirm" at bounding box center [266, 525] width 100 height 30
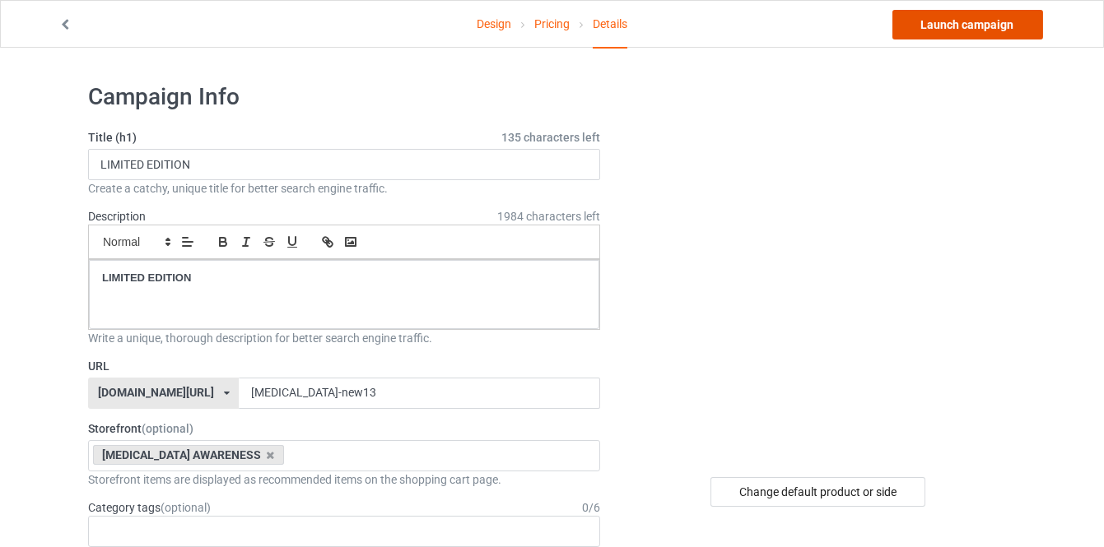
click at [951, 32] on link "Launch campaign" at bounding box center [967, 25] width 151 height 30
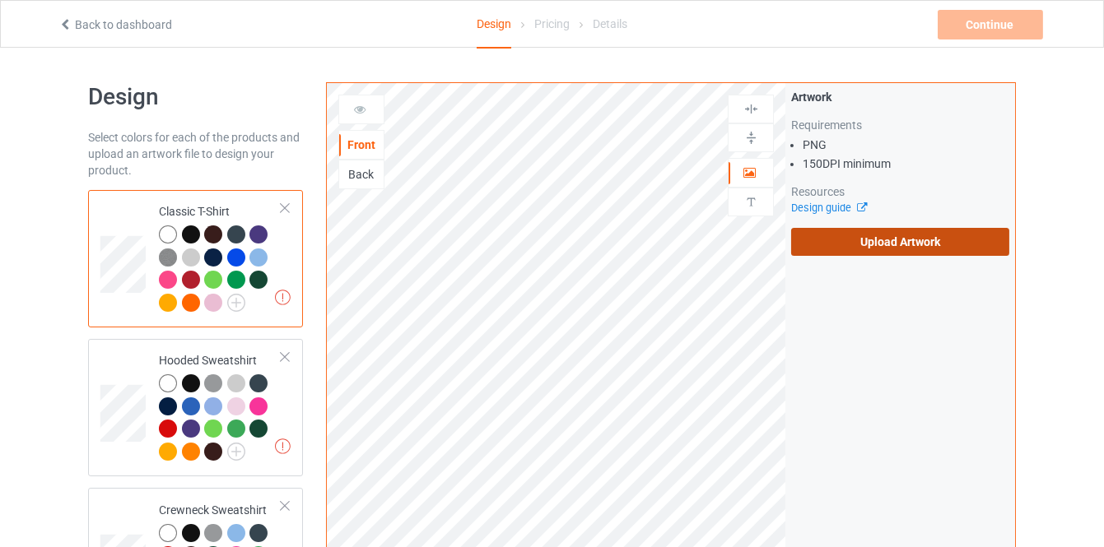
click at [843, 241] on label "Upload Artwork" at bounding box center [900, 242] width 218 height 28
click at [0, 0] on input "Upload Artwork" at bounding box center [0, 0] width 0 height 0
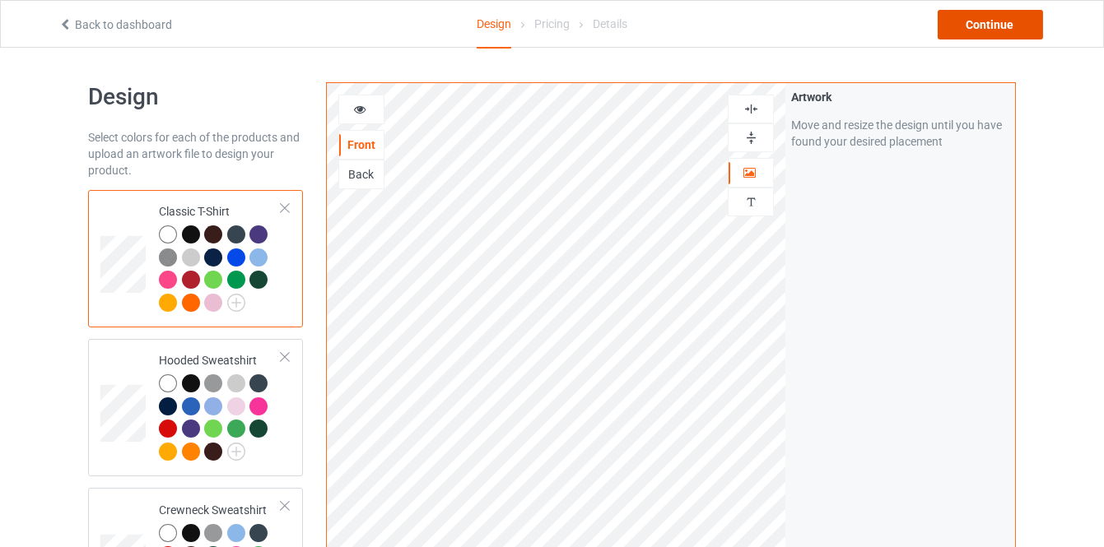
click at [959, 30] on div "Continue" at bounding box center [990, 25] width 105 height 30
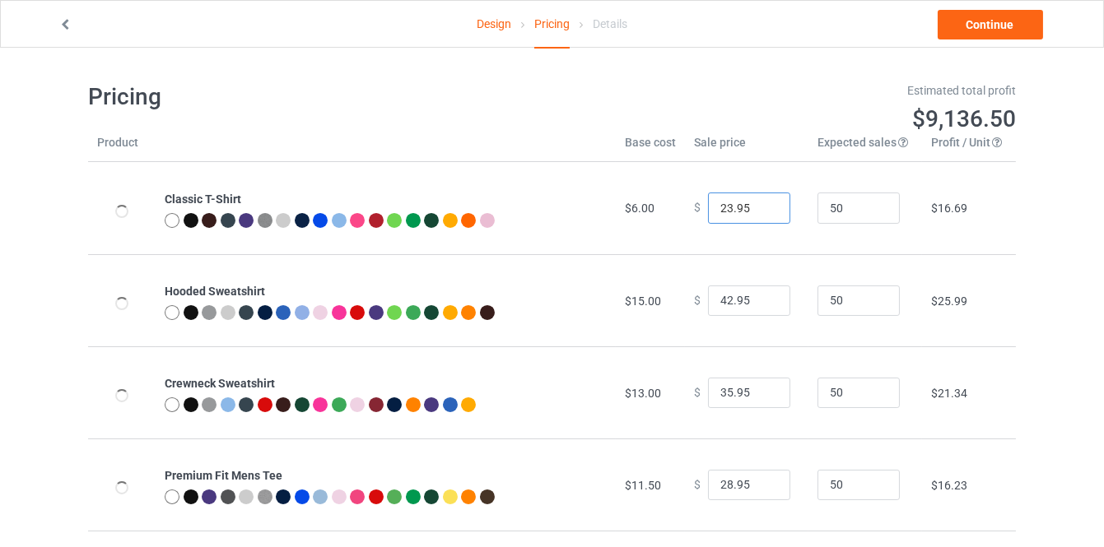
click at [768, 203] on input "23.95" at bounding box center [749, 208] width 82 height 31
click at [768, 203] on input "24.95" at bounding box center [749, 208] width 82 height 31
click at [768, 203] on input "25.95" at bounding box center [749, 208] width 82 height 31
type input "26.95"
click at [768, 203] on input "26.95" at bounding box center [749, 208] width 82 height 31
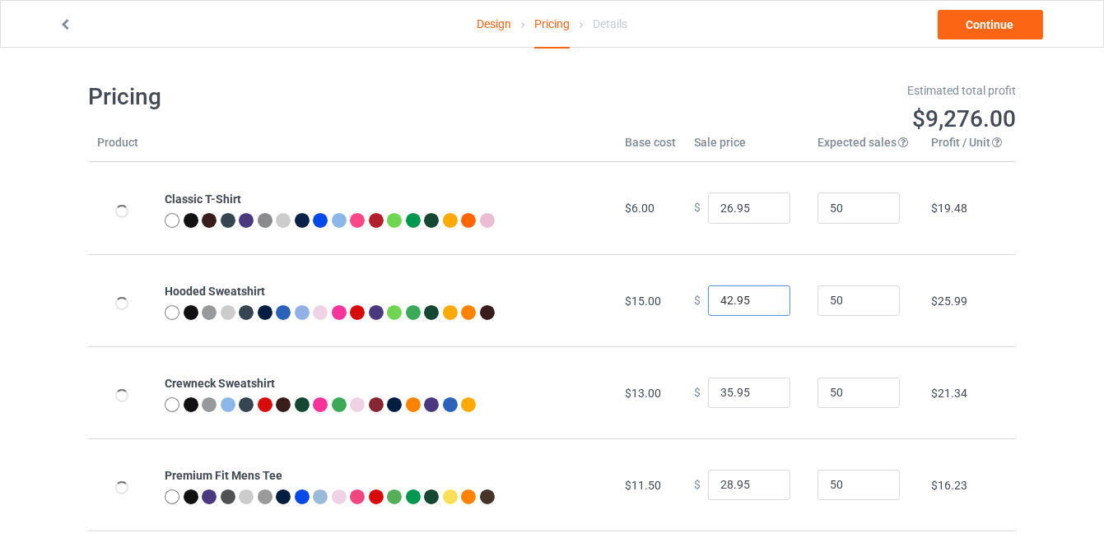
click at [756, 295] on input "42.95" at bounding box center [749, 301] width 82 height 31
click at [761, 295] on input "43.95" at bounding box center [749, 301] width 82 height 31
type input "44.95"
click at [761, 295] on input "44.95" at bounding box center [749, 301] width 82 height 31
click at [761, 388] on input "36.95" at bounding box center [749, 393] width 82 height 31
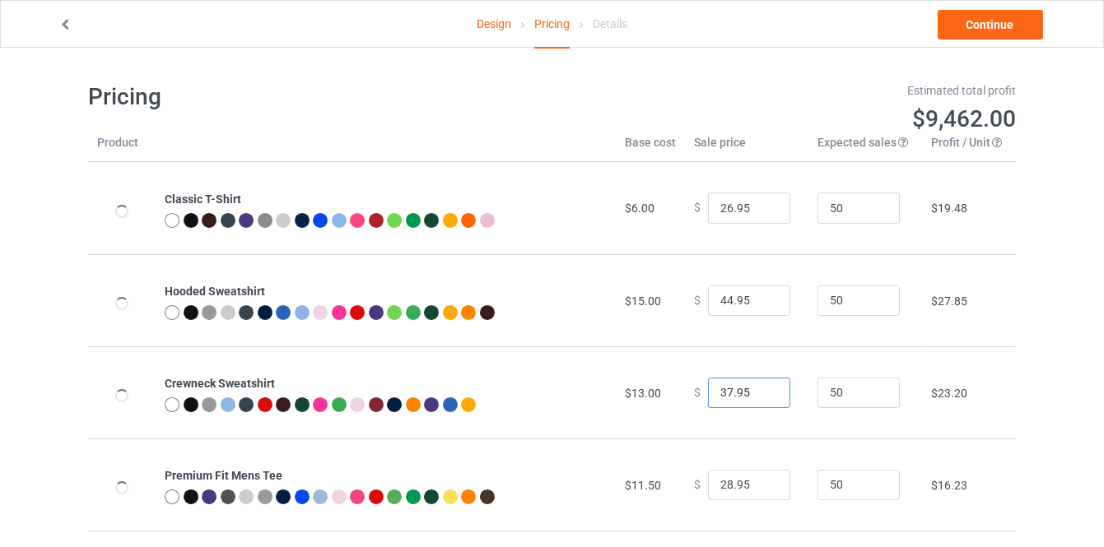
type input "37.95"
click at [761, 388] on input "37.95" at bounding box center [749, 393] width 82 height 31
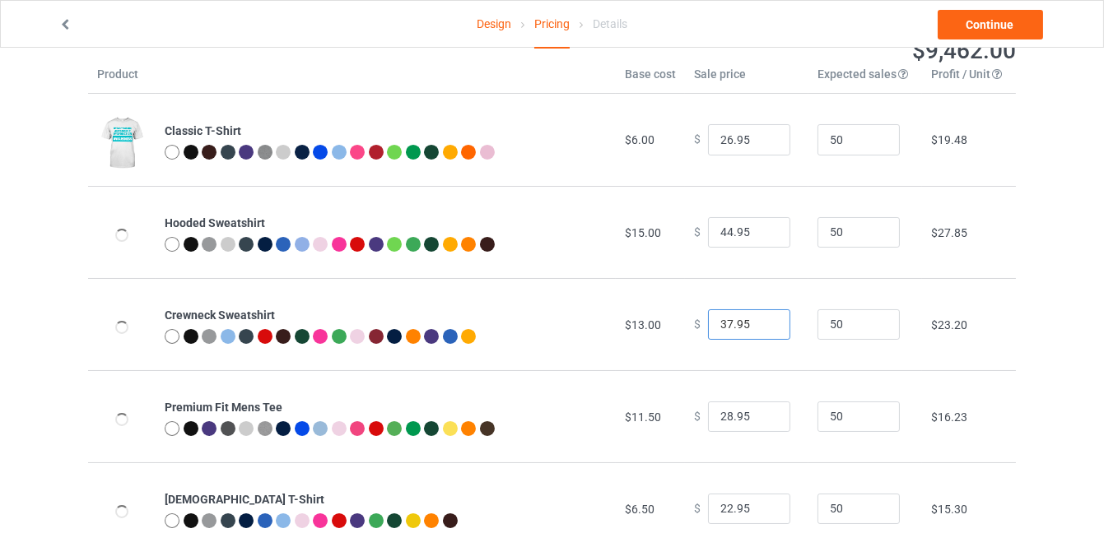
scroll to position [149, 0]
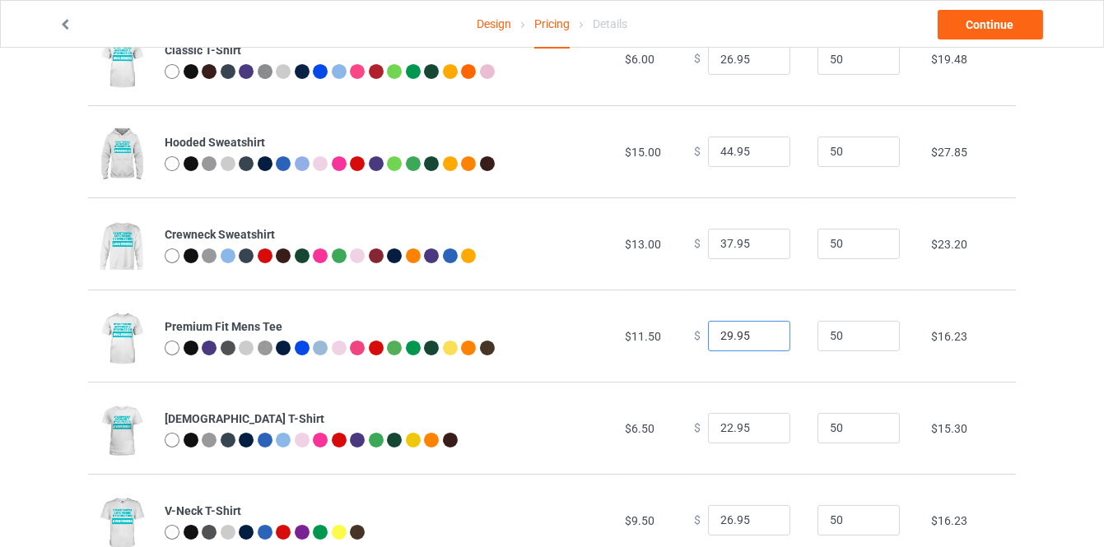
click at [761, 334] on input "29.95" at bounding box center [749, 336] width 82 height 31
type input "30.95"
click at [761, 334] on input "30.95" at bounding box center [749, 336] width 82 height 31
click at [766, 422] on input "23.95" at bounding box center [749, 428] width 82 height 31
type input "24.95"
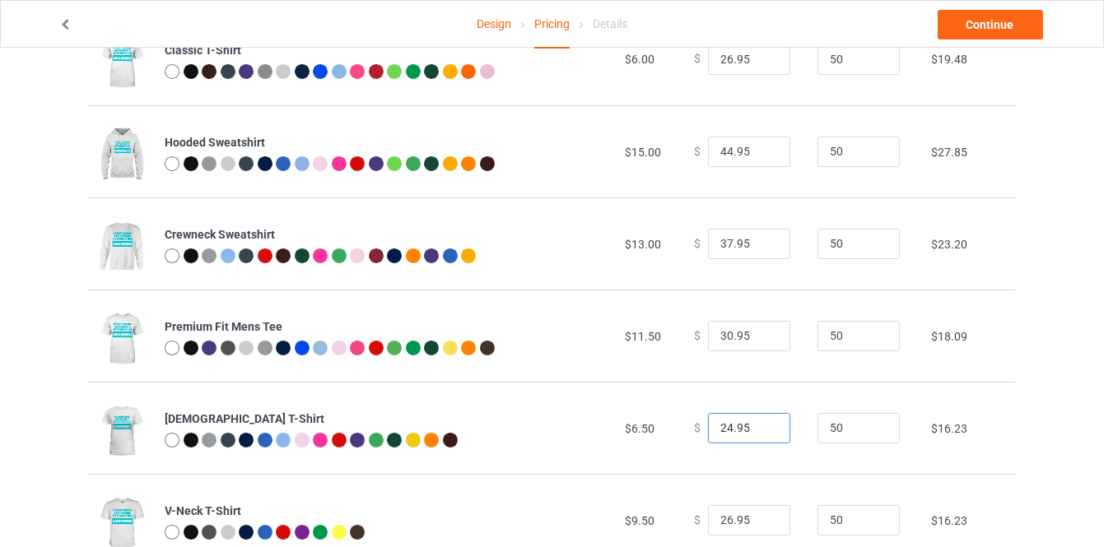
click at [766, 422] on input "24.95" at bounding box center [749, 428] width 82 height 31
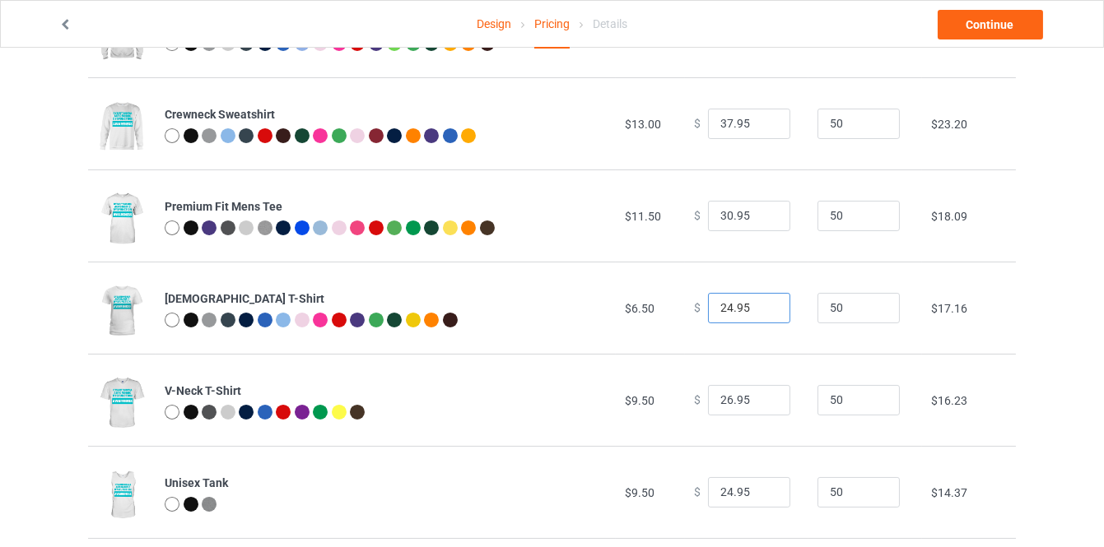
scroll to position [299, 0]
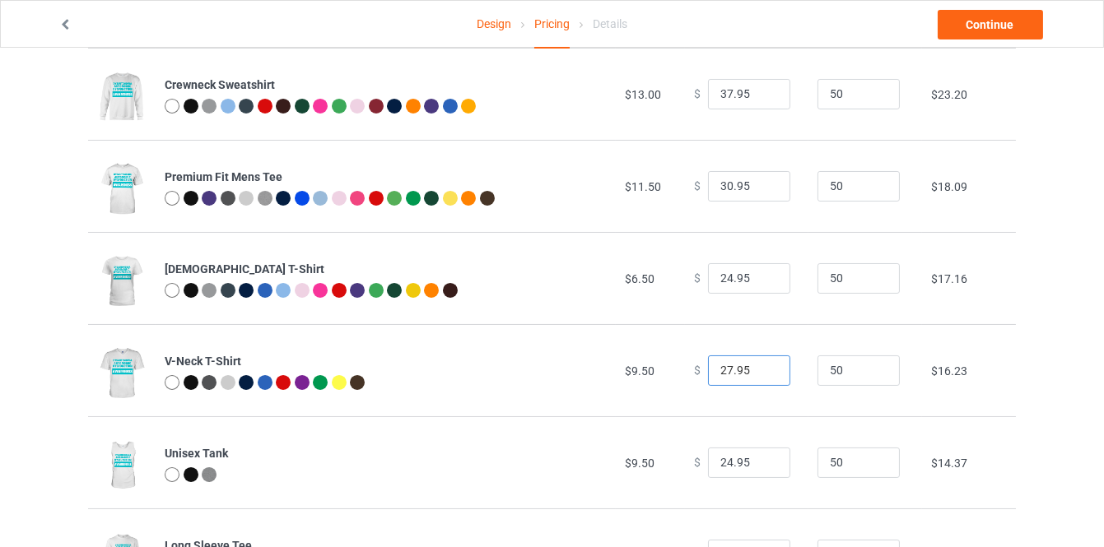
click at [766, 369] on input "27.95" at bounding box center [749, 371] width 82 height 31
type input "28.95"
click at [766, 369] on input "28.95" at bounding box center [749, 371] width 82 height 31
click at [965, 35] on link "Continue" at bounding box center [990, 25] width 105 height 30
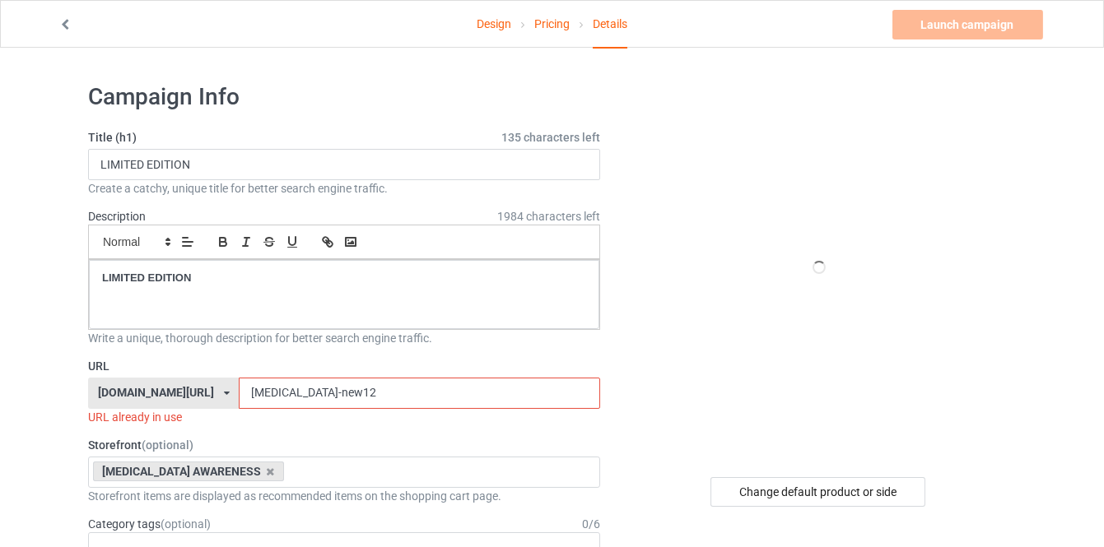
click at [425, 383] on input "dysautonomia-new12" at bounding box center [419, 393] width 361 height 31
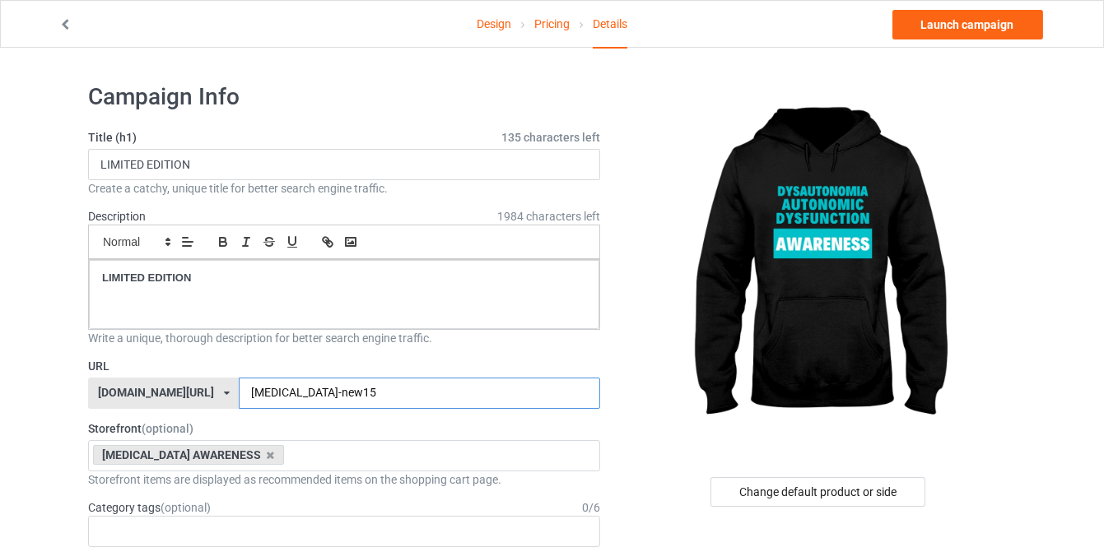
type input "dysautonomia-new15"
click at [956, 39] on div "Design Pricing Details Launch campaign" at bounding box center [552, 24] width 1010 height 46
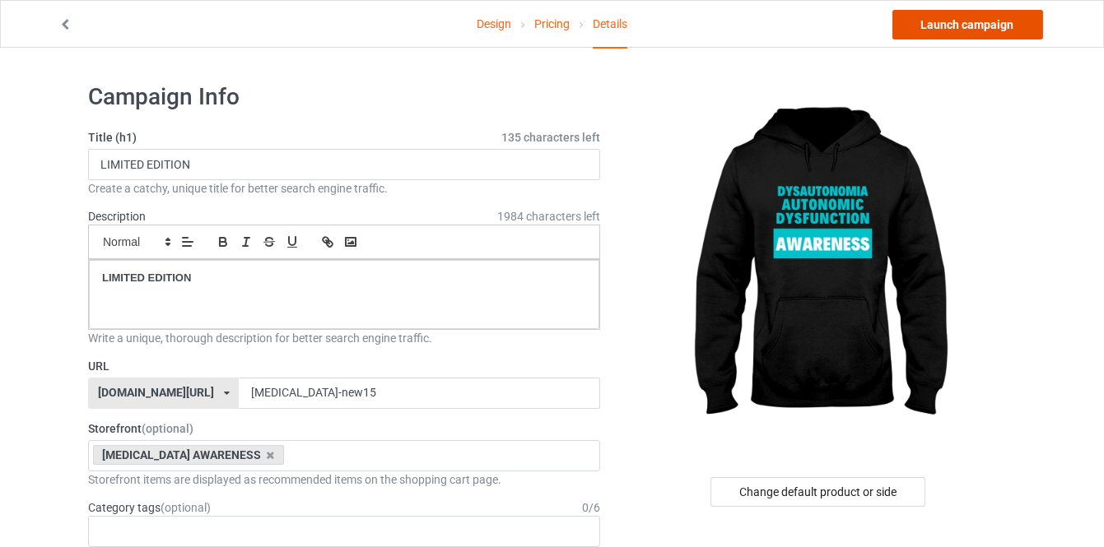
click at [922, 30] on link "Launch campaign" at bounding box center [967, 25] width 151 height 30
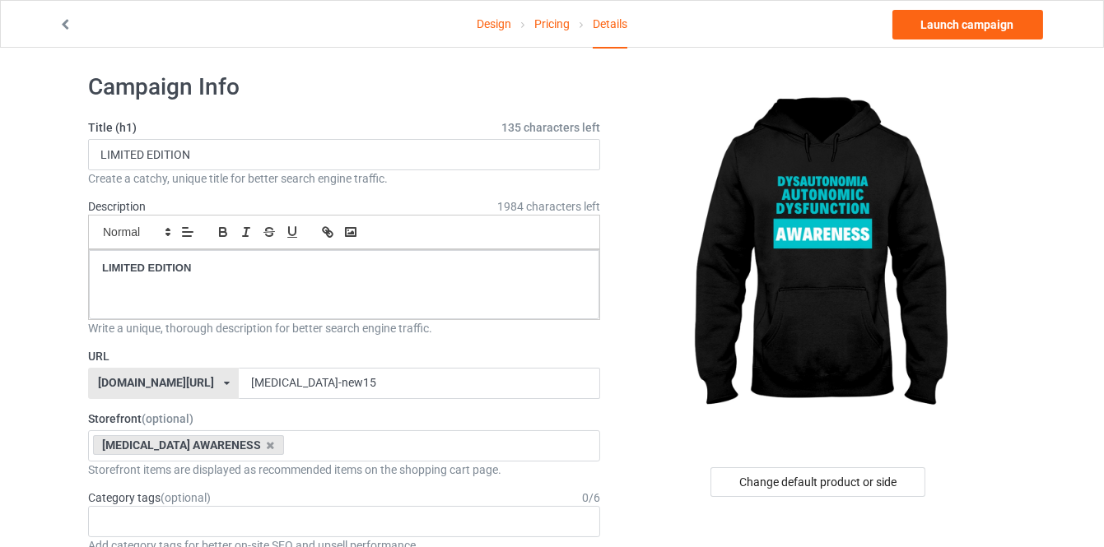
scroll to position [149, 0]
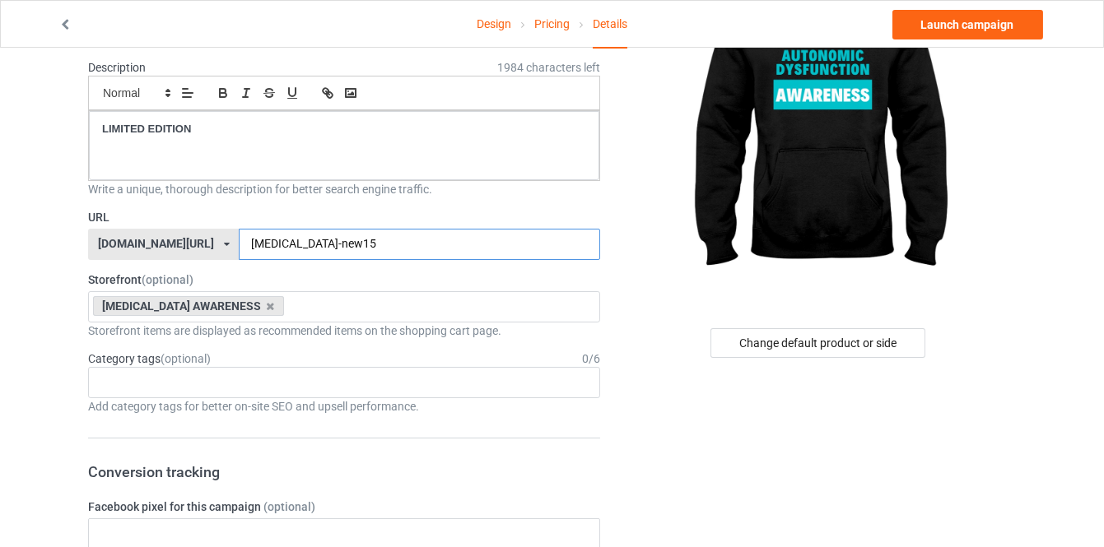
click at [356, 237] on input "dysautonomia-new15" at bounding box center [419, 244] width 361 height 31
type input "dysautonomia-new16"
click at [951, 28] on link "Launch campaign" at bounding box center [967, 25] width 151 height 30
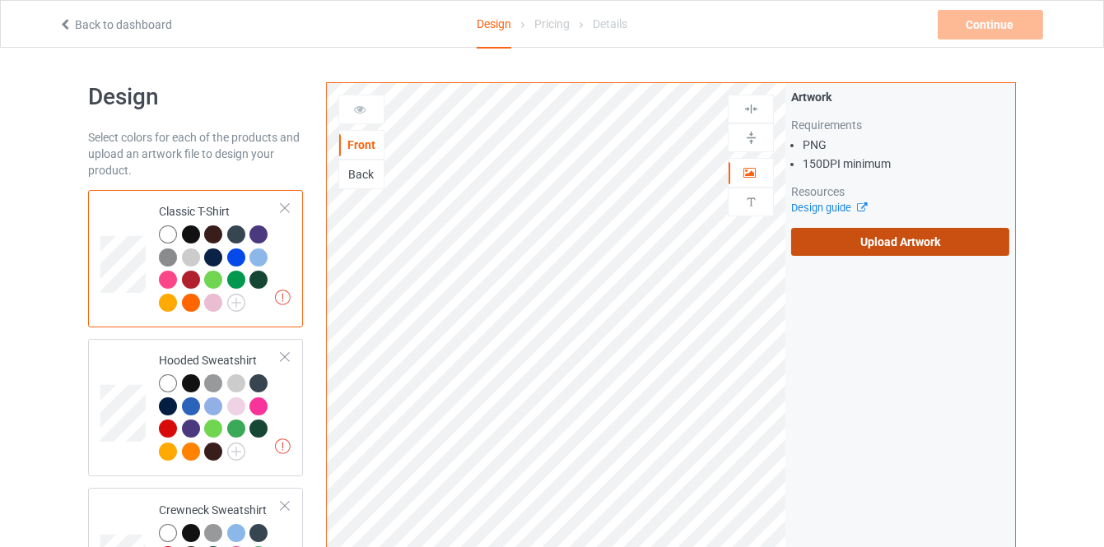
click at [859, 249] on label "Upload Artwork" at bounding box center [900, 242] width 218 height 28
click at [0, 0] on input "Upload Artwork" at bounding box center [0, 0] width 0 height 0
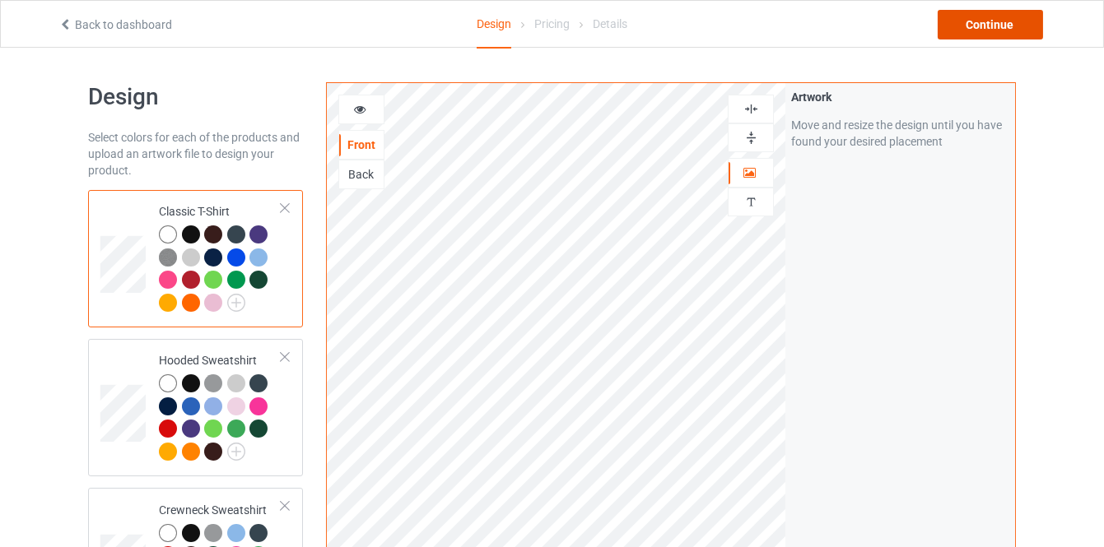
click at [989, 24] on div "Continue" at bounding box center [990, 25] width 105 height 30
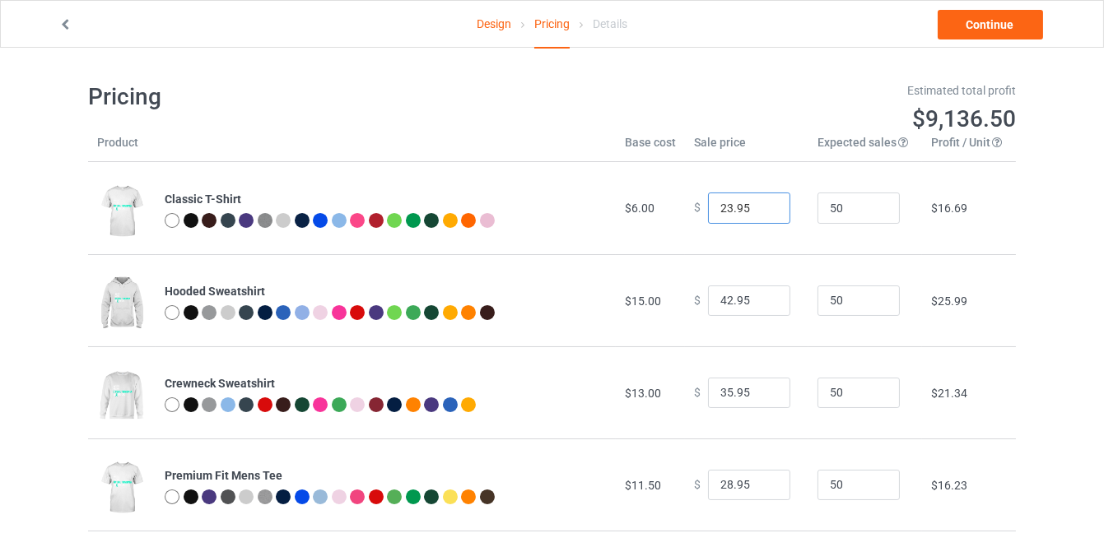
click at [764, 203] on input "23.95" at bounding box center [749, 208] width 82 height 31
click at [764, 203] on input "24.95" at bounding box center [749, 208] width 82 height 31
click at [764, 203] on input "25.95" at bounding box center [749, 208] width 82 height 31
type input "26.95"
click at [764, 203] on input "26.95" at bounding box center [749, 208] width 82 height 31
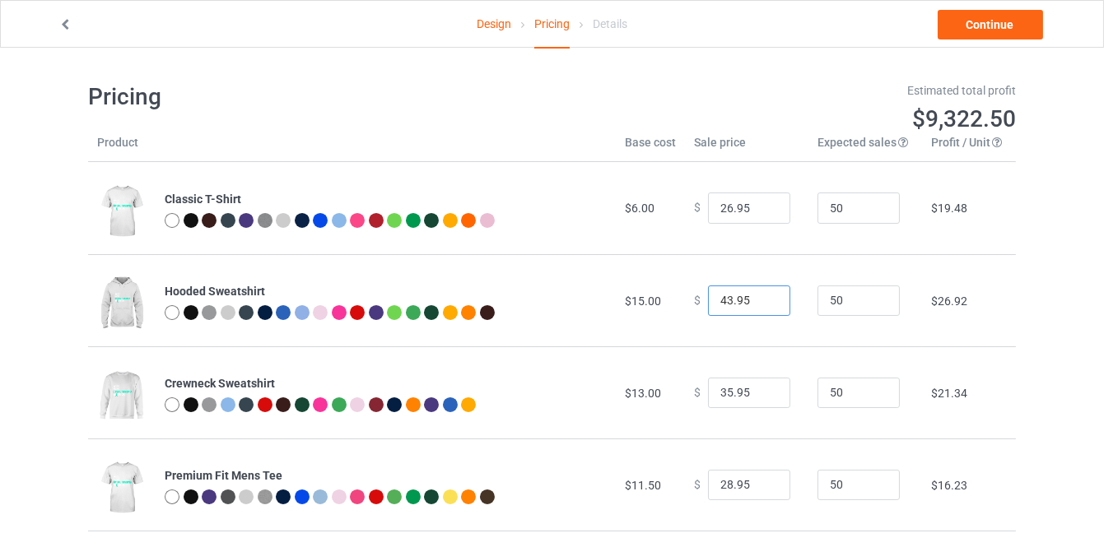
click at [766, 296] on input "43.95" at bounding box center [749, 301] width 82 height 31
click at [766, 296] on input "44.95" at bounding box center [749, 301] width 82 height 31
click at [766, 296] on input "45.95" at bounding box center [749, 301] width 82 height 31
type input "44.95"
click at [764, 305] on input "44.95" at bounding box center [749, 301] width 82 height 31
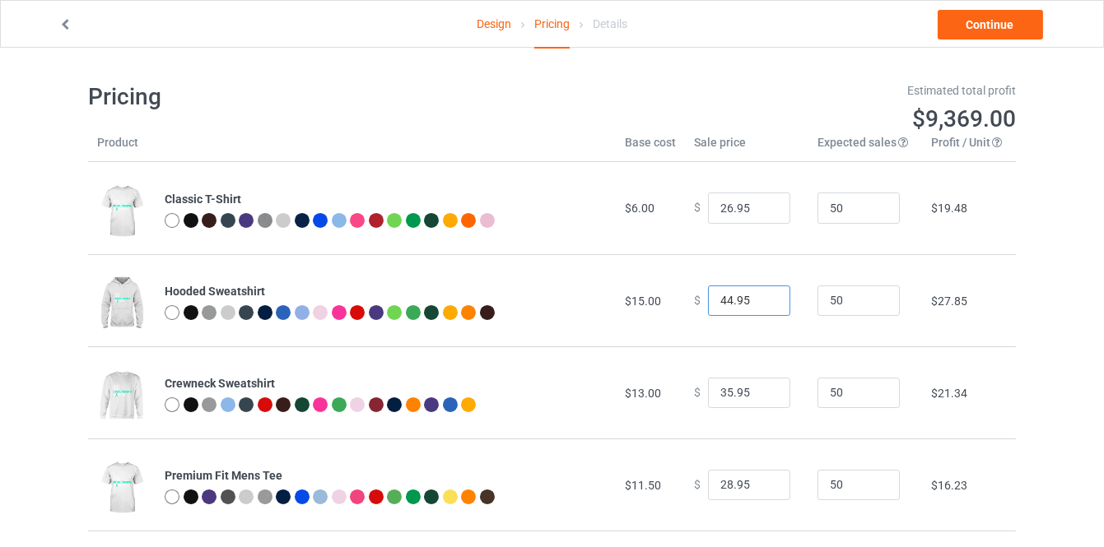
scroll to position [74, 0]
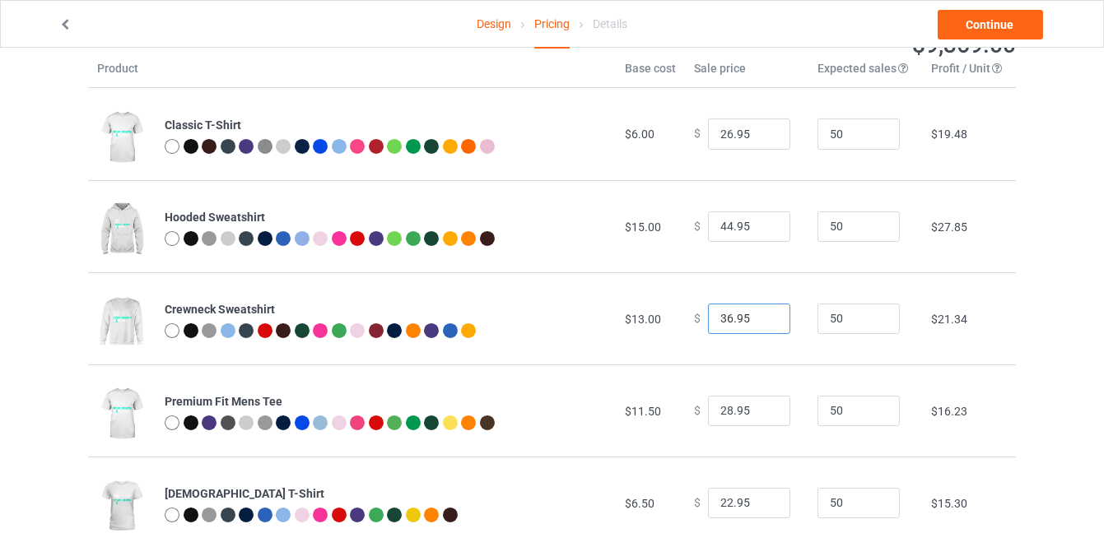
click at [760, 315] on input "36.95" at bounding box center [749, 319] width 82 height 31
type input "37.95"
click at [760, 315] on input "37.95" at bounding box center [749, 319] width 82 height 31
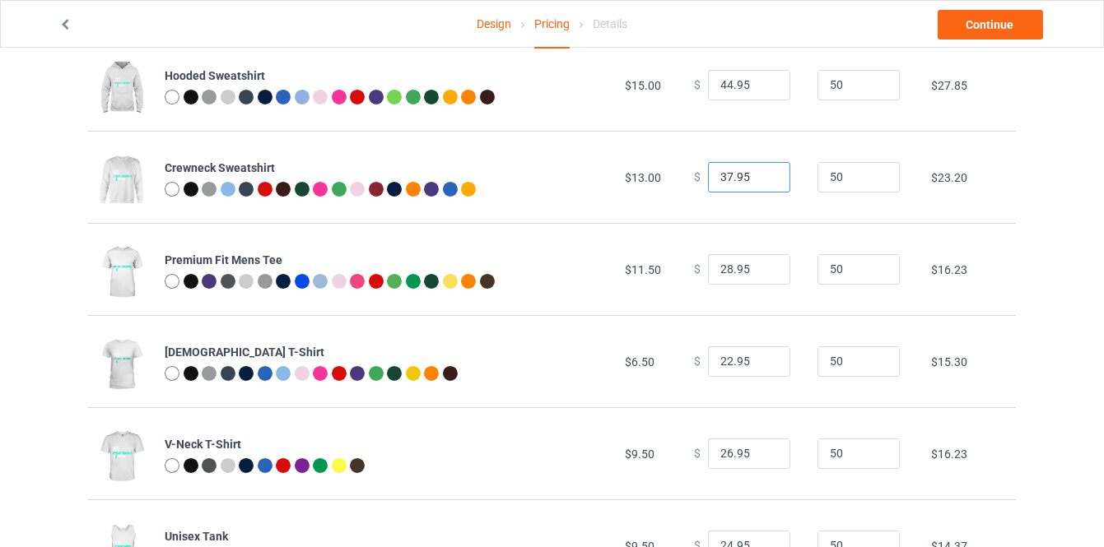
scroll to position [224, 0]
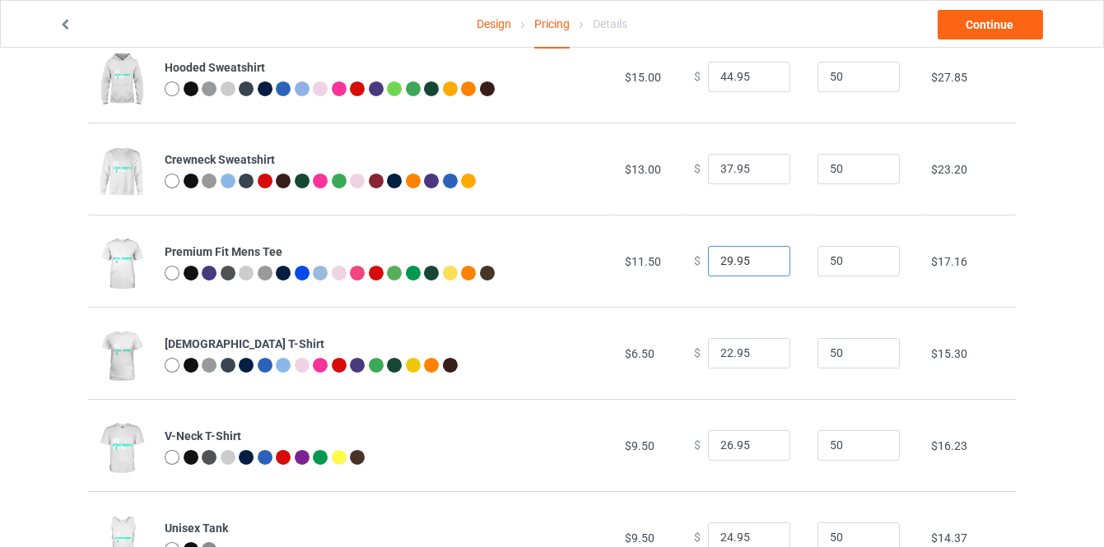
click at [764, 258] on input "29.95" at bounding box center [749, 261] width 82 height 31
type input "30.95"
click at [764, 258] on input "30.95" at bounding box center [749, 261] width 82 height 31
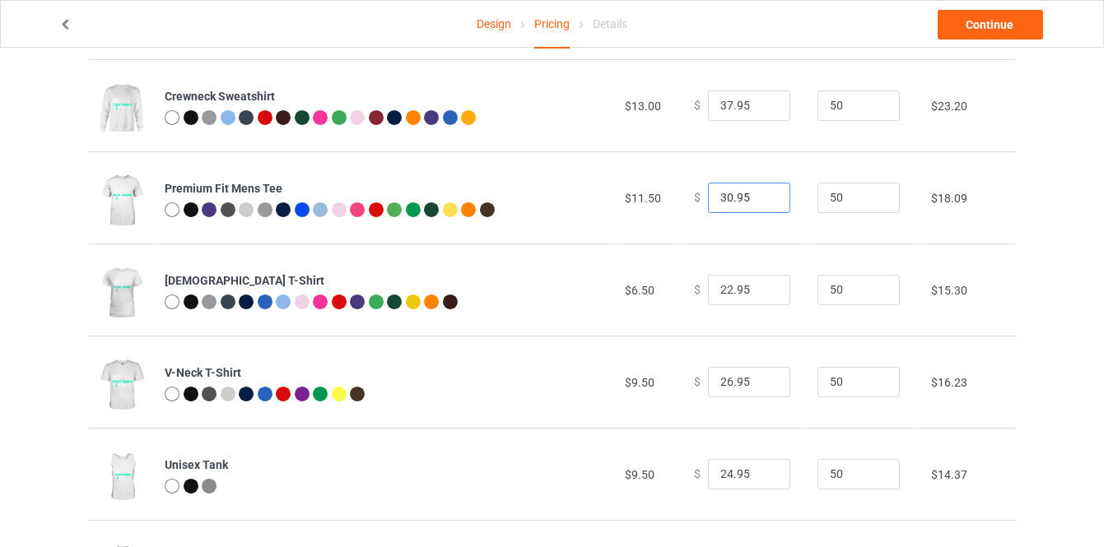
scroll to position [374, 0]
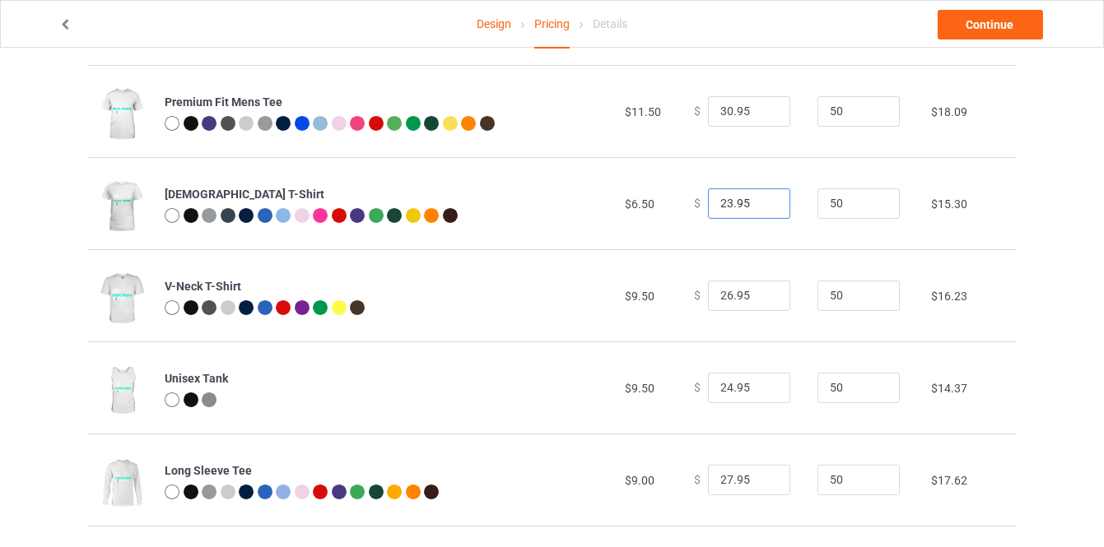
click at [761, 203] on input "23.95" at bounding box center [749, 204] width 82 height 31
click at [761, 199] on input "24.95" at bounding box center [749, 204] width 82 height 31
type input "25.95"
click at [761, 199] on input "25.95" at bounding box center [749, 204] width 82 height 31
click at [766, 289] on input "27.95" at bounding box center [749, 296] width 82 height 31
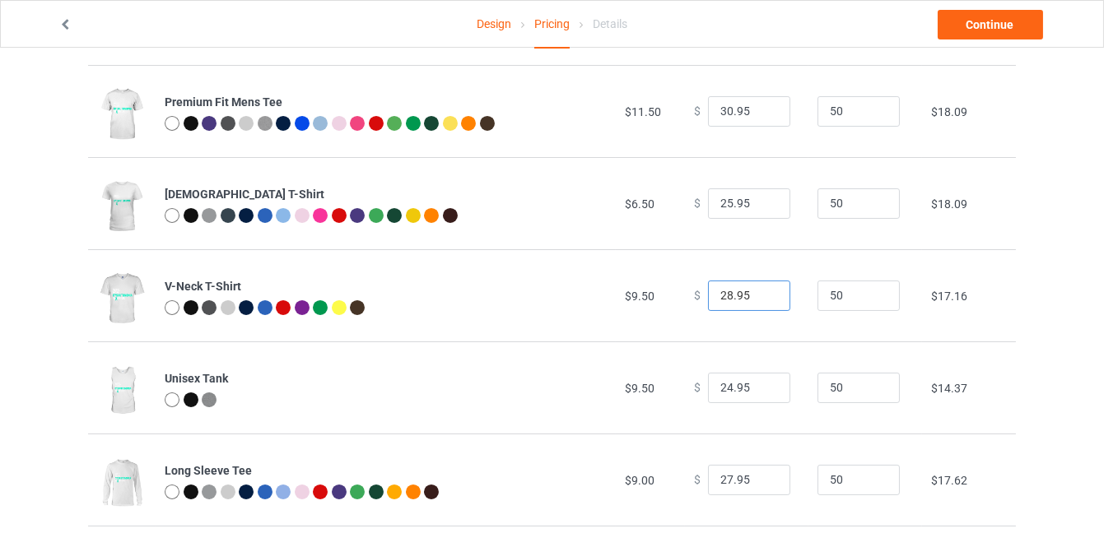
type input "28.95"
click at [766, 289] on input "28.95" at bounding box center [749, 296] width 82 height 31
click at [983, 16] on link "Continue" at bounding box center [990, 25] width 105 height 30
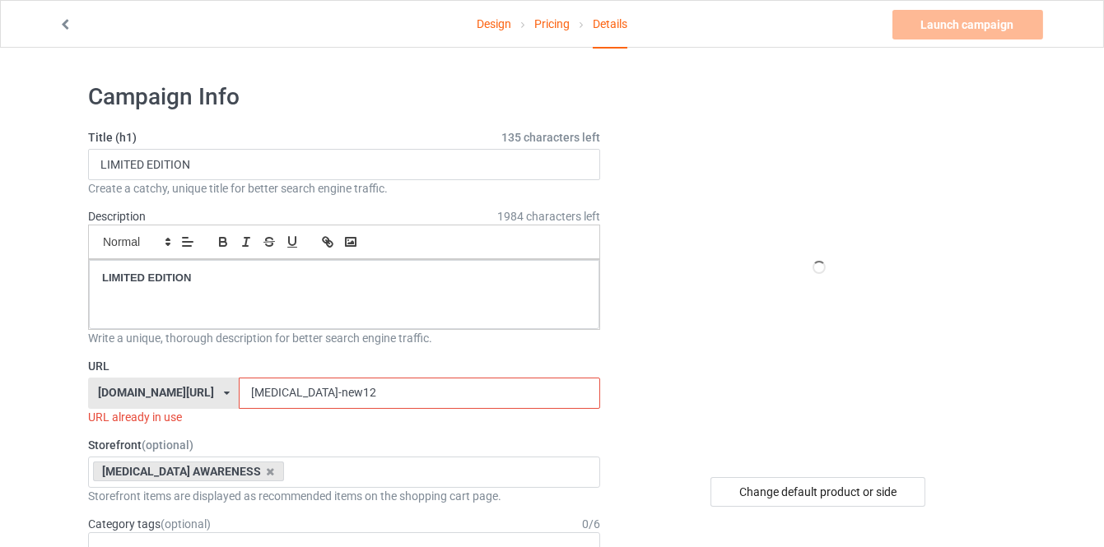
drag, startPoint x: 347, startPoint y: 392, endPoint x: 310, endPoint y: 394, distance: 37.1
click at [310, 394] on input "dysautonomia-new12" at bounding box center [419, 393] width 361 height 31
type input "dysautonomia-new15"
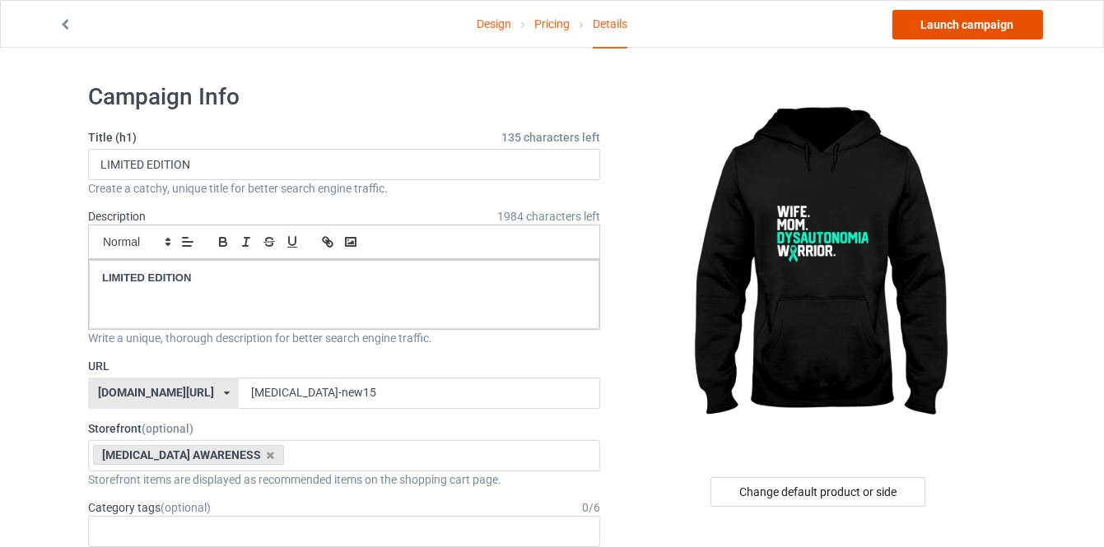
click at [959, 30] on link "Launch campaign" at bounding box center [967, 25] width 151 height 30
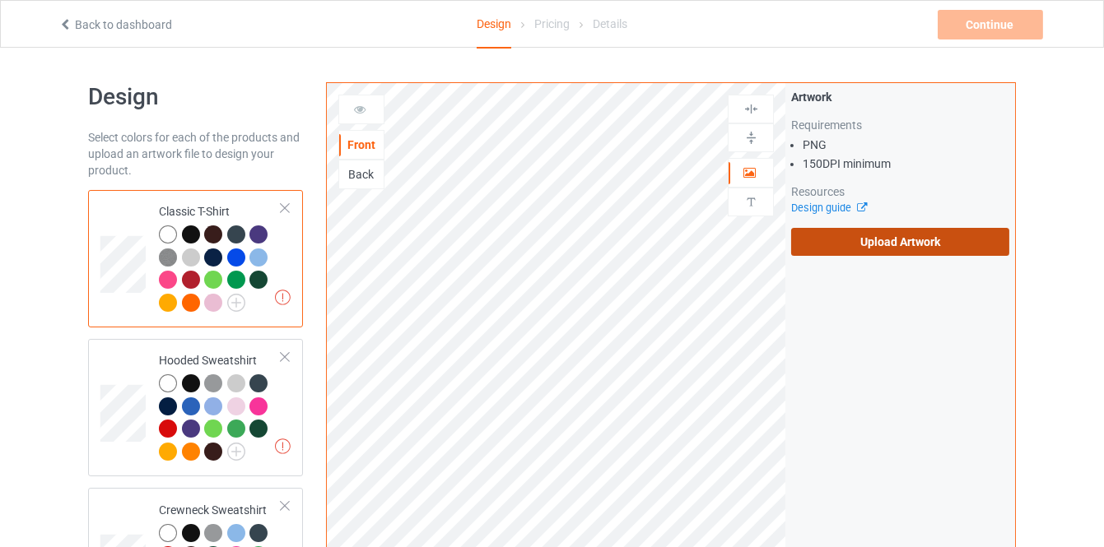
click at [864, 253] on label "Upload Artwork" at bounding box center [900, 242] width 218 height 28
click at [0, 0] on input "Upload Artwork" at bounding box center [0, 0] width 0 height 0
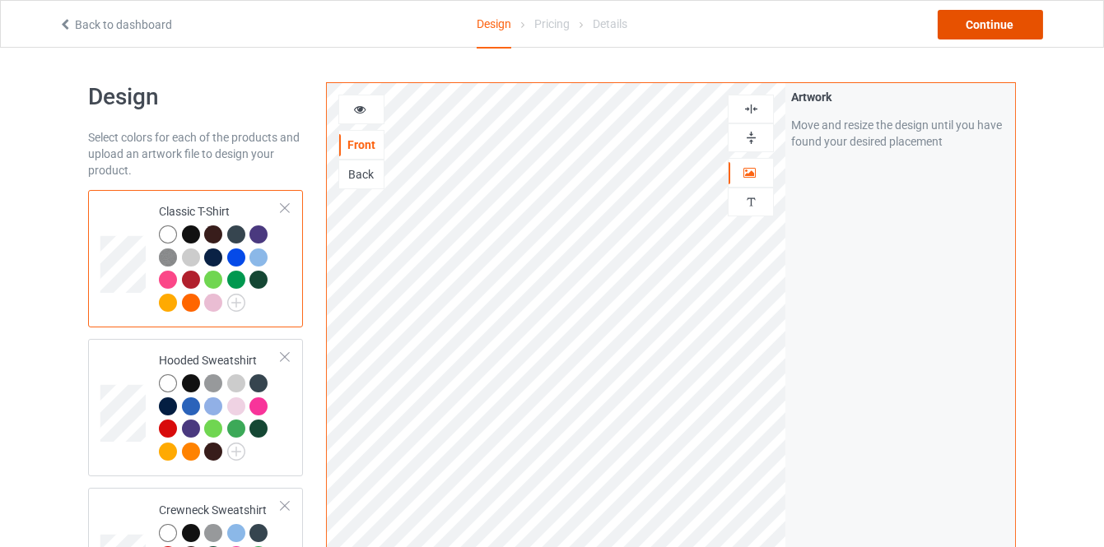
click at [966, 16] on div "Continue" at bounding box center [990, 25] width 105 height 30
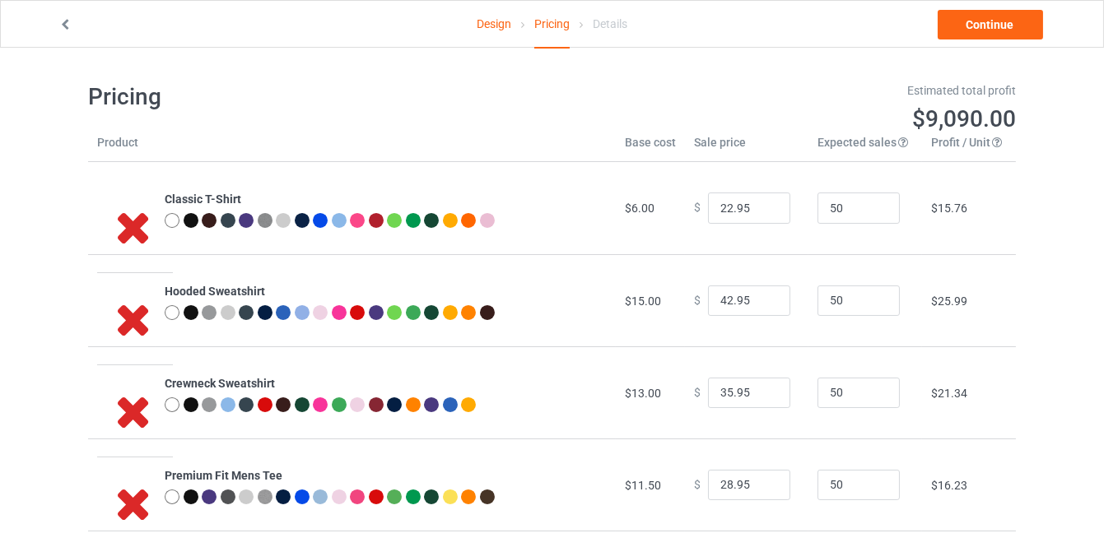
click at [647, 144] on div "Estimated total profit $9,090.00" at bounding box center [790, 108] width 476 height 75
click at [500, 21] on link "Design" at bounding box center [494, 24] width 35 height 46
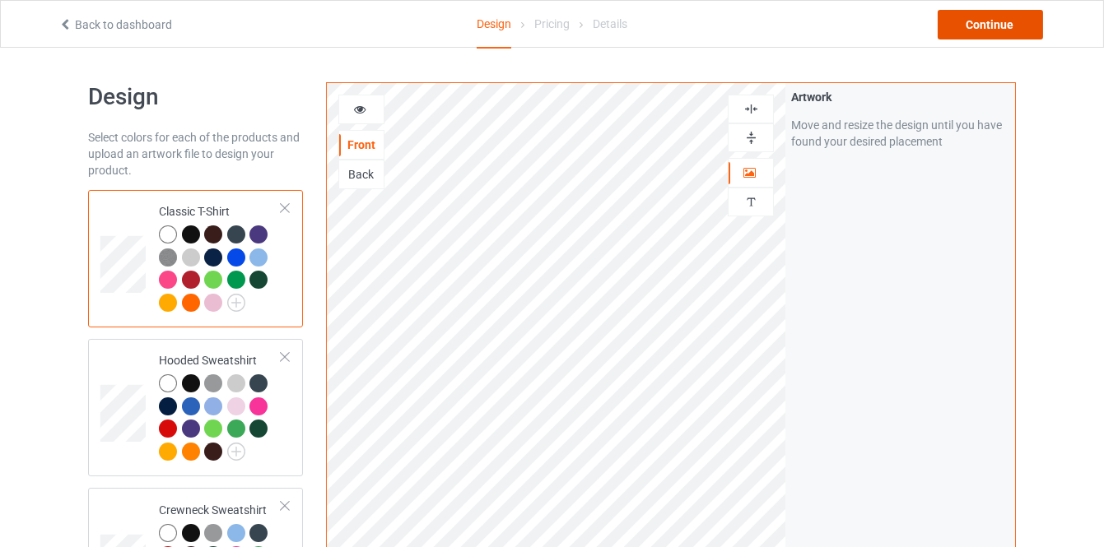
click at [963, 21] on div "Continue" at bounding box center [990, 25] width 105 height 30
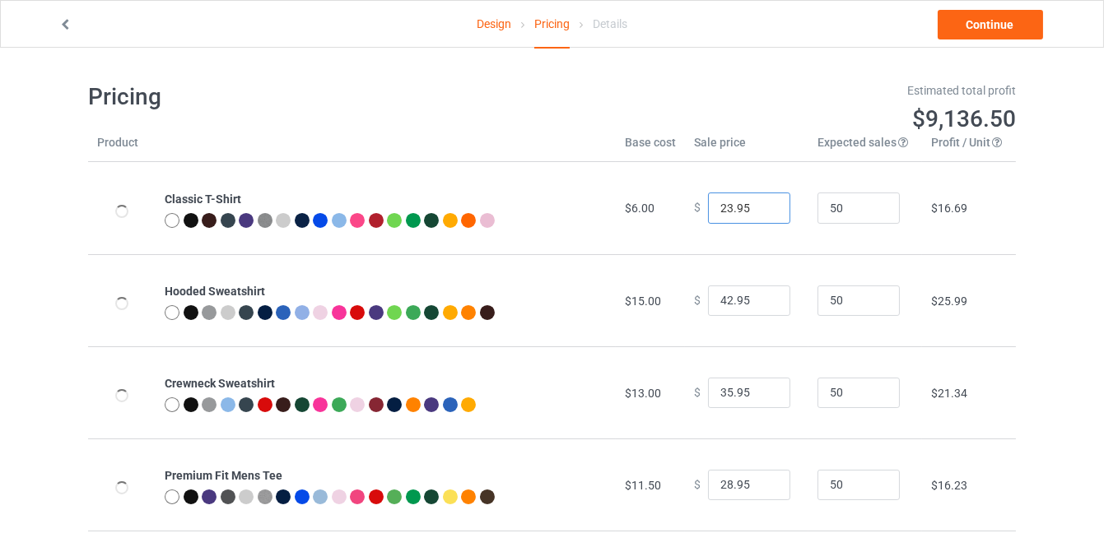
click at [766, 203] on input "23.95" at bounding box center [749, 208] width 82 height 31
click at [766, 203] on input "24.95" at bounding box center [749, 208] width 82 height 31
click at [766, 203] on input "25.95" at bounding box center [749, 208] width 82 height 31
type input "26.95"
click at [766, 203] on input "26.95" at bounding box center [749, 208] width 82 height 31
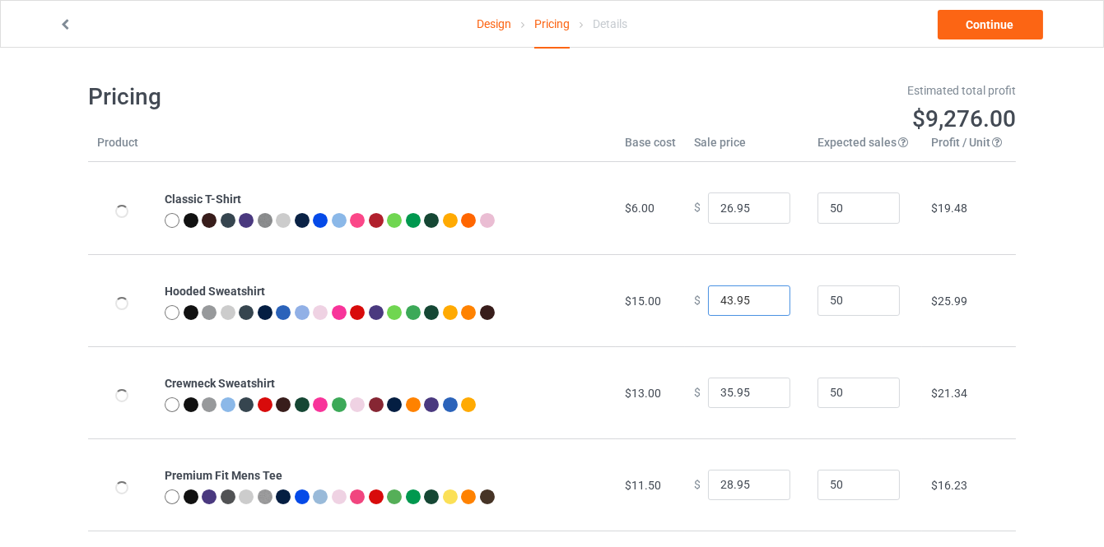
type input "43.95"
click at [761, 296] on input "43.95" at bounding box center [749, 301] width 82 height 31
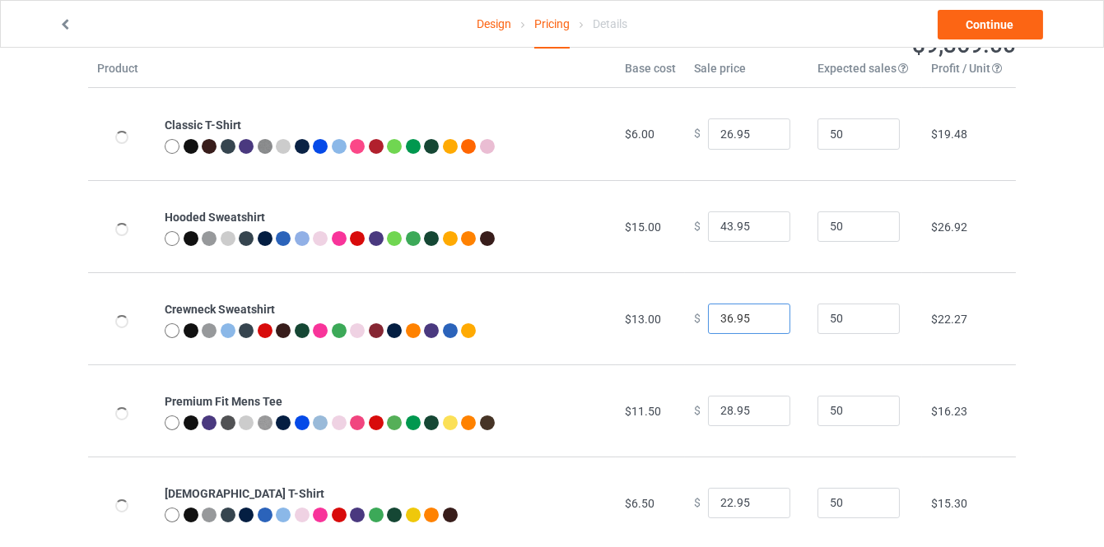
type input "36.95"
click at [764, 313] on input "36.95" at bounding box center [749, 319] width 82 height 31
click at [952, 17] on link "Continue" at bounding box center [990, 25] width 105 height 30
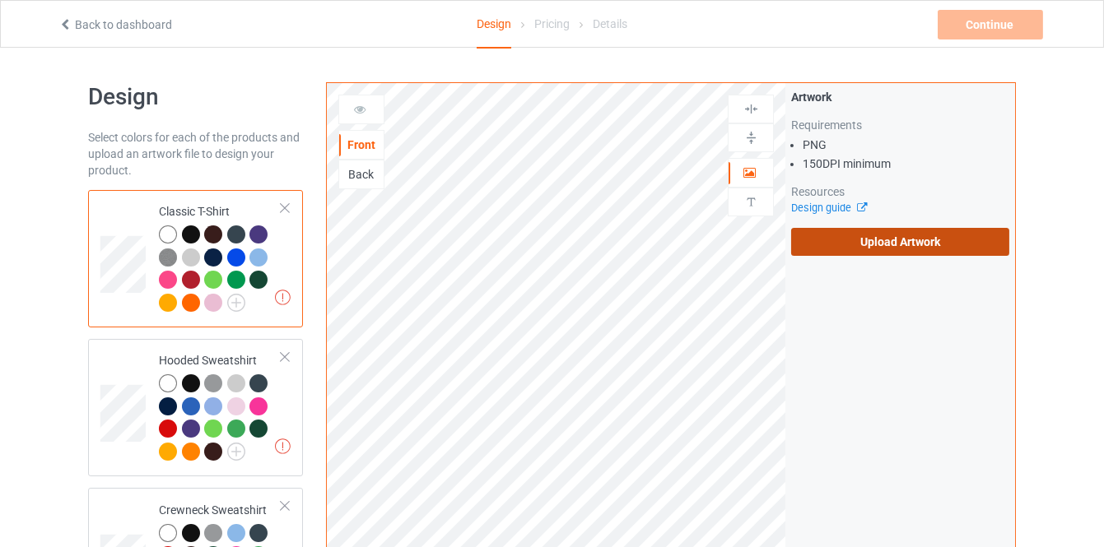
click at [909, 238] on label "Upload Artwork" at bounding box center [900, 242] width 218 height 28
click at [0, 0] on input "Upload Artwork" at bounding box center [0, 0] width 0 height 0
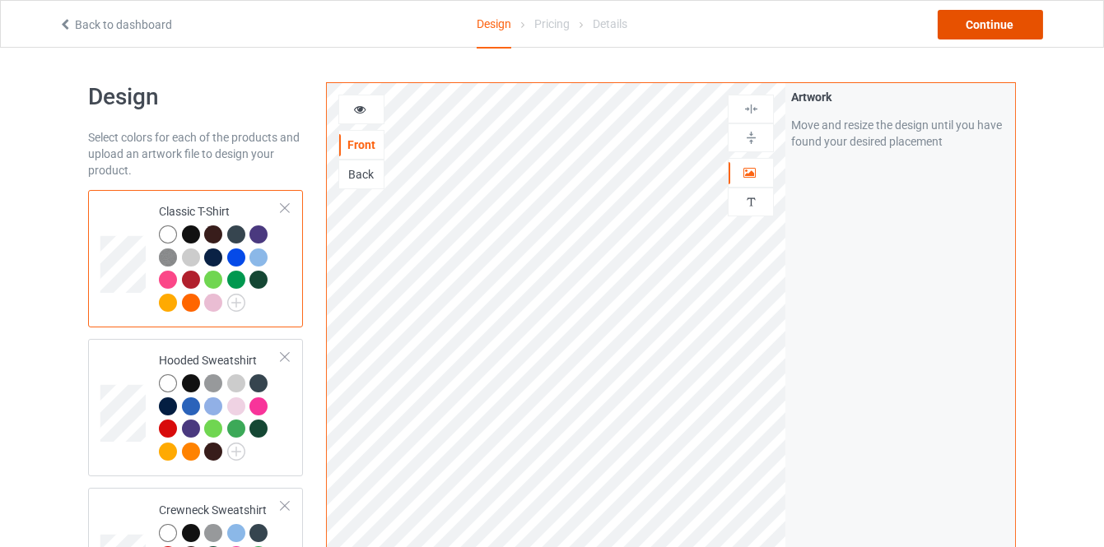
click at [976, 34] on div "Continue" at bounding box center [990, 25] width 105 height 30
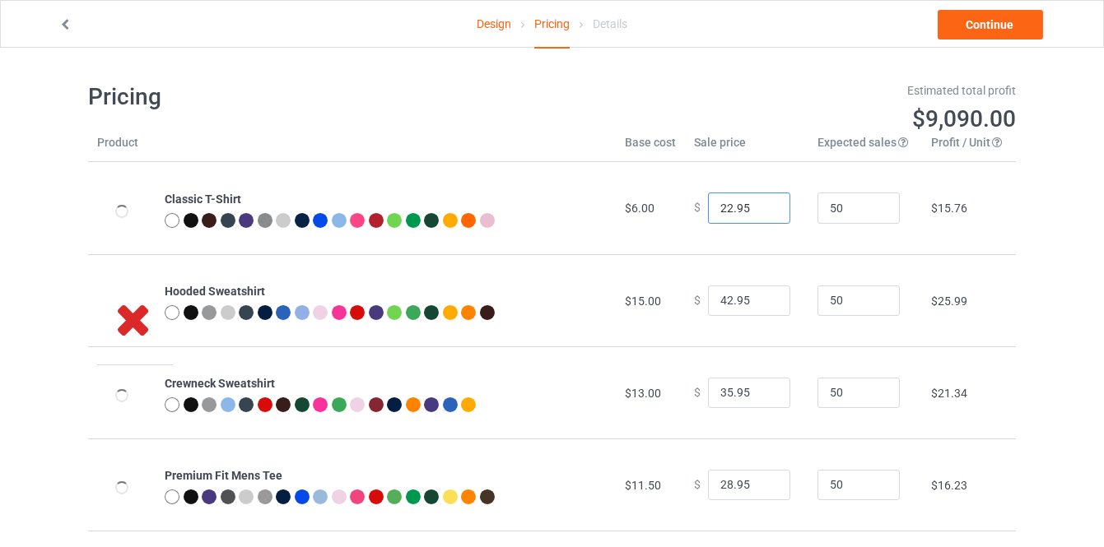
click at [757, 200] on input "22.95" at bounding box center [749, 208] width 82 height 31
click at [759, 201] on input "23.95" at bounding box center [749, 208] width 82 height 31
click at [759, 201] on input "24.95" at bounding box center [749, 208] width 82 height 31
click at [759, 201] on input "25.95" at bounding box center [749, 208] width 82 height 31
type input "26.95"
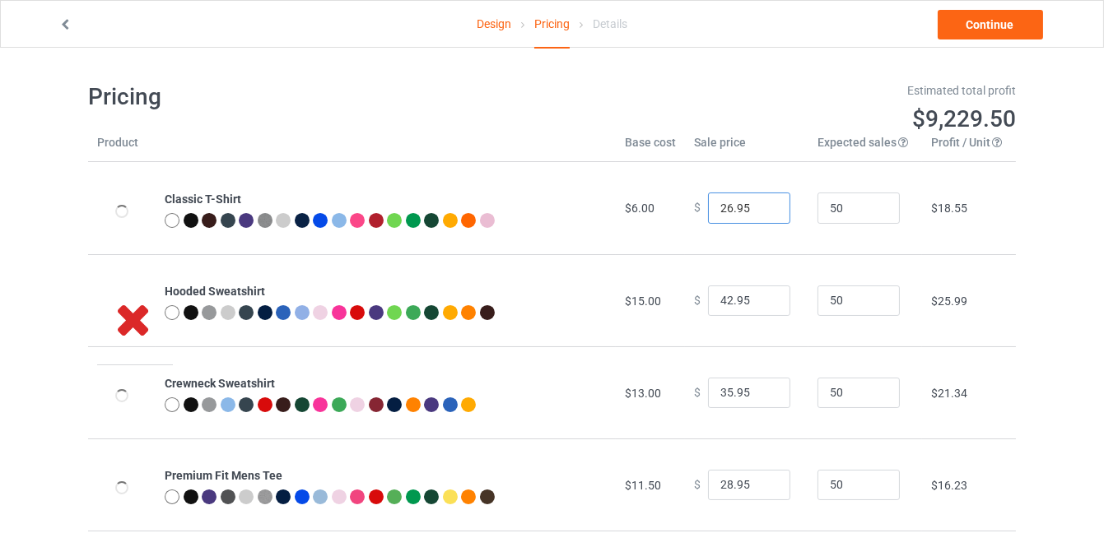
click at [759, 201] on input "26.95" at bounding box center [749, 208] width 82 height 31
click at [766, 295] on input "43.95" at bounding box center [749, 301] width 82 height 31
type input "44.95"
click at [765, 295] on input "44.95" at bounding box center [749, 301] width 82 height 31
click at [766, 385] on input "36.95" at bounding box center [749, 393] width 82 height 31
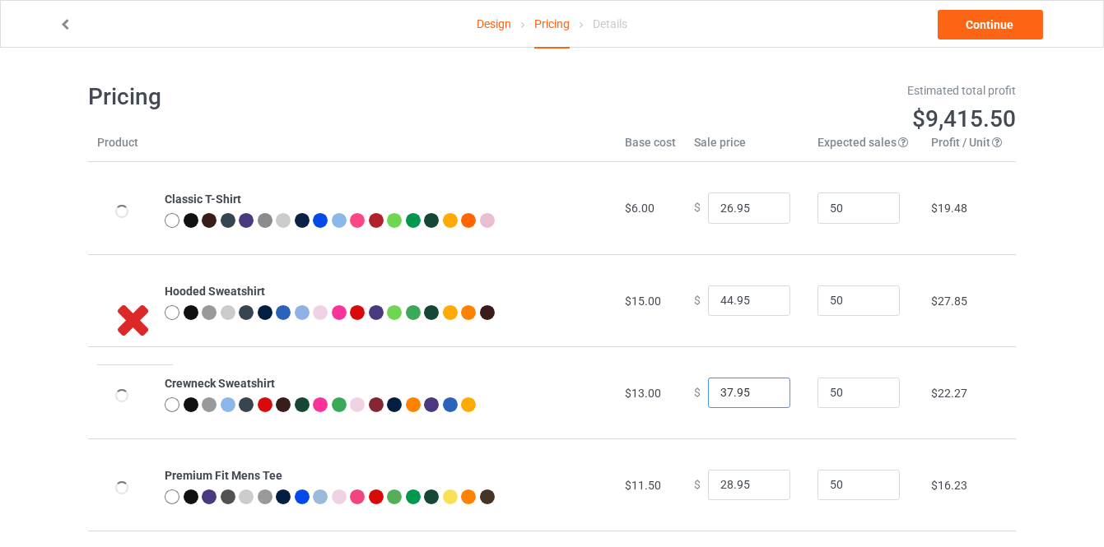
type input "37.95"
click at [766, 385] on input "37.95" at bounding box center [749, 393] width 82 height 31
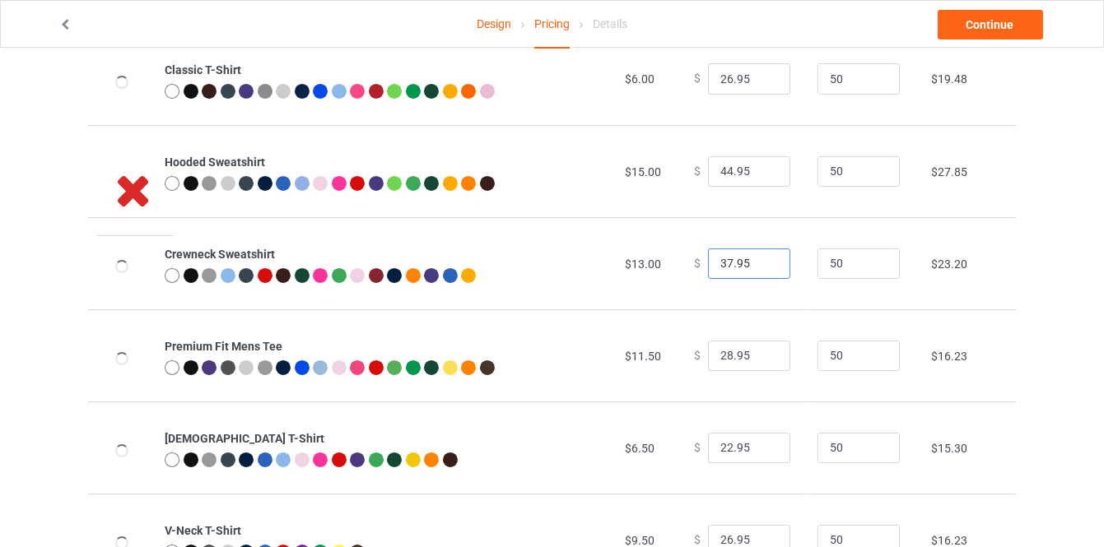
scroll to position [149, 0]
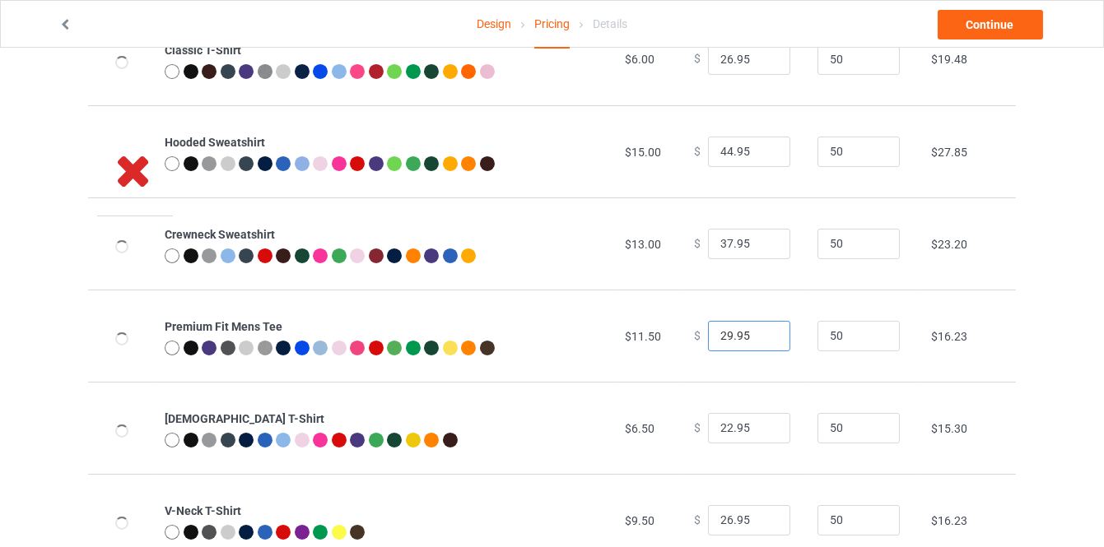
click at [764, 333] on input "29.95" at bounding box center [749, 336] width 82 height 31
type input "30.95"
click at [764, 333] on input "30.95" at bounding box center [749, 336] width 82 height 31
type input "23.95"
click at [763, 423] on input "23.95" at bounding box center [749, 428] width 82 height 31
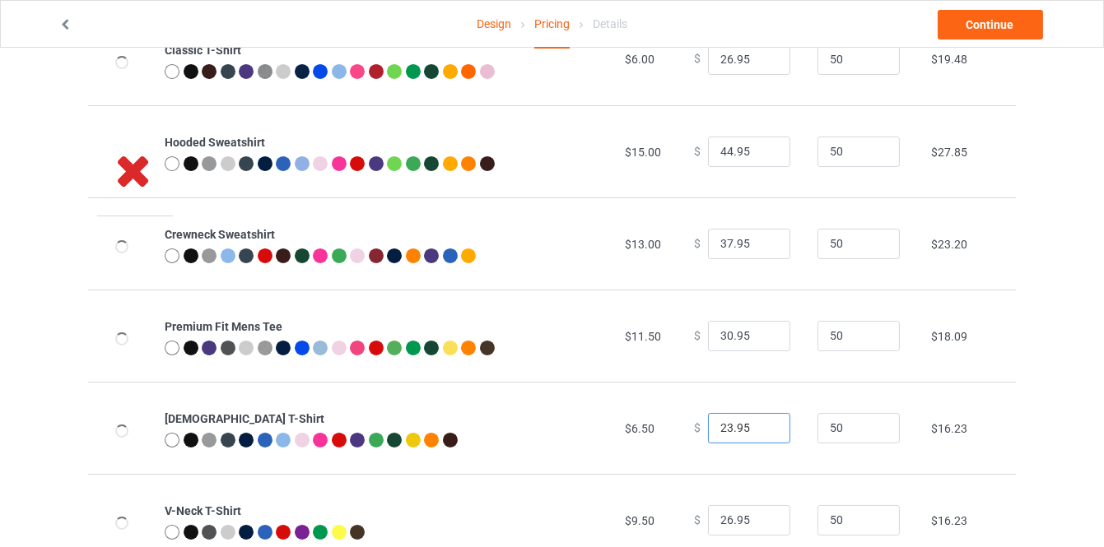
scroll to position [0, 0]
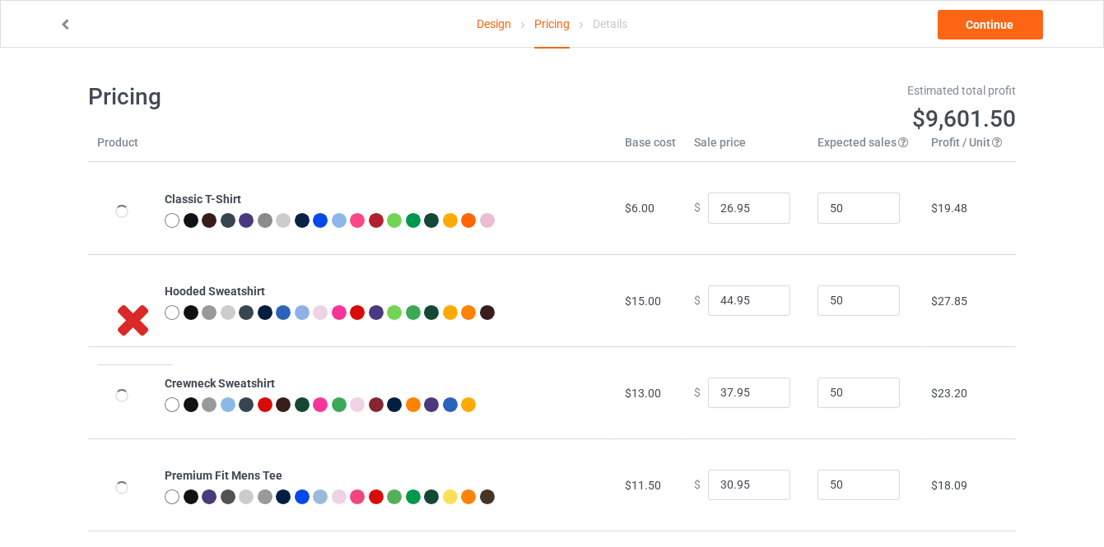
click at [498, 28] on link "Design" at bounding box center [494, 24] width 35 height 46
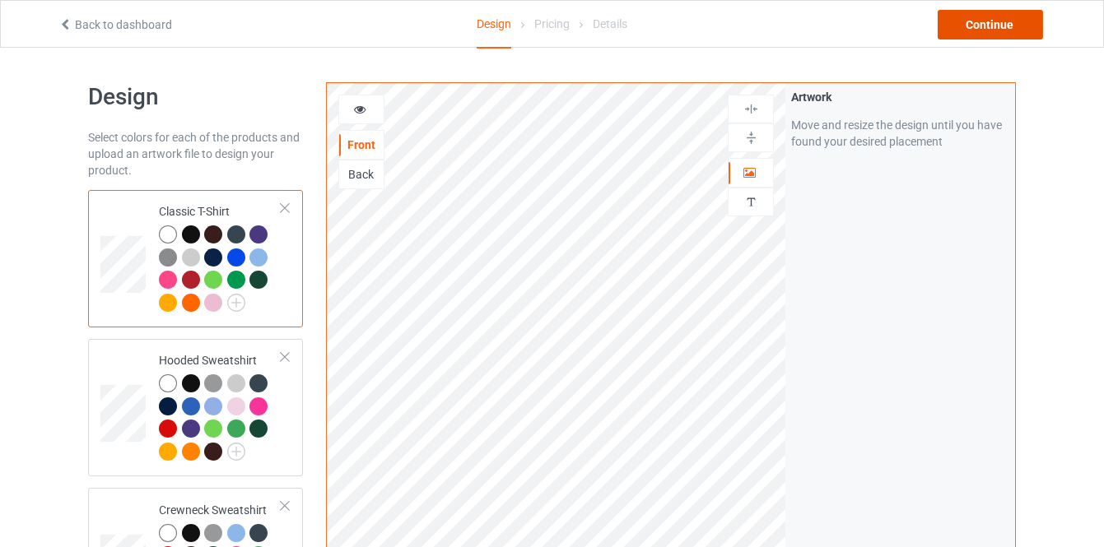
click at [942, 19] on div "Continue" at bounding box center [990, 25] width 105 height 30
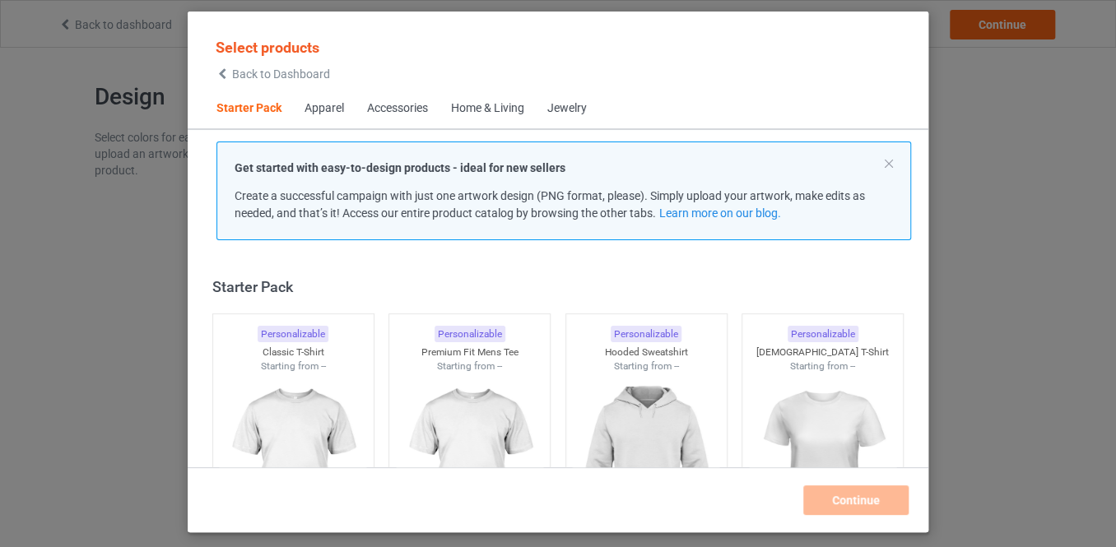
scroll to position [21, 0]
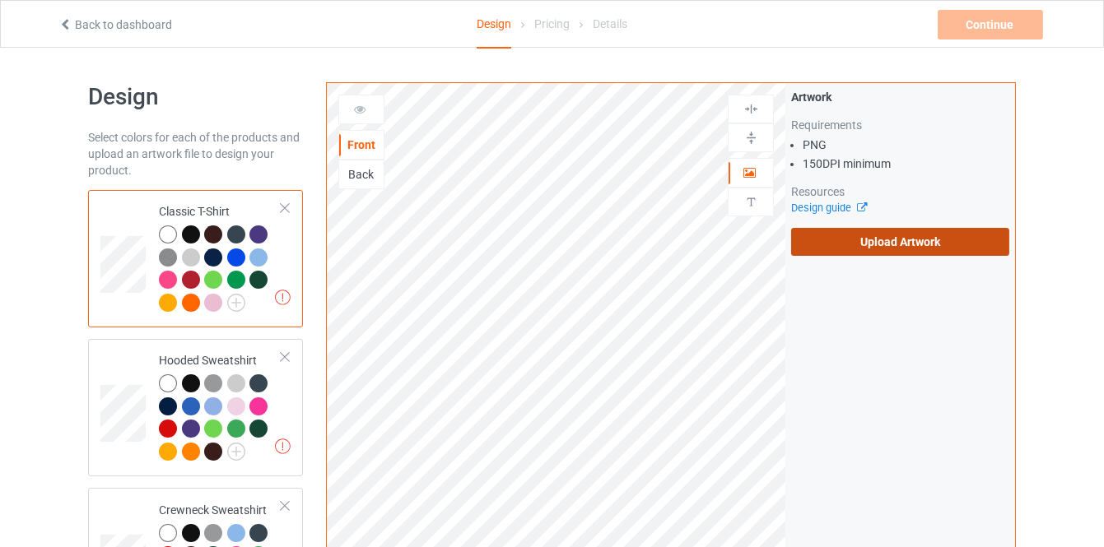
click at [882, 237] on label "Upload Artwork" at bounding box center [900, 242] width 218 height 28
click at [0, 0] on input "Upload Artwork" at bounding box center [0, 0] width 0 height 0
click at [824, 247] on label "Upload Artwork" at bounding box center [900, 242] width 218 height 28
click at [0, 0] on input "Upload Artwork" at bounding box center [0, 0] width 0 height 0
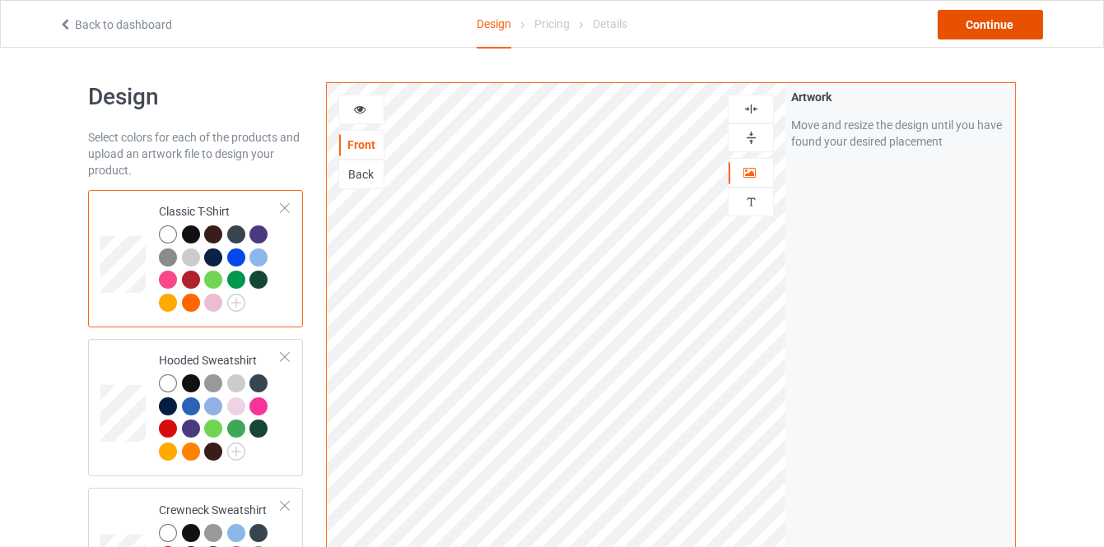
click at [939, 21] on div "Continue" at bounding box center [990, 25] width 105 height 30
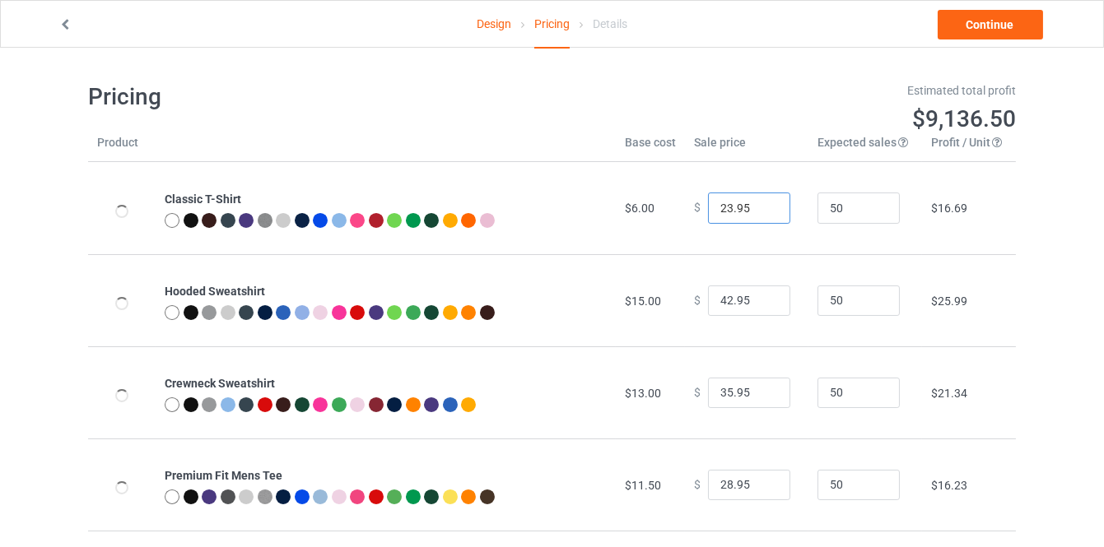
click at [760, 203] on input "23.95" at bounding box center [749, 208] width 82 height 31
click at [760, 203] on input "24.95" at bounding box center [749, 208] width 82 height 31
click at [760, 203] on input "25.95" at bounding box center [749, 208] width 82 height 31
type input "26.95"
click at [760, 203] on input "26.95" at bounding box center [749, 208] width 82 height 31
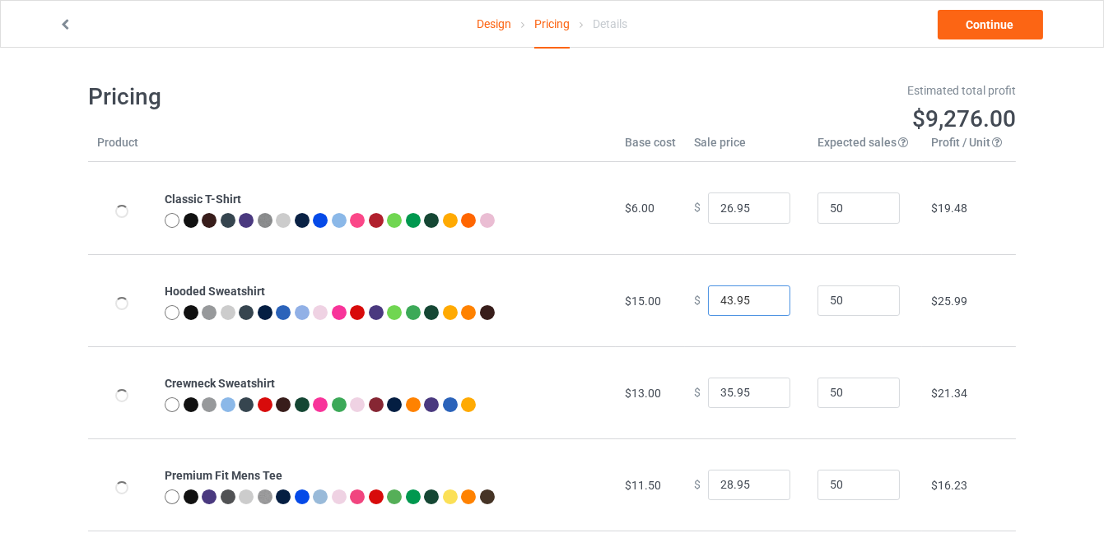
click at [761, 296] on input "43.95" at bounding box center [749, 301] width 82 height 31
type input "44.95"
click at [761, 296] on input "44.95" at bounding box center [749, 301] width 82 height 31
click at [761, 389] on input "36.95" at bounding box center [749, 393] width 82 height 31
type input "37.95"
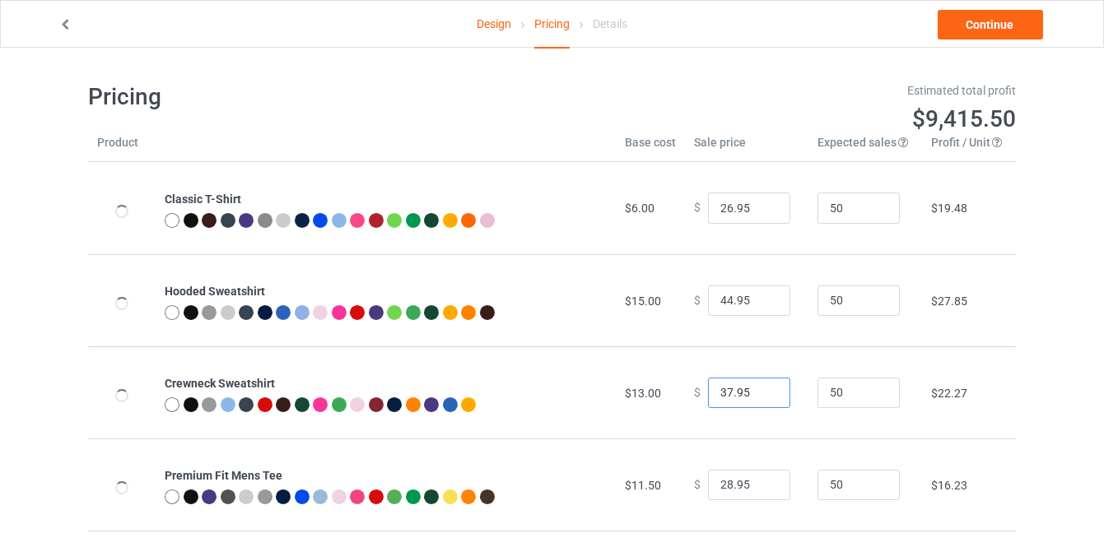
click at [761, 389] on input "37.95" at bounding box center [749, 393] width 82 height 31
click at [761, 478] on input "29.95" at bounding box center [749, 485] width 82 height 31
type input "30.95"
click at [761, 478] on input "30.95" at bounding box center [749, 485] width 82 height 31
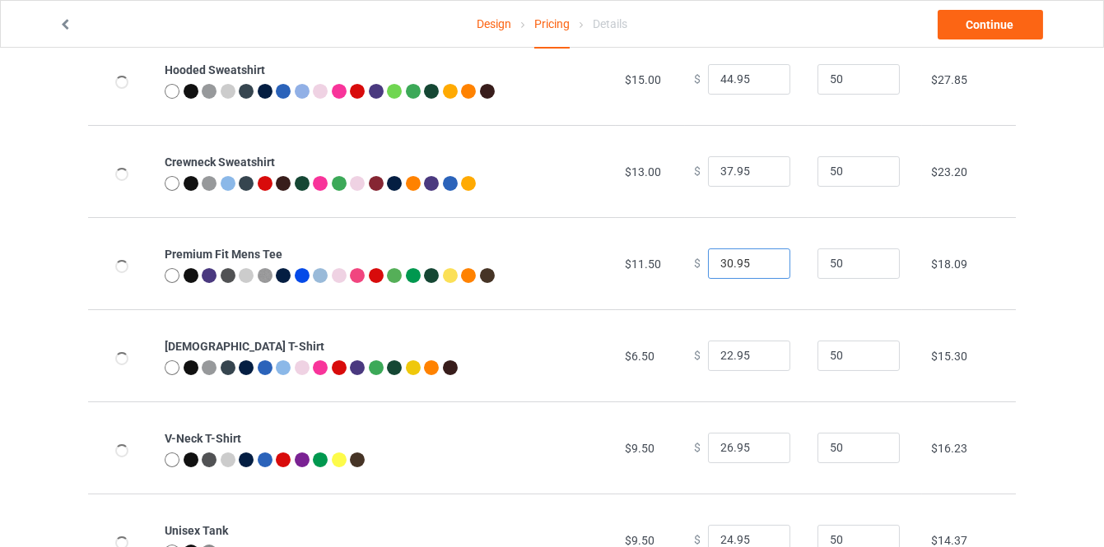
scroll to position [224, 0]
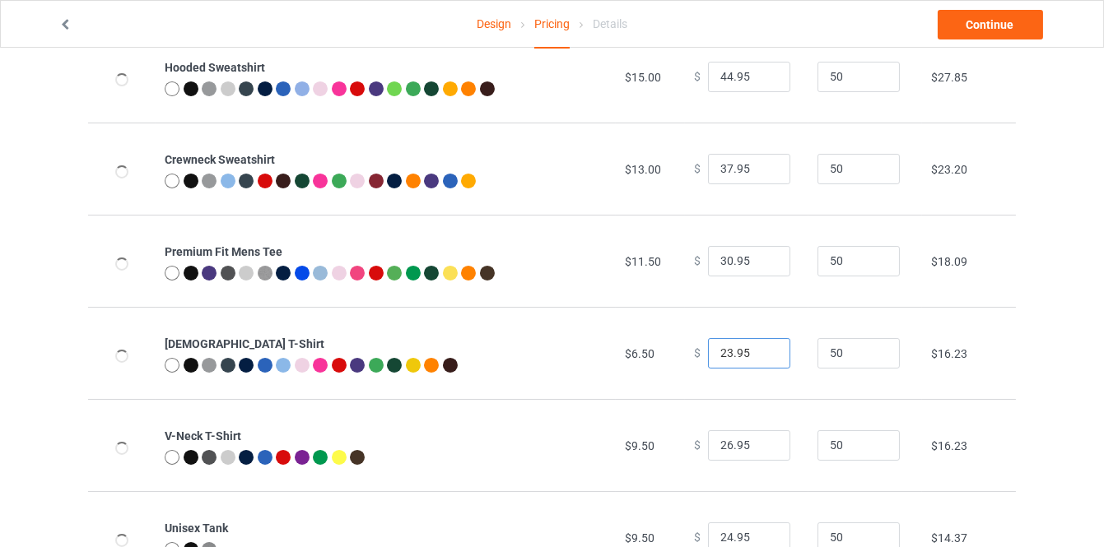
click at [766, 351] on input "23.95" at bounding box center [749, 353] width 82 height 31
type input "24.95"
click at [766, 351] on input "24.95" at bounding box center [749, 353] width 82 height 31
click at [763, 443] on input "27.95" at bounding box center [749, 446] width 82 height 31
type input "28.95"
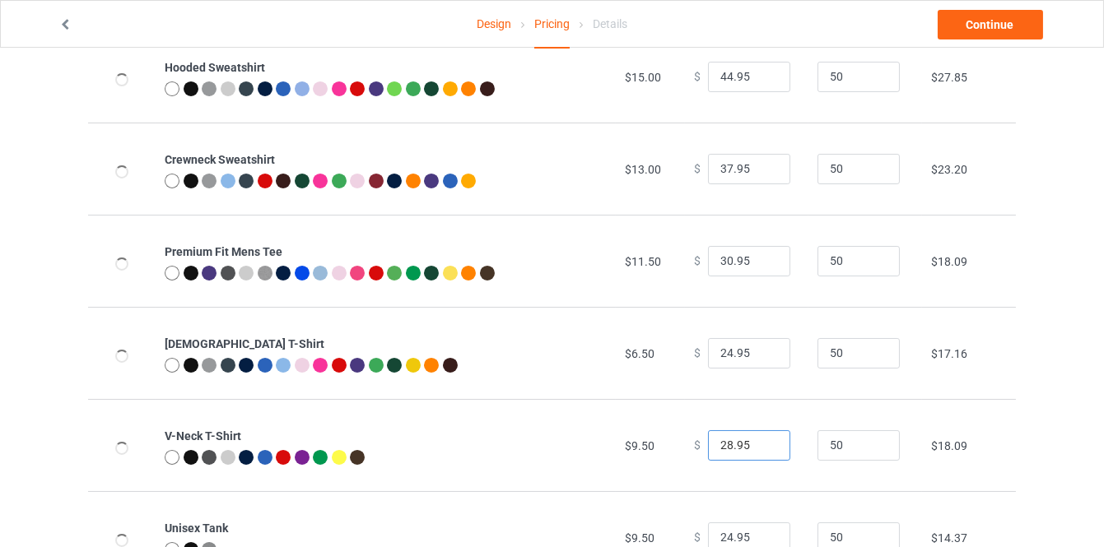
click at [763, 443] on input "28.95" at bounding box center [749, 446] width 82 height 31
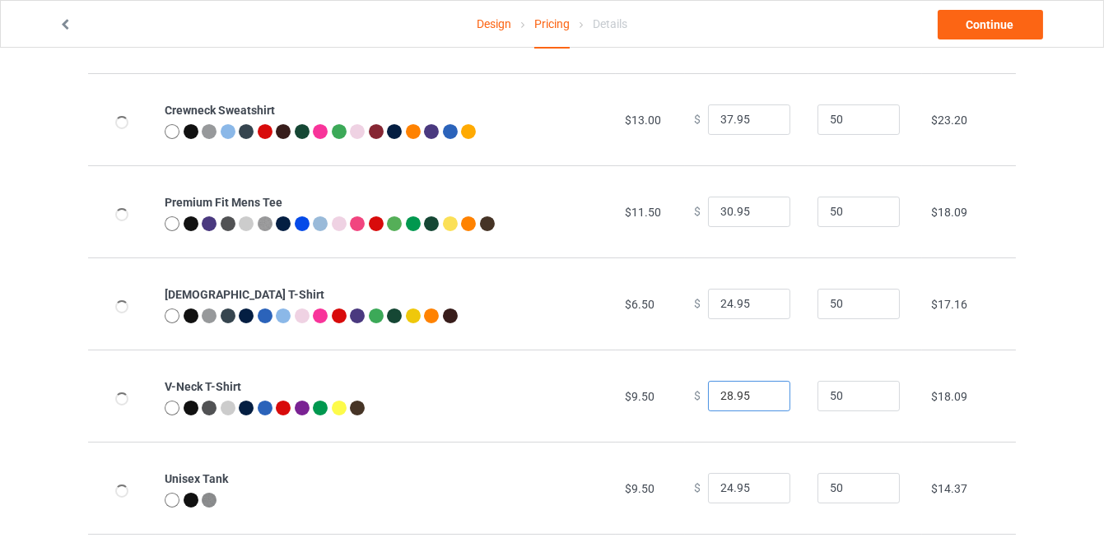
scroll to position [299, 0]
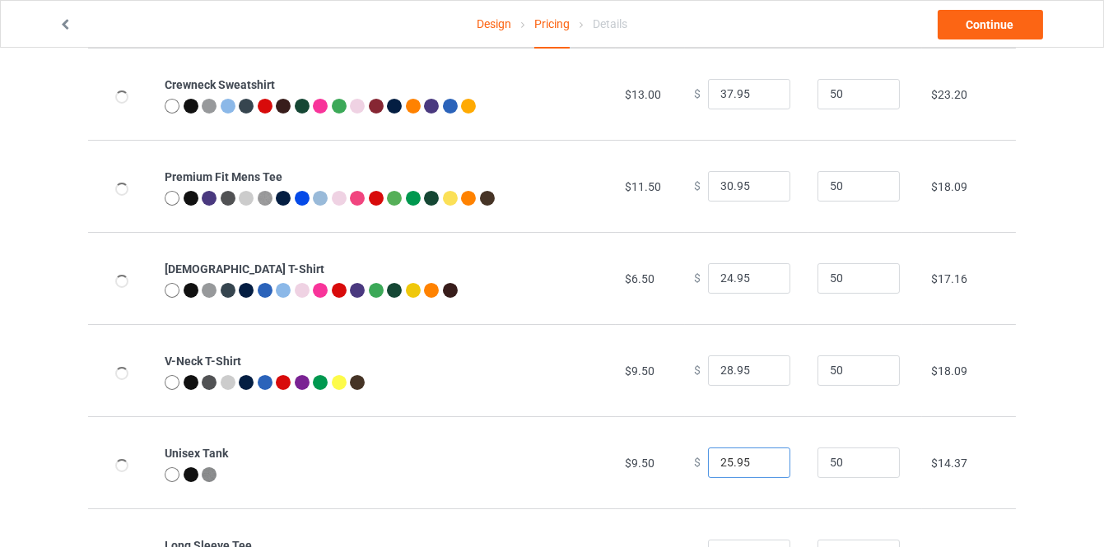
click at [760, 460] on input "25.95" at bounding box center [749, 463] width 82 height 31
type input "26.95"
click at [760, 460] on input "26.95" at bounding box center [749, 463] width 82 height 31
click at [994, 25] on link "Continue" at bounding box center [990, 25] width 105 height 30
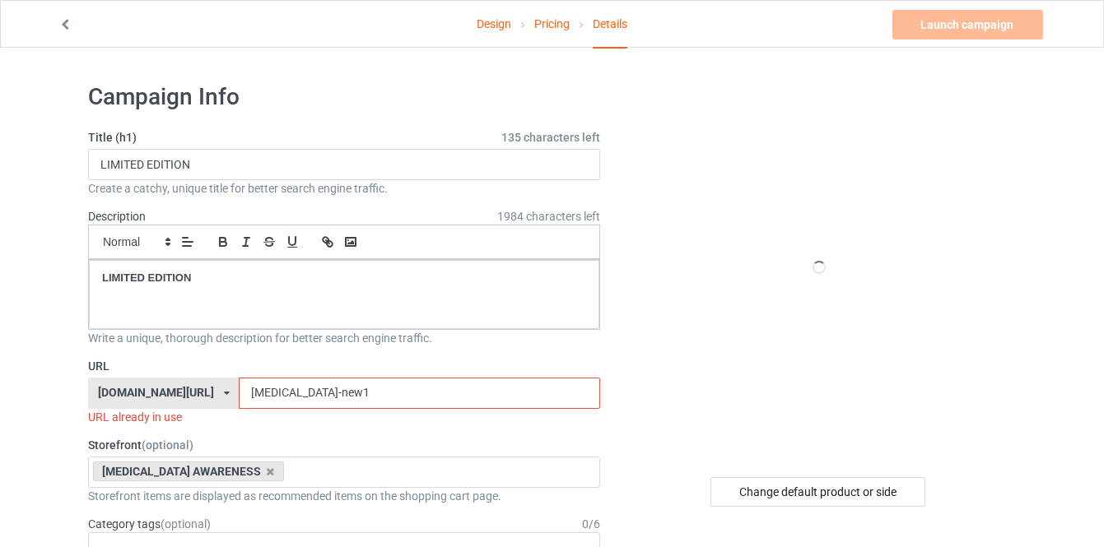
click at [401, 385] on input "[MEDICAL_DATA]-new1" at bounding box center [419, 393] width 361 height 31
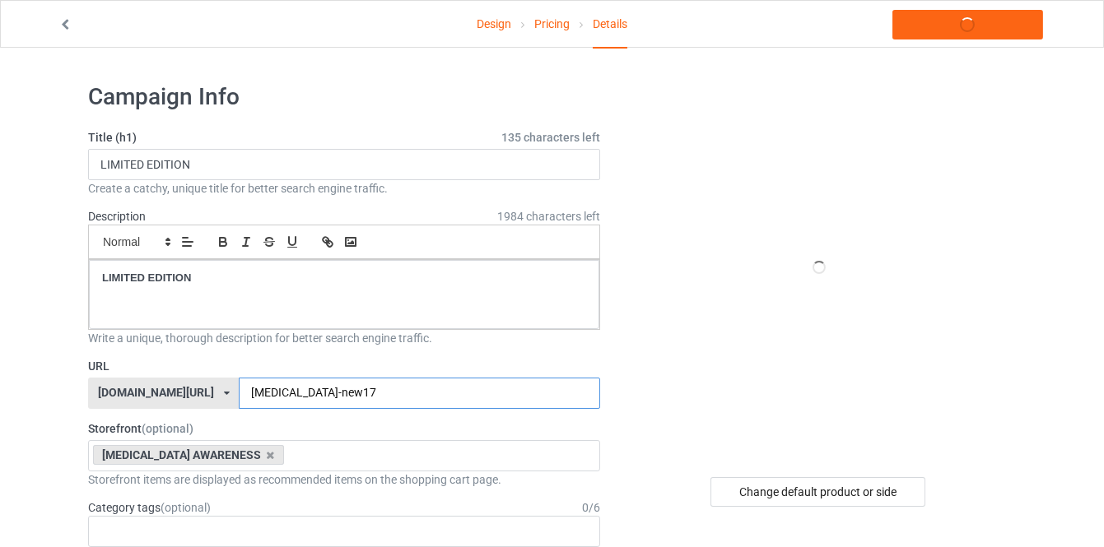
type input "[MEDICAL_DATA]-new17"
click at [750, 484] on div "Change default product or side" at bounding box center [817, 492] width 215 height 30
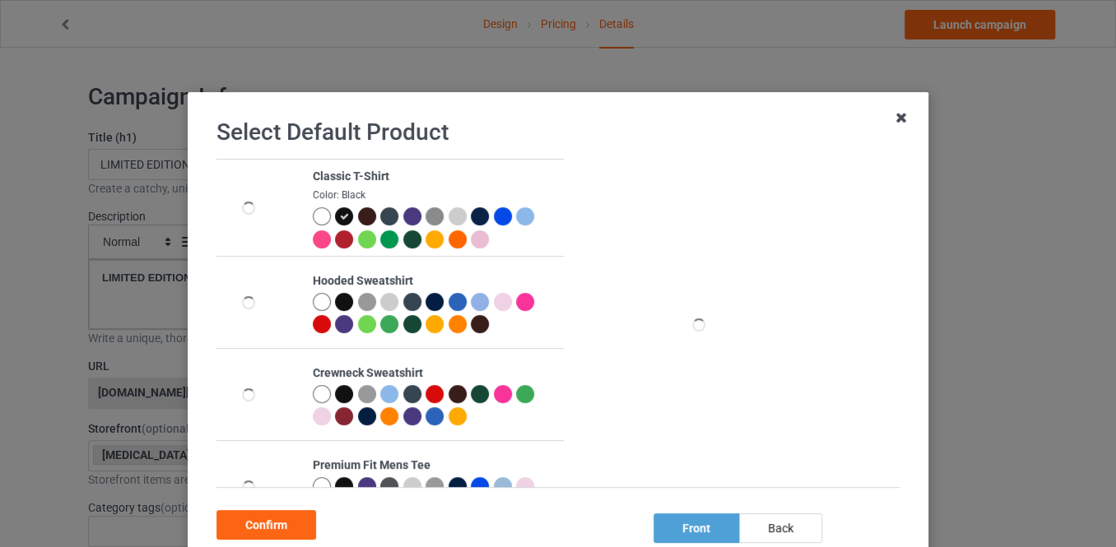
click at [889, 122] on icon at bounding box center [901, 118] width 26 height 26
